Goal: Information Seeking & Learning: Learn about a topic

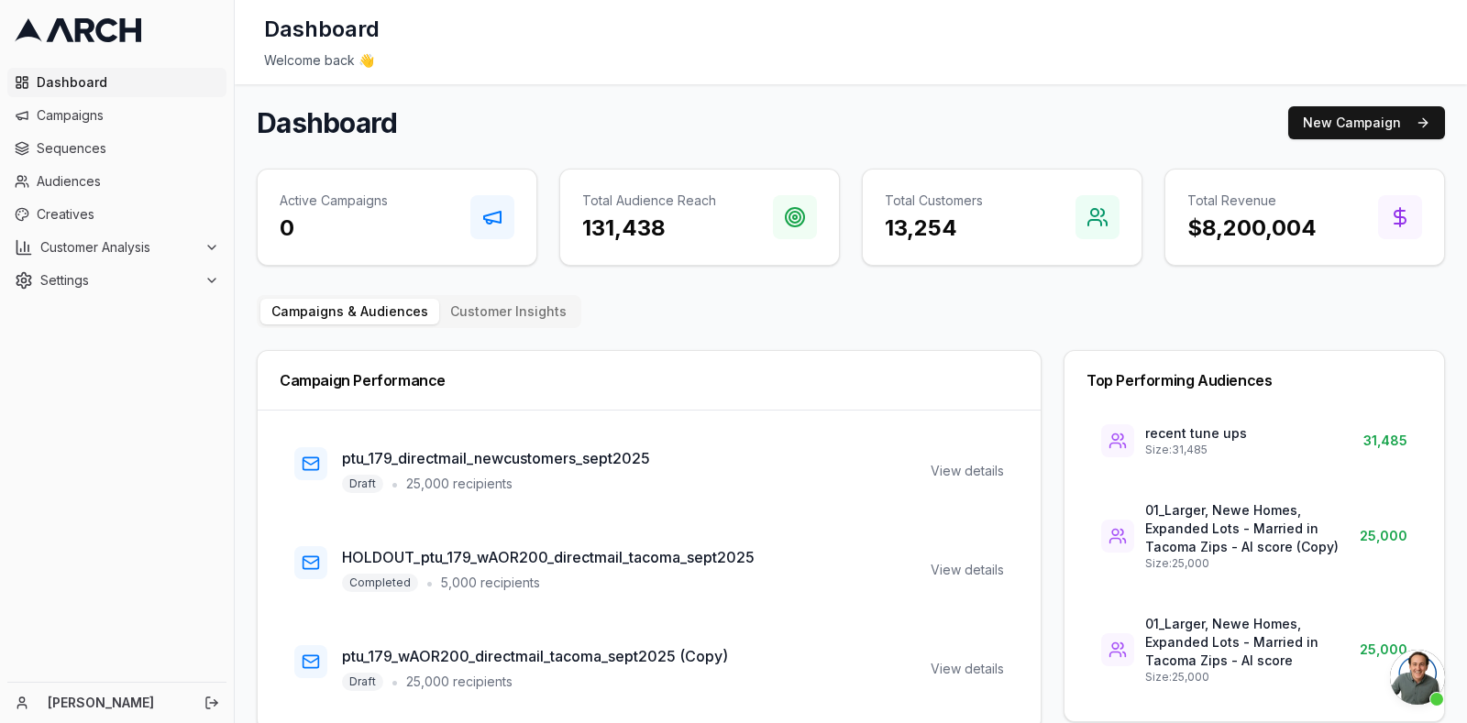
scroll to position [3666, 0]
drag, startPoint x: 494, startPoint y: 6, endPoint x: 603, endPoint y: 126, distance: 161.6
click at [603, 126] on div "Dashboard New Campaign" at bounding box center [851, 122] width 1188 height 33
click at [96, 185] on span "Audiences" at bounding box center [128, 181] width 182 height 18
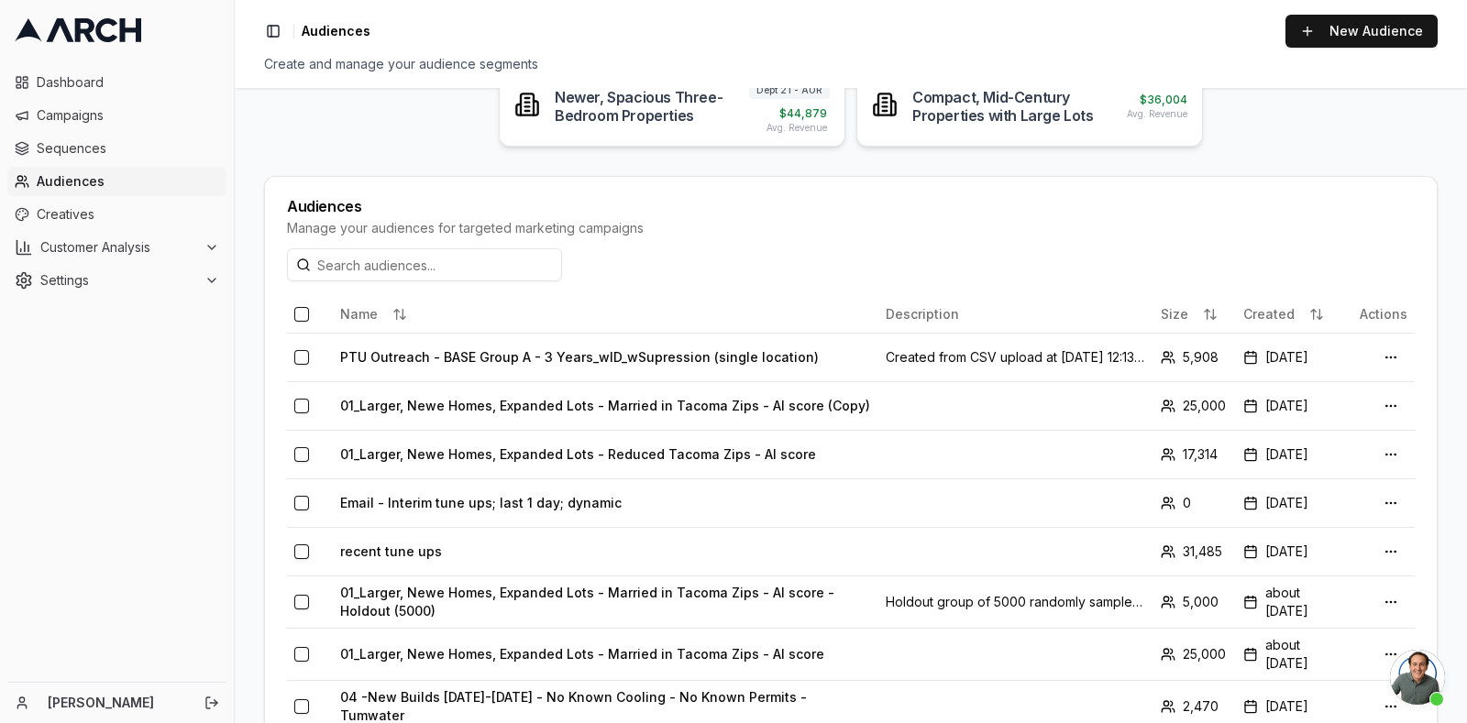
scroll to position [537, 0]
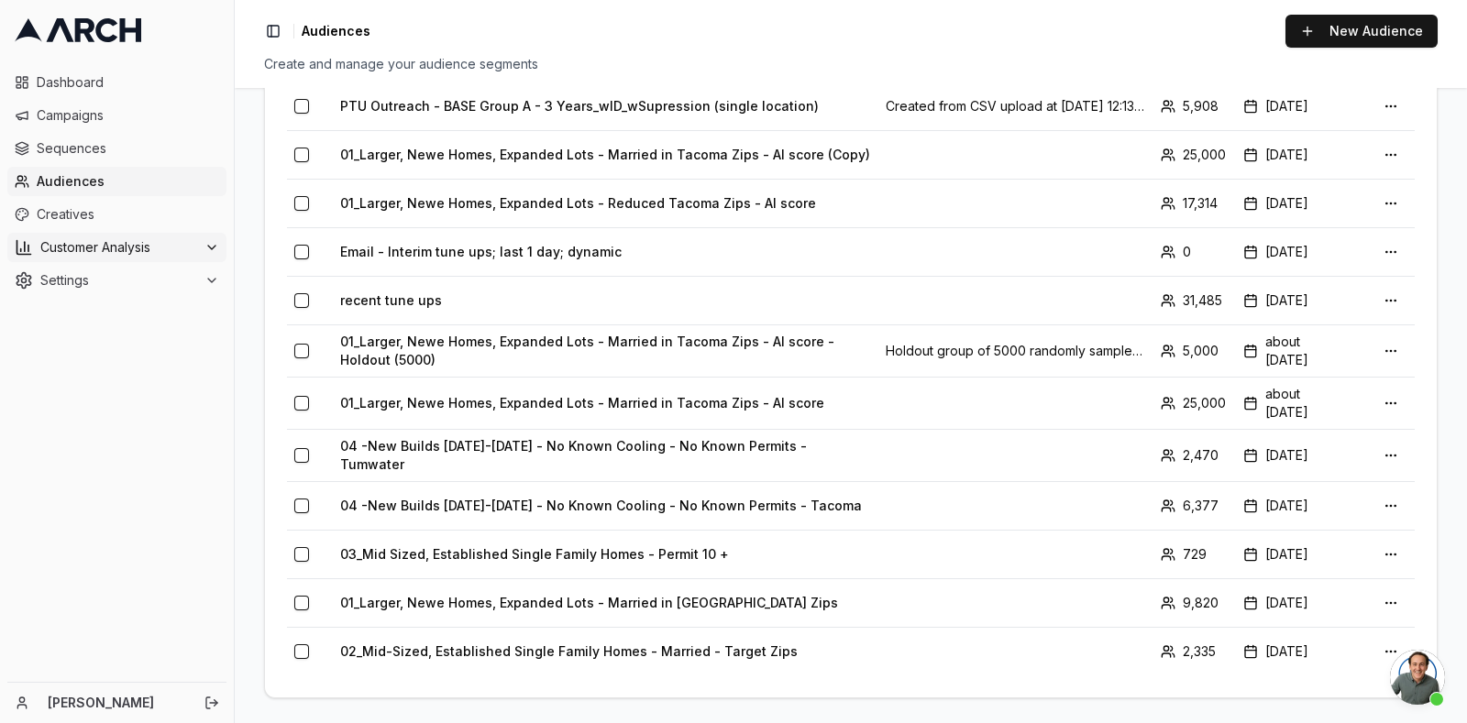
click at [151, 254] on span "Customer Analysis" at bounding box center [118, 247] width 157 height 18
click at [145, 276] on link "Overview" at bounding box center [117, 277] width 174 height 26
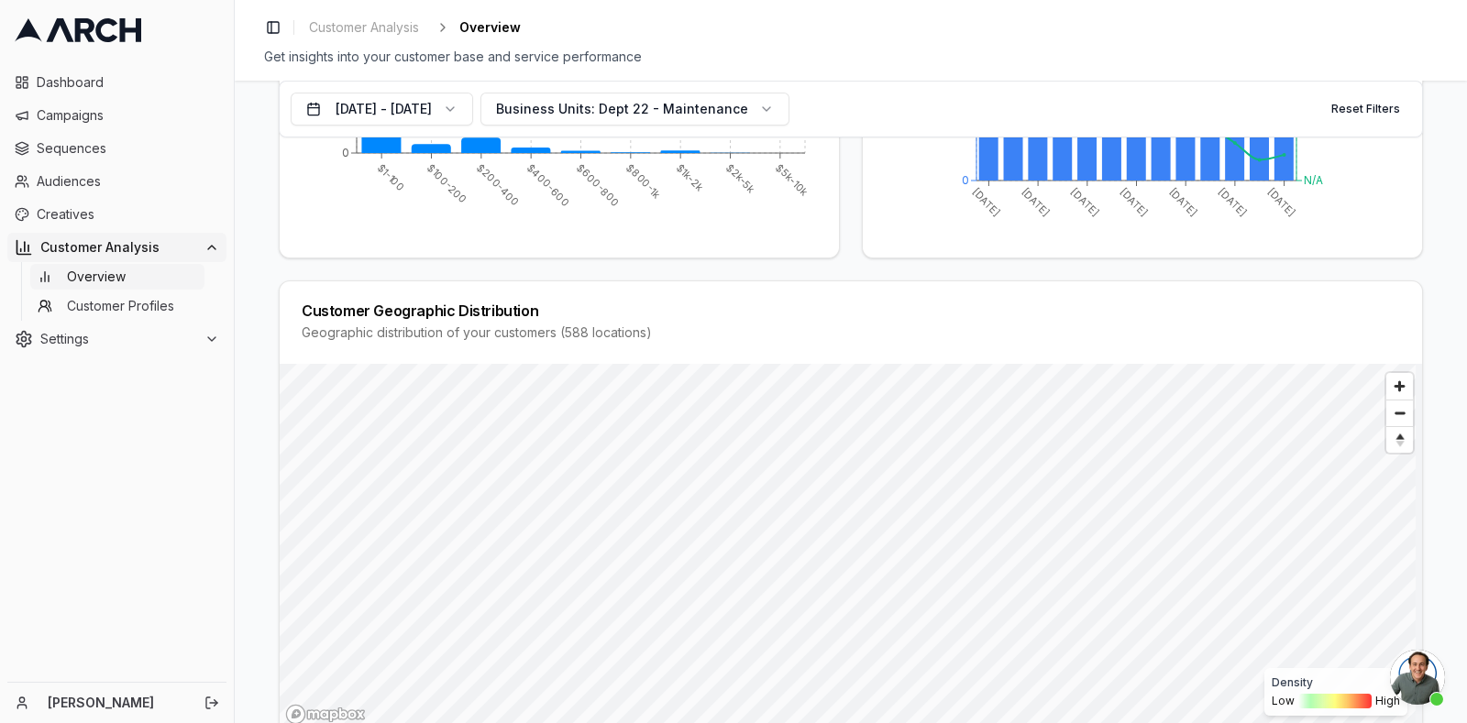
scroll to position [547, 0]
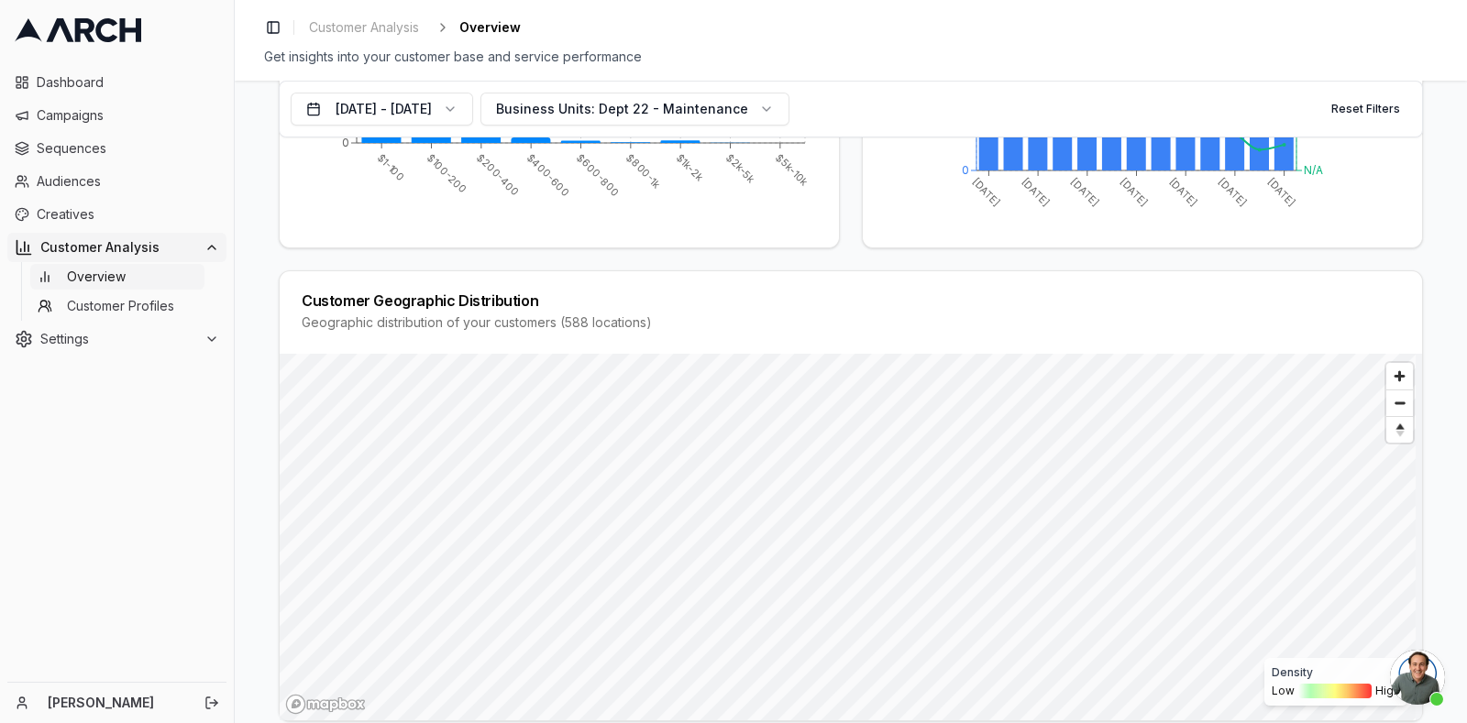
click at [938, 293] on div "Customer Geographic Distribution Geographic distribution of your customers ( 58…" at bounding box center [851, 312] width 1142 height 82
click at [1393, 441] on span "Reset bearing to north" at bounding box center [1398, 430] width 31 height 22
click at [1402, 416] on span "Zoom out" at bounding box center [1399, 403] width 27 height 26
click at [1389, 416] on span "Zoom out" at bounding box center [1399, 403] width 27 height 26
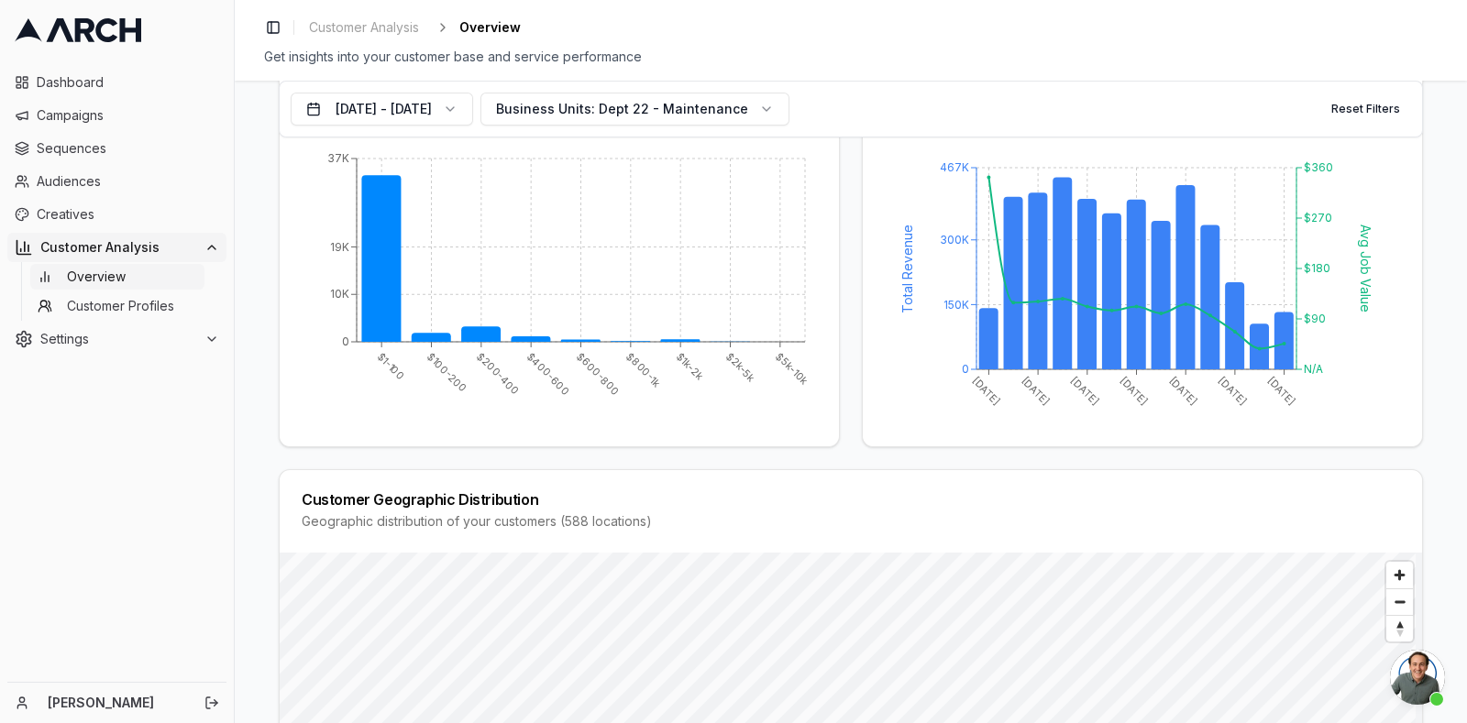
scroll to position [347, 0]
click at [748, 108] on span "Dept 22 - Maintenance" at bounding box center [673, 109] width 149 height 18
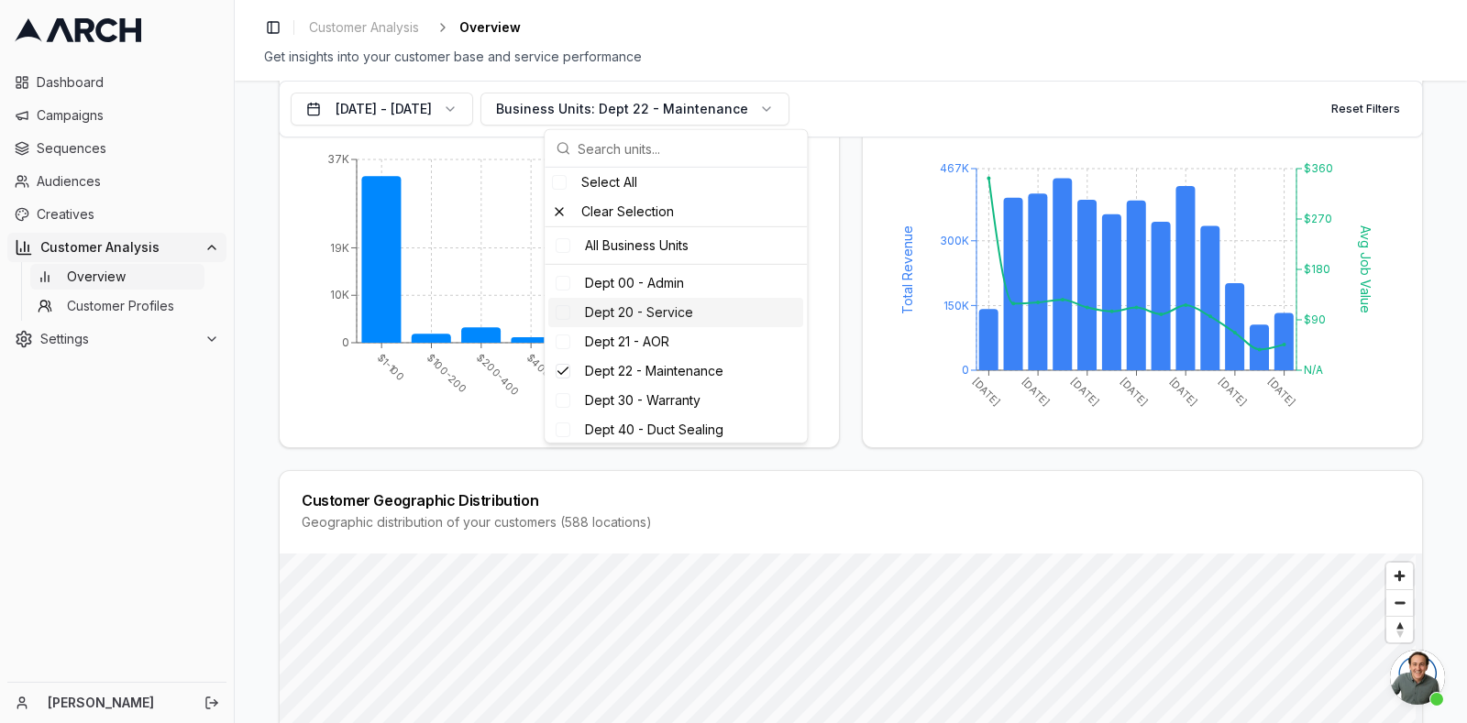
click at [709, 321] on div "Dept 20 - Service" at bounding box center [675, 312] width 255 height 29
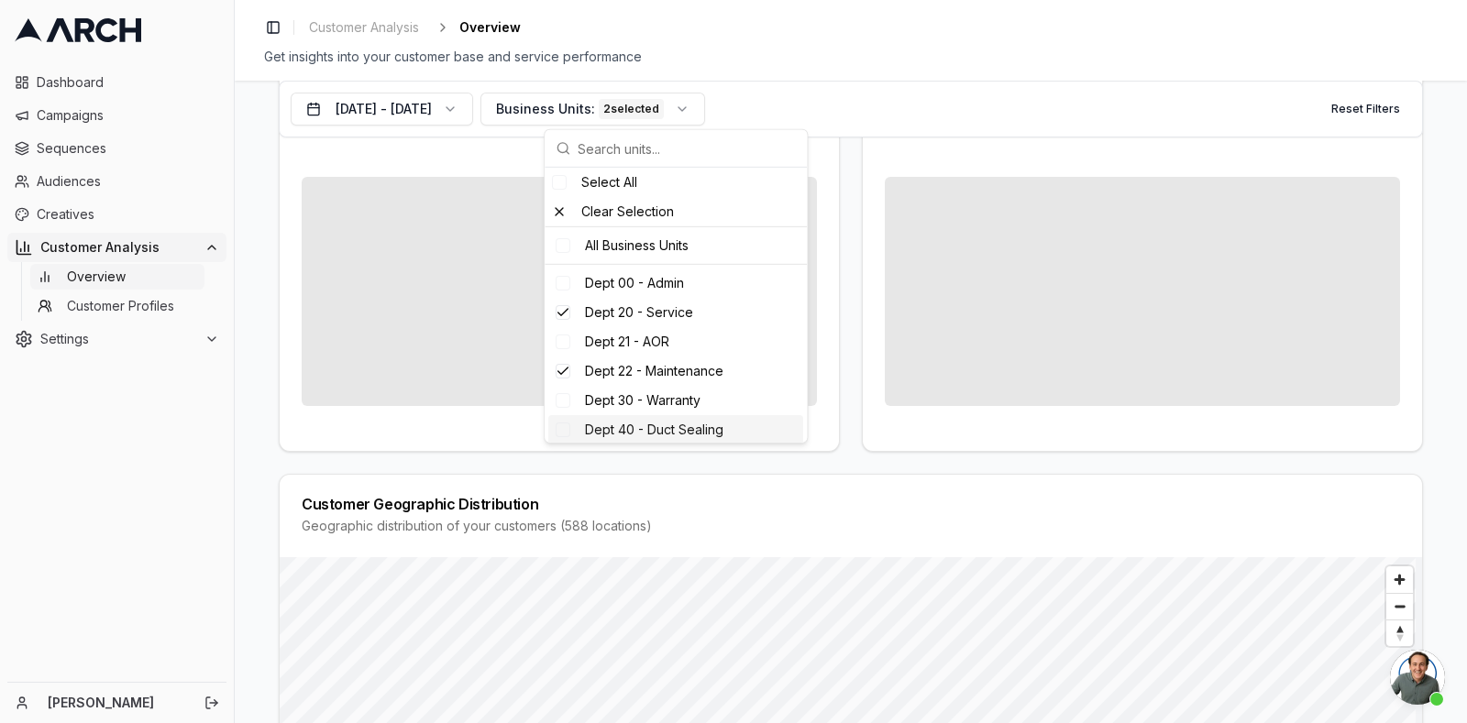
scroll to position [350, 0]
click at [733, 372] on div "Dept 22 - Maintenance" at bounding box center [675, 371] width 255 height 29
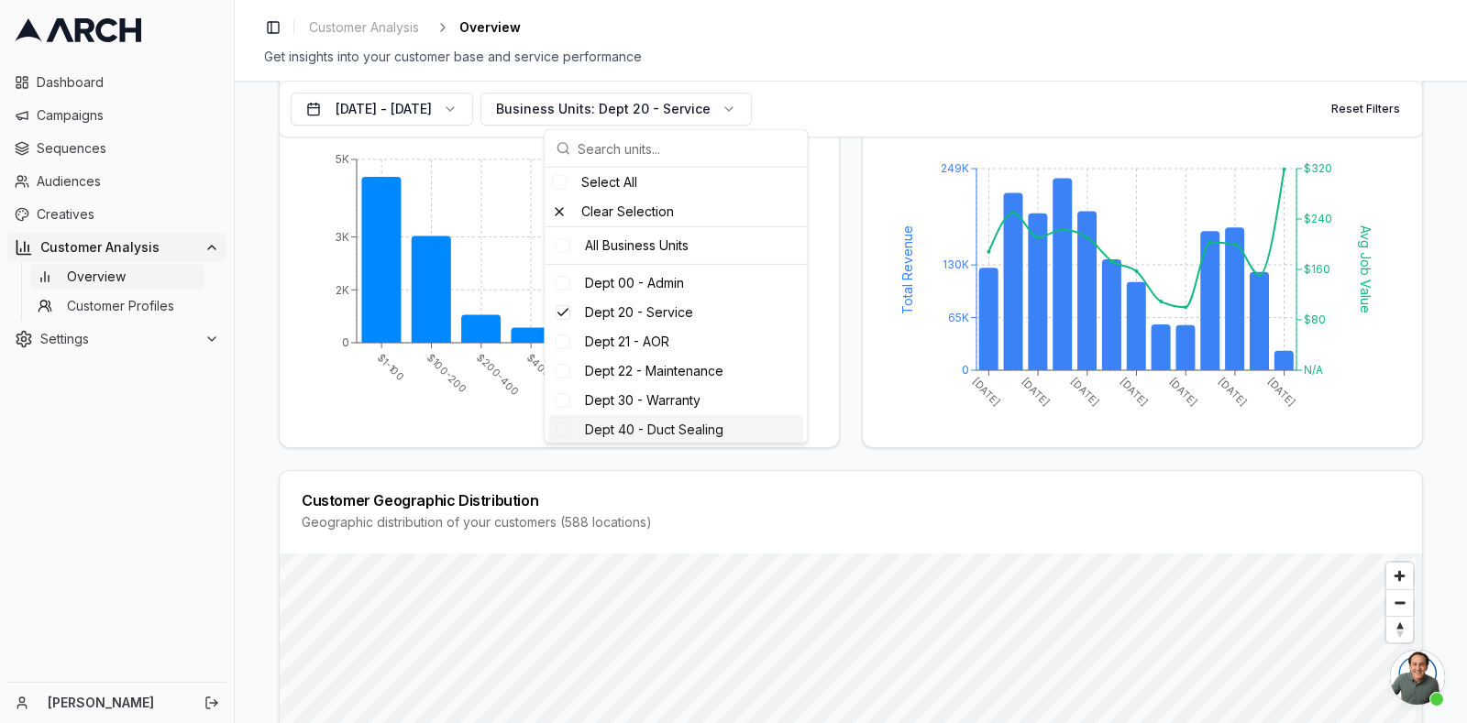
click at [206, 489] on div "Dashboard Campaigns Sequences Audiences Creatives Customer Analysis Overview Cu…" at bounding box center [117, 370] width 234 height 621
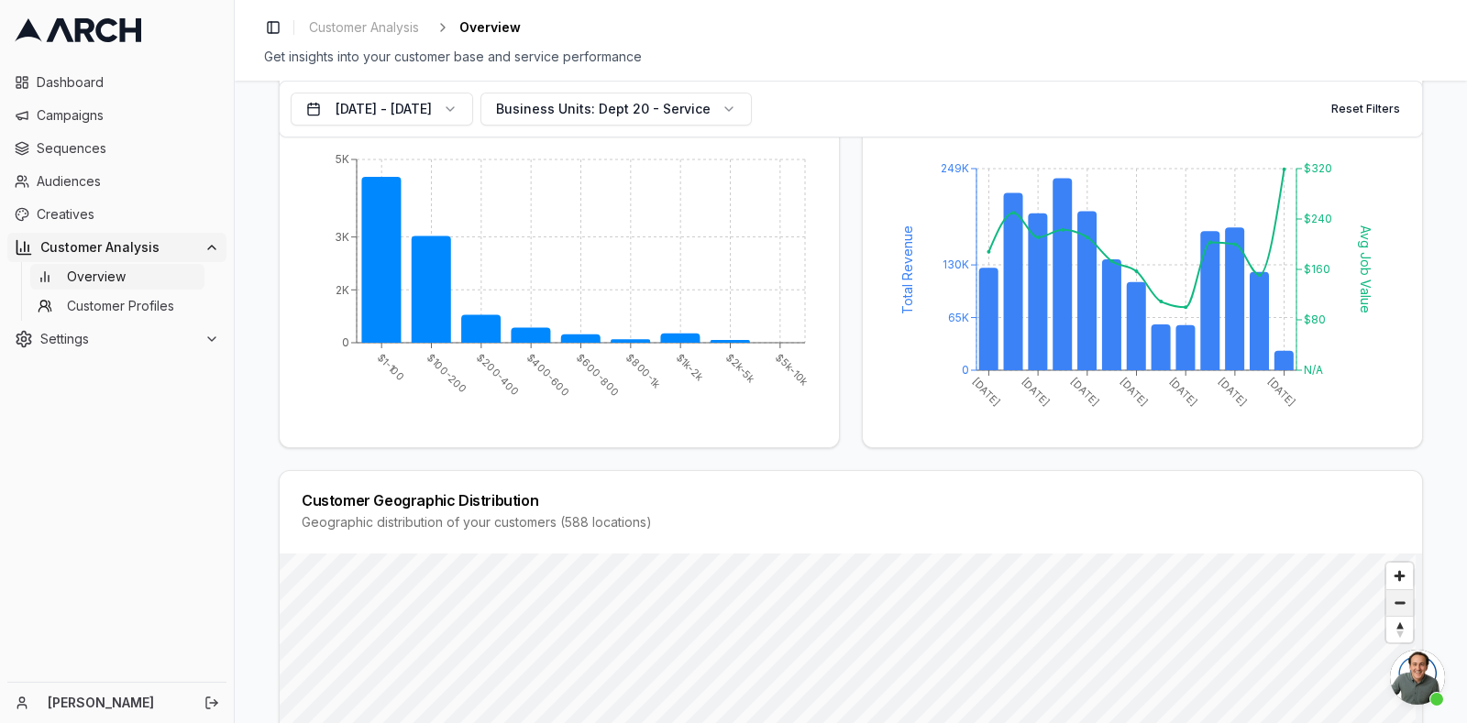
click at [1393, 616] on span "Zoom out" at bounding box center [1399, 603] width 27 height 26
click at [1175, 542] on div "Customer Geographic Distribution Geographic distribution of your customers ( 15…" at bounding box center [851, 695] width 1144 height 451
click at [1389, 616] on span "Zoom out" at bounding box center [1399, 603] width 27 height 26
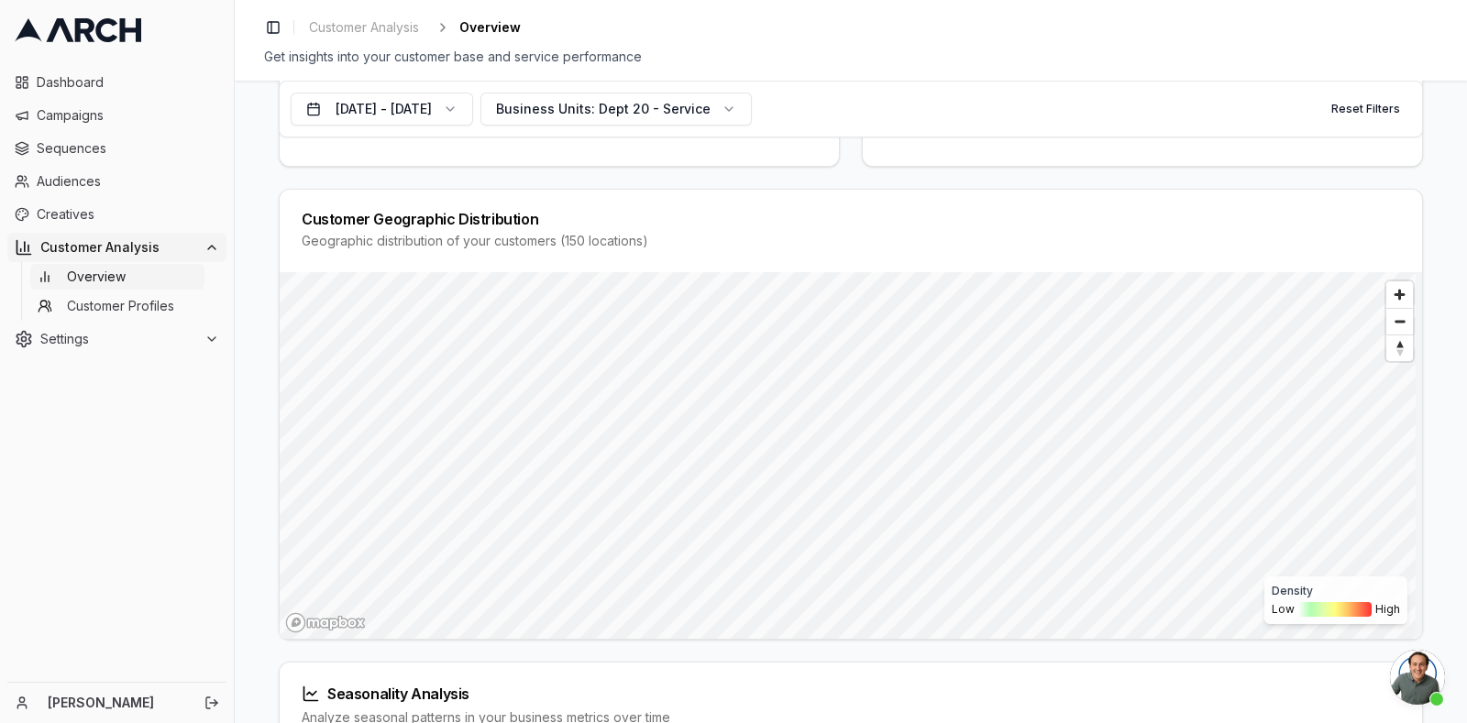
scroll to position [632, 0]
click at [1391, 305] on span "Zoom in" at bounding box center [1399, 292] width 27 height 27
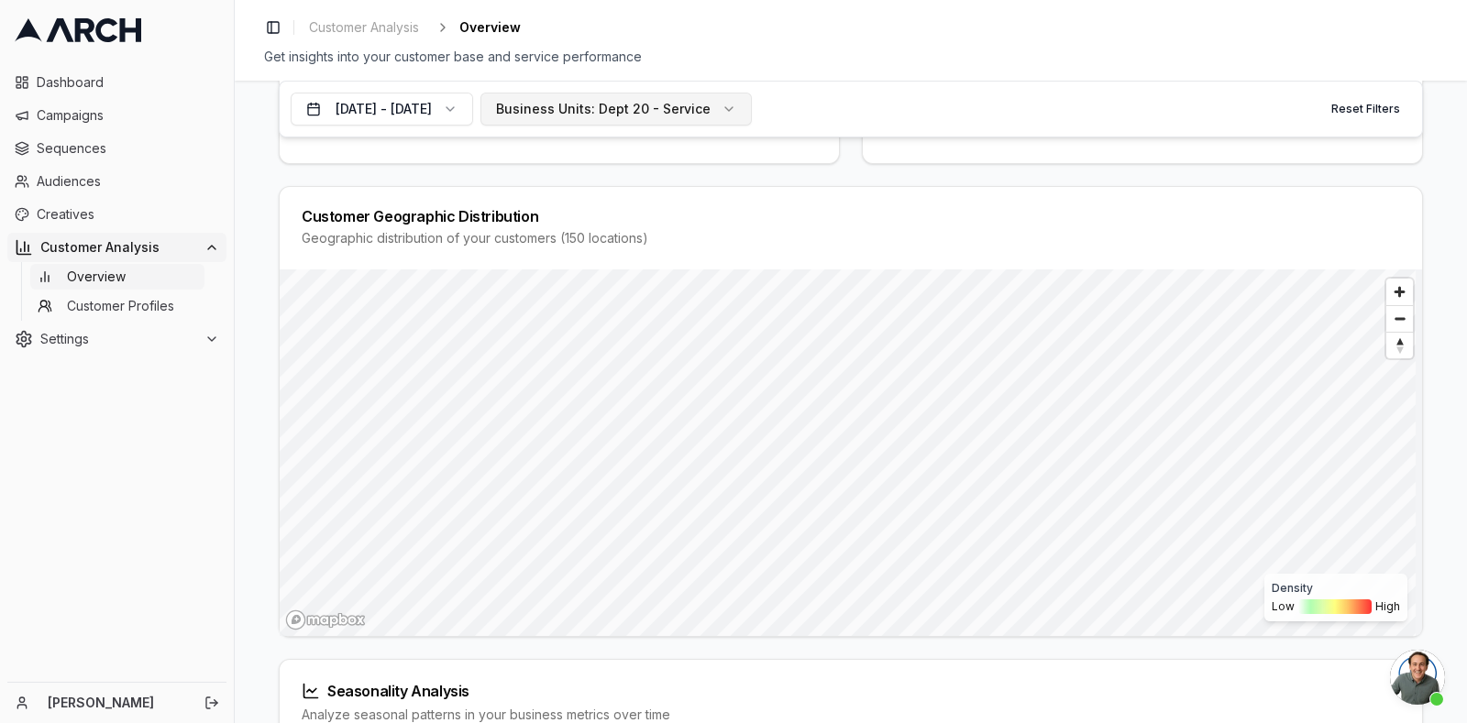
click at [752, 117] on button "Business Units: Dept 20 - Service" at bounding box center [615, 109] width 271 height 33
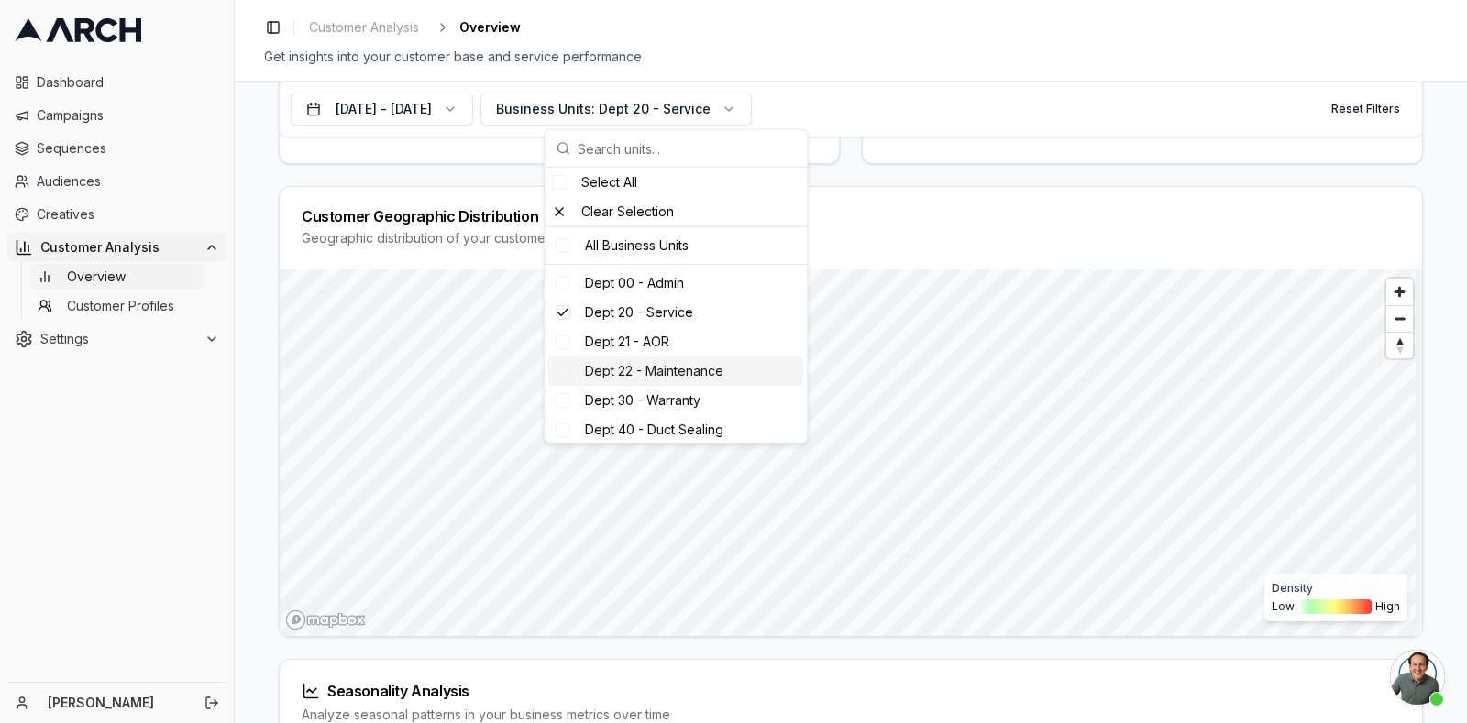
click at [723, 368] on span "Dept 22 - Maintenance" at bounding box center [654, 371] width 138 height 18
click at [559, 311] on div "Suggestions" at bounding box center [562, 312] width 15 height 15
click at [195, 498] on div "Dashboard Campaigns Sequences Audiences Creatives Customer Analysis Overview Cu…" at bounding box center [117, 370] width 234 height 621
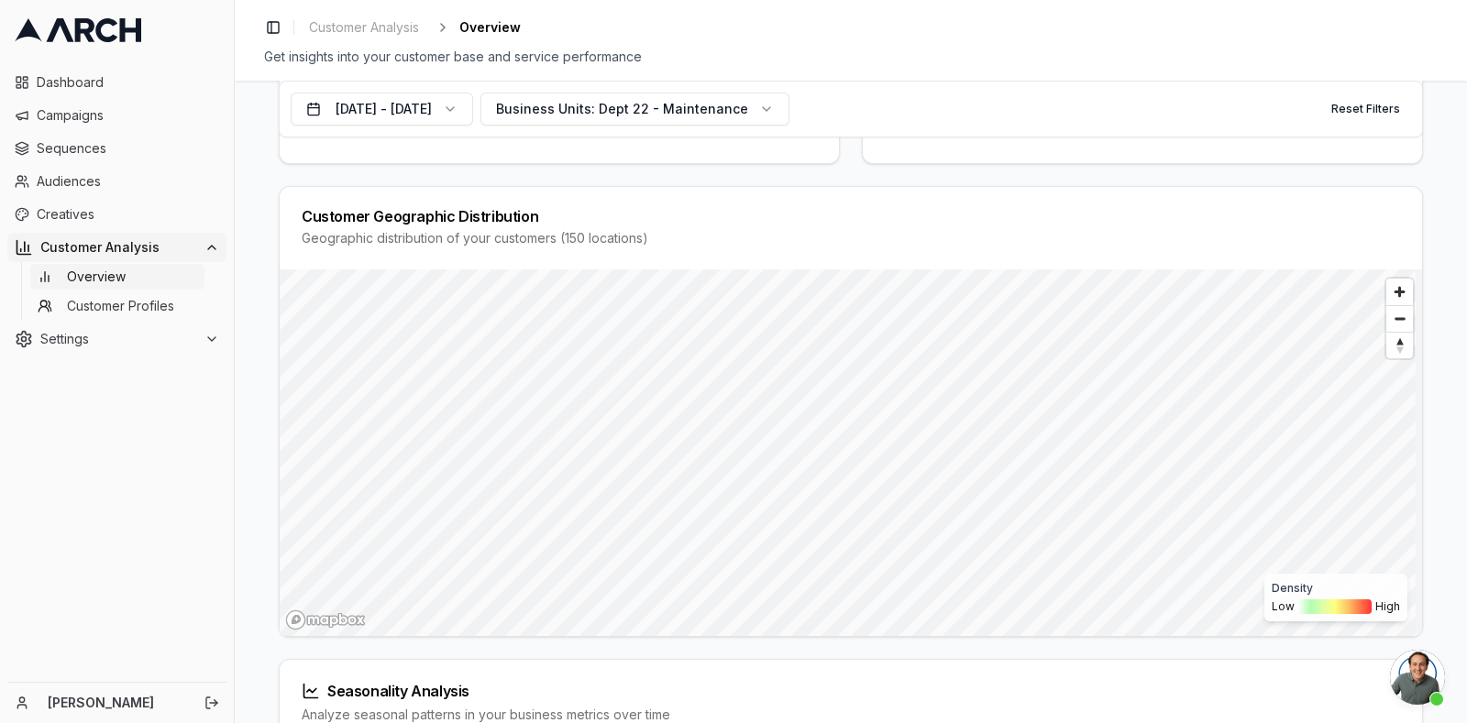
scroll to position [632, 0]
click at [1402, 332] on span "Zoom out" at bounding box center [1399, 319] width 27 height 26
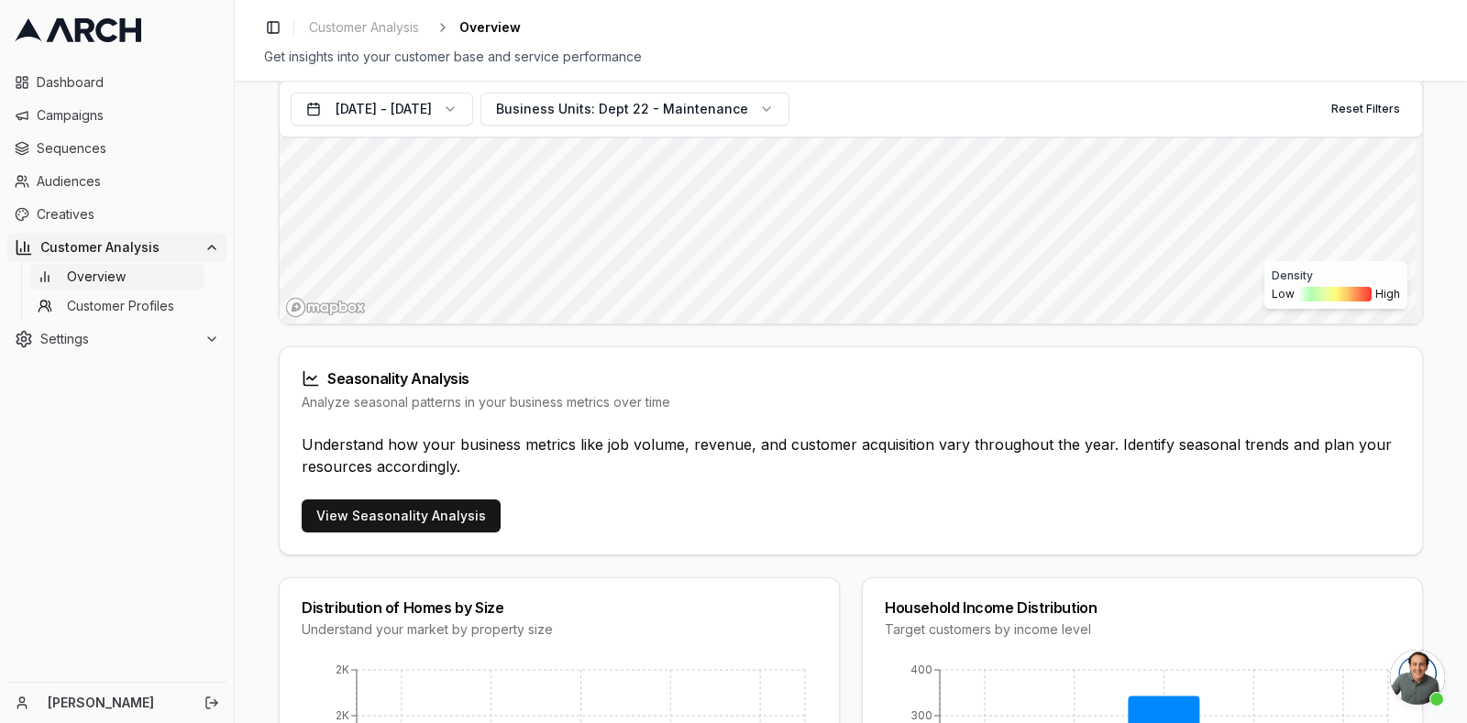
scroll to position [962, 0]
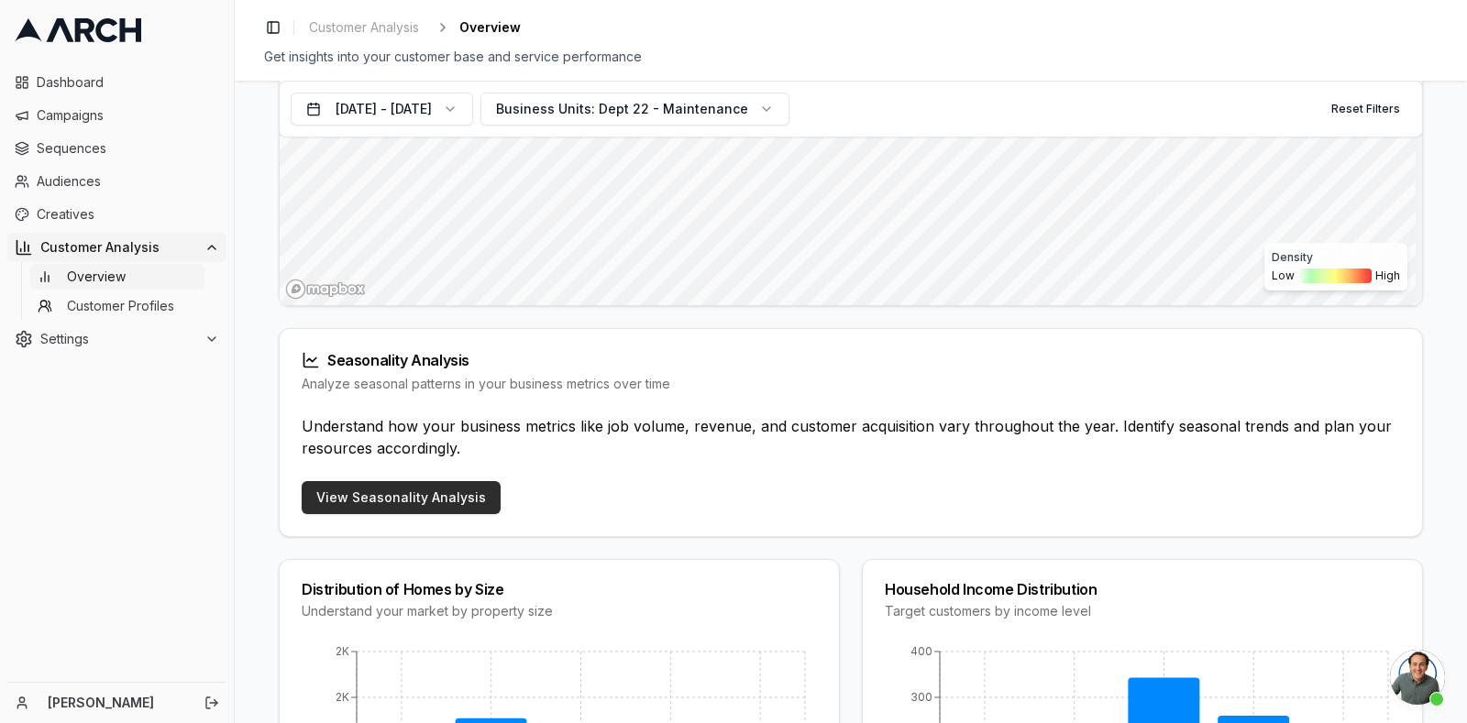
click at [446, 504] on link "View Seasonality Analysis" at bounding box center [401, 497] width 199 height 33
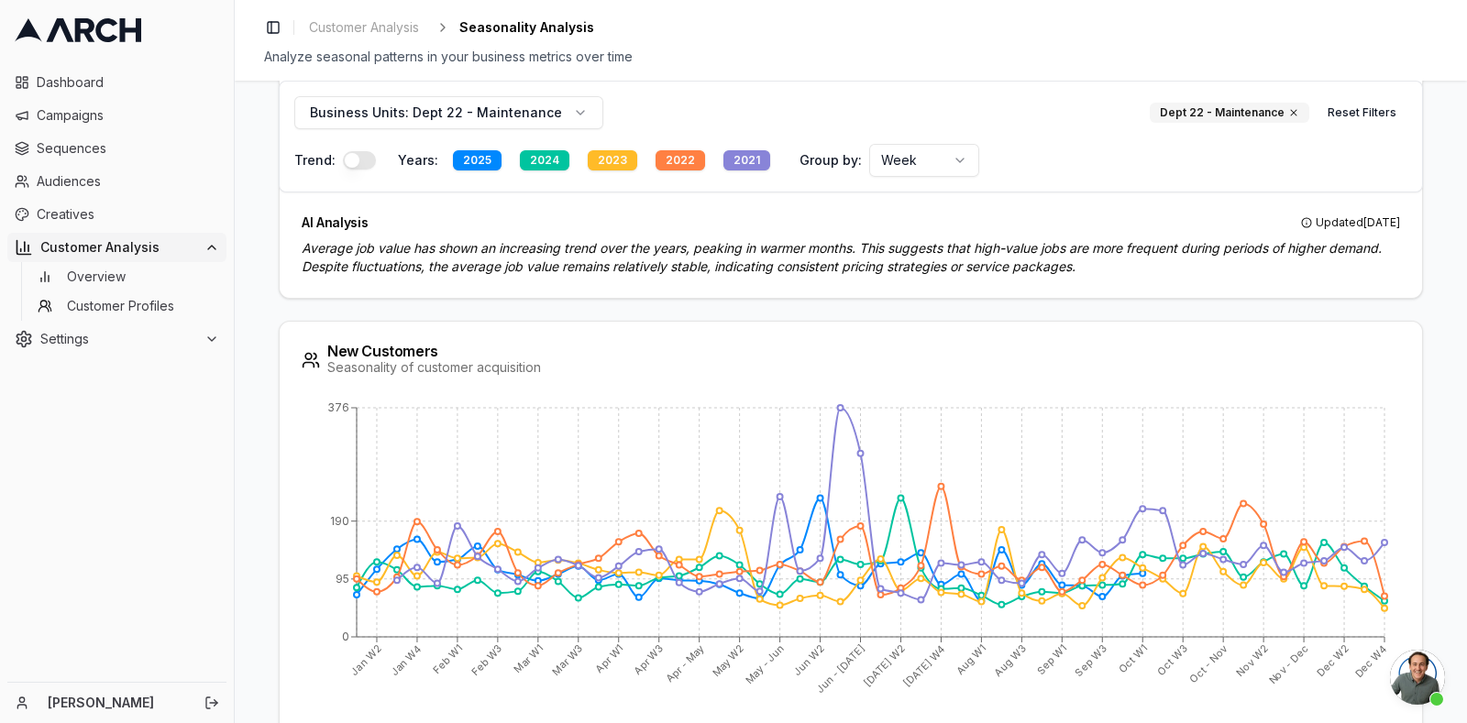
scroll to position [1829, 0]
click at [918, 161] on html "Dashboard Campaigns Sequences Audiences Creatives Customer Analysis Overview Cu…" at bounding box center [733, 361] width 1467 height 723
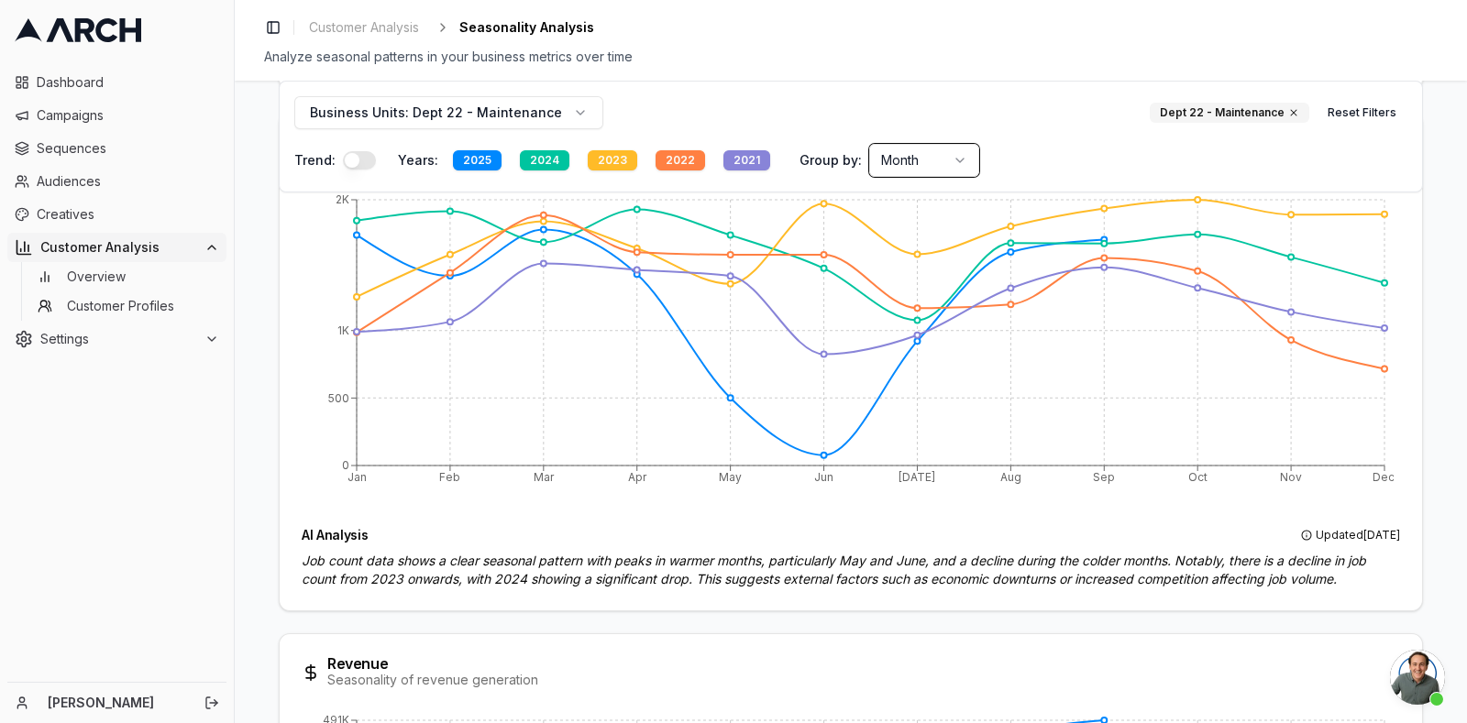
scroll to position [0, 0]
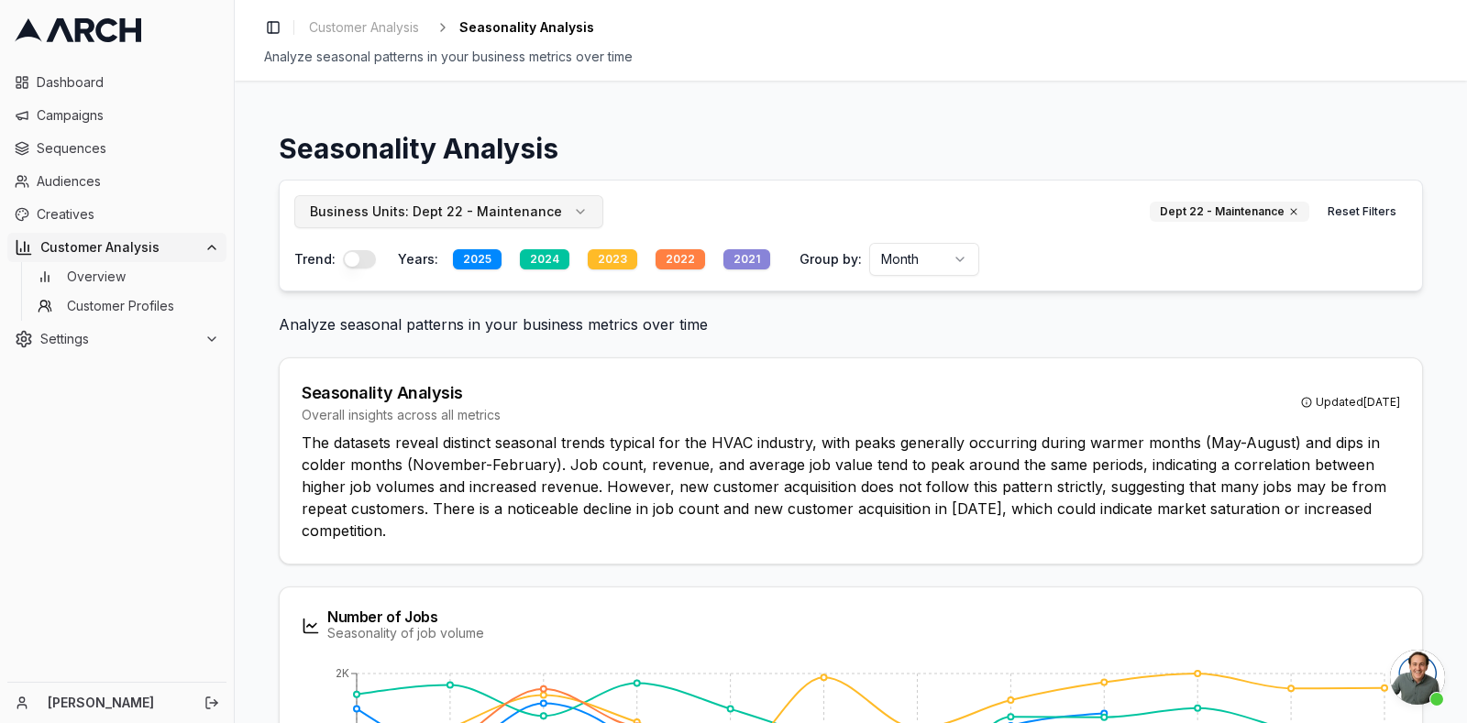
click at [559, 217] on button "Business Units: Dept 22 - Maintenance" at bounding box center [448, 211] width 309 height 33
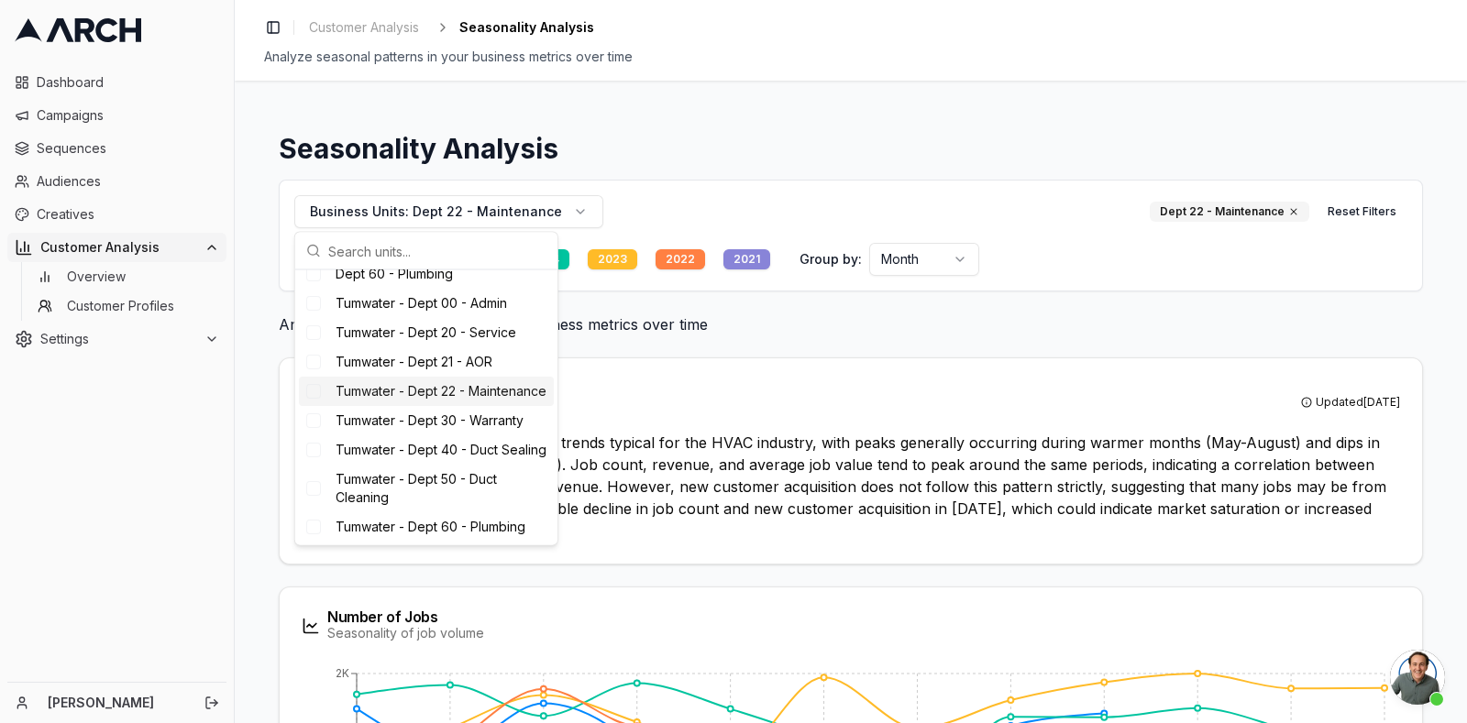
scroll to position [321, 0]
click at [416, 396] on span "Tumwater - Dept 22 - Maintenance" at bounding box center [440, 391] width 211 height 18
click at [895, 376] on div "Seasonality Analysis Overall insights across all metrics Updated 5 months ago T…" at bounding box center [851, 460] width 1142 height 205
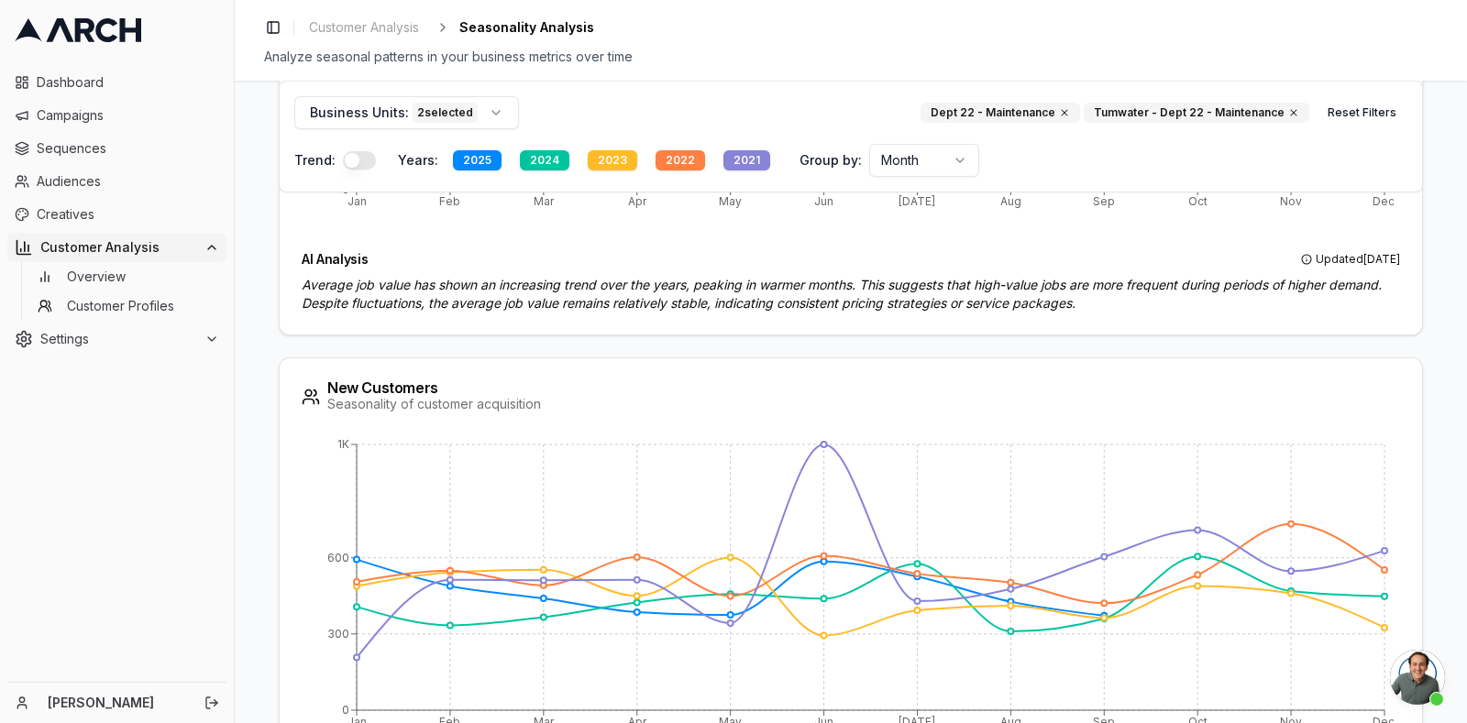
scroll to position [1991, 0]
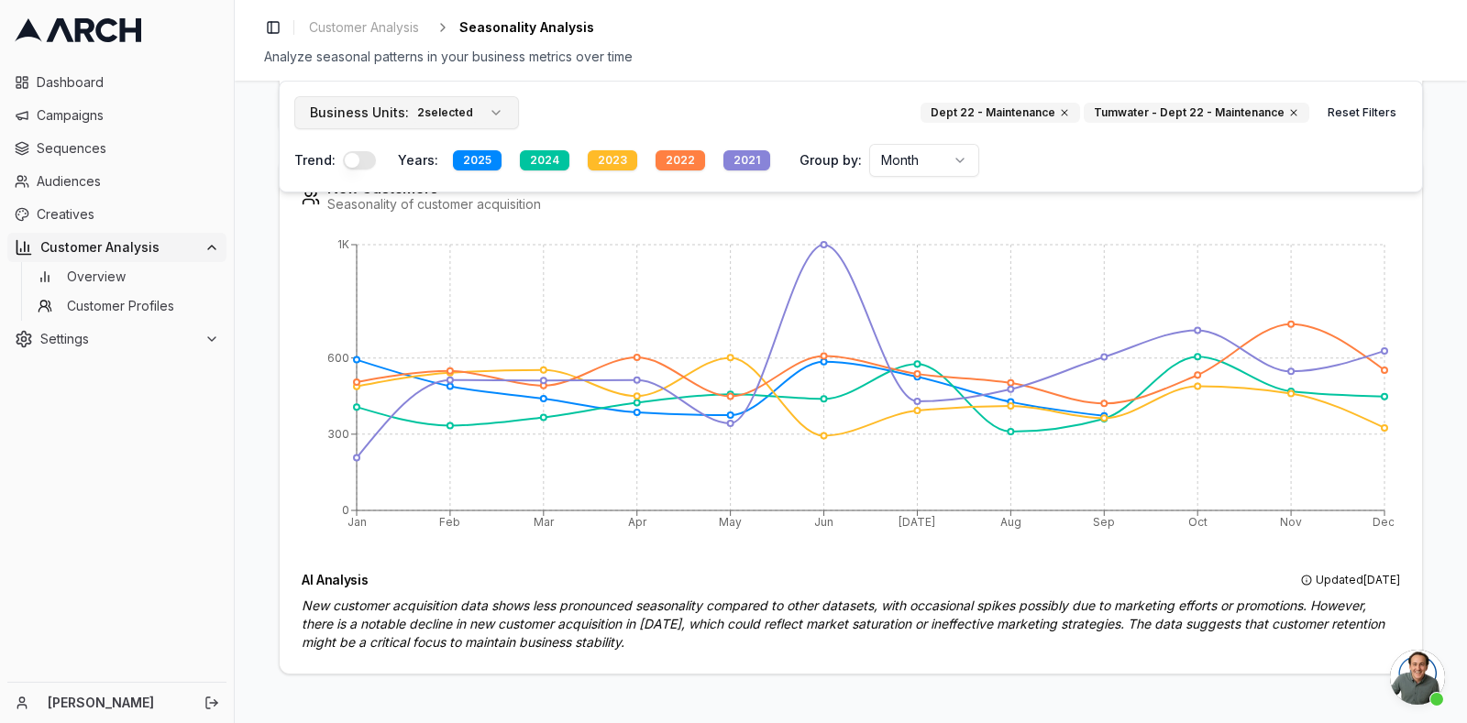
click at [481, 108] on button "Business Units: 2 selected" at bounding box center [406, 112] width 225 height 33
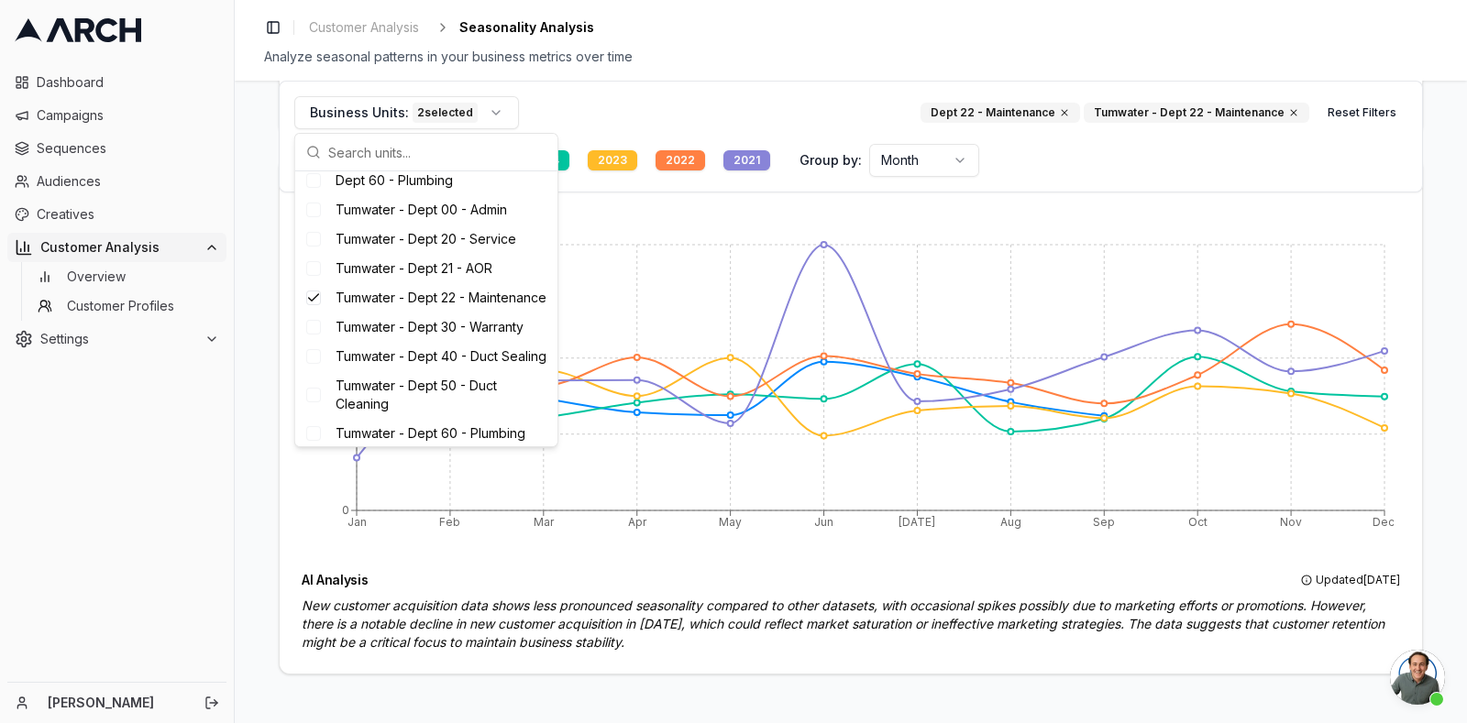
scroll to position [353, 0]
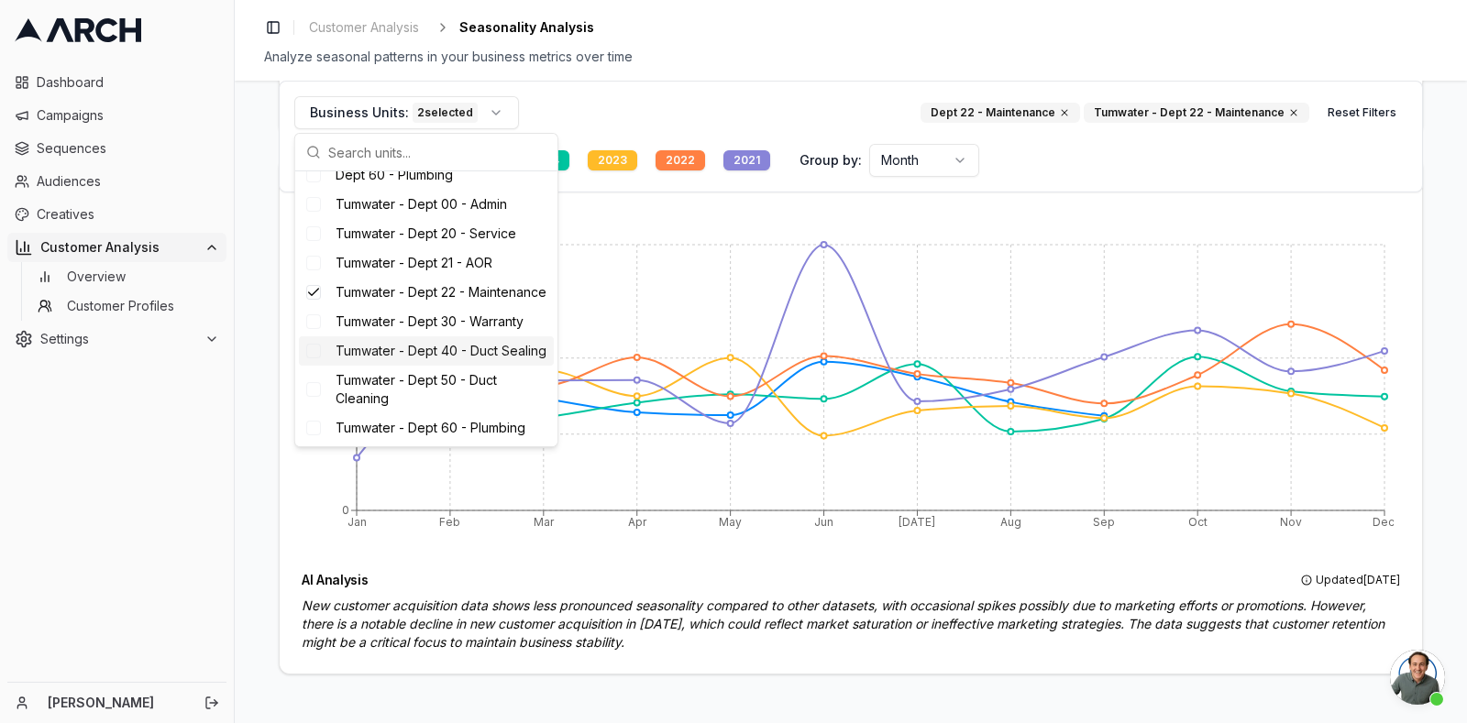
drag, startPoint x: 550, startPoint y: 356, endPoint x: 558, endPoint y: 304, distance: 52.0
click at [558, 302] on body "Dashboard Campaigns Sequences Audiences Creatives Customer Analysis Overview Cu…" at bounding box center [733, 361] width 1467 height 723
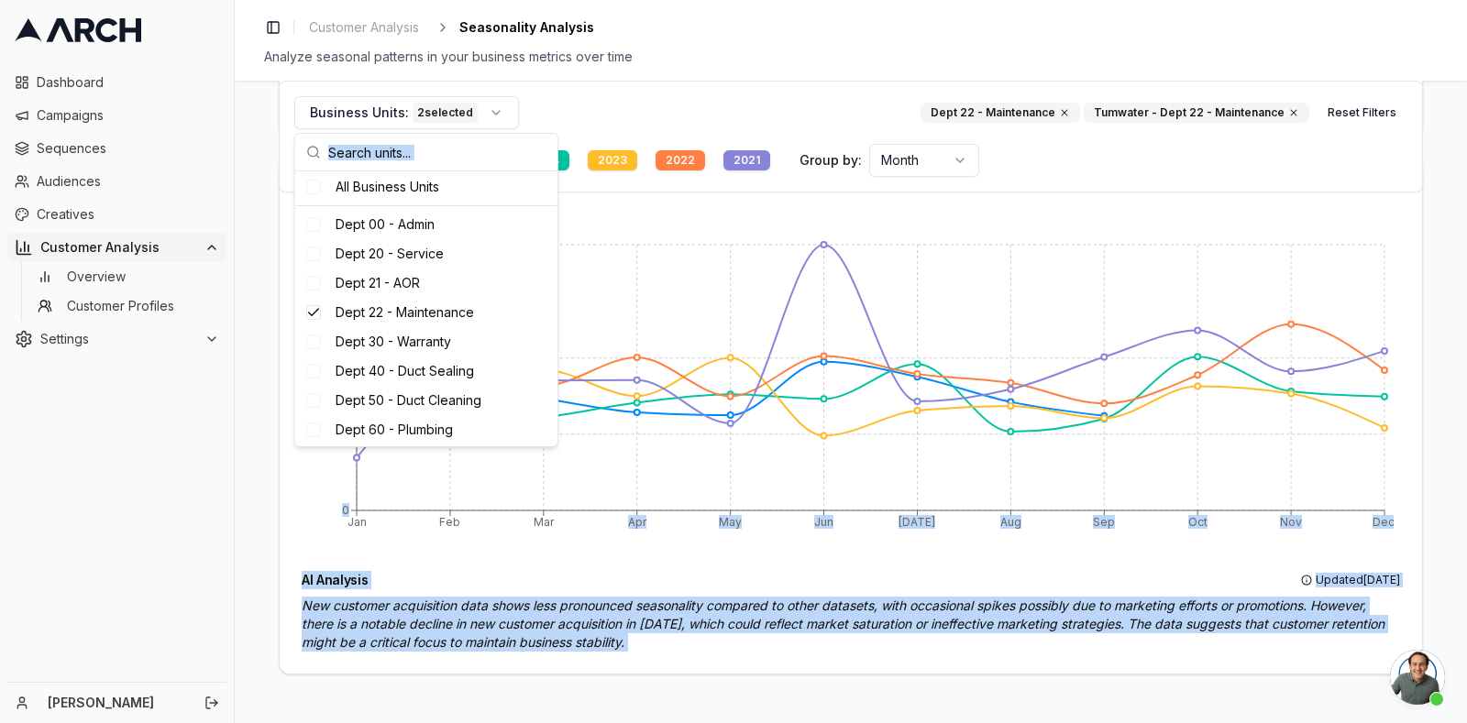
scroll to position [13, 0]
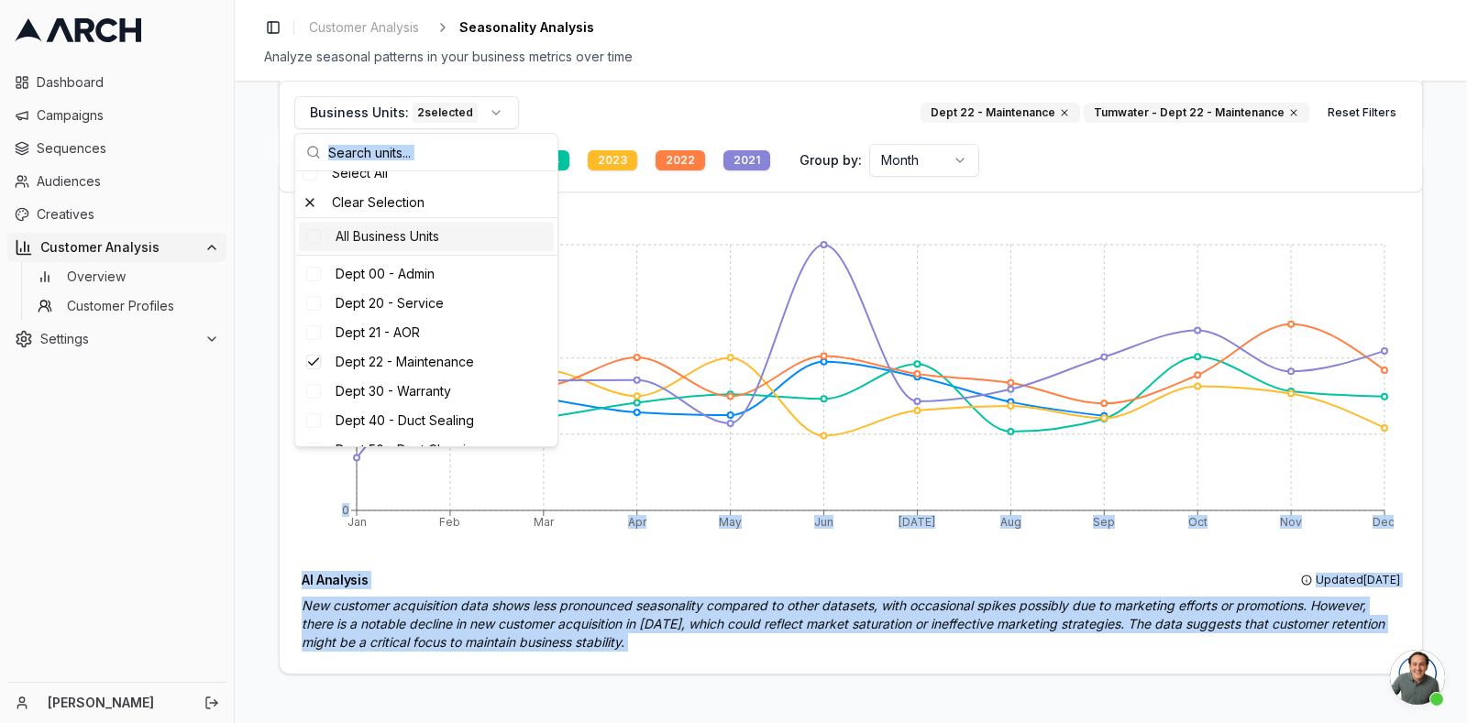
click at [422, 239] on div "All Business Units" at bounding box center [426, 236] width 255 height 29
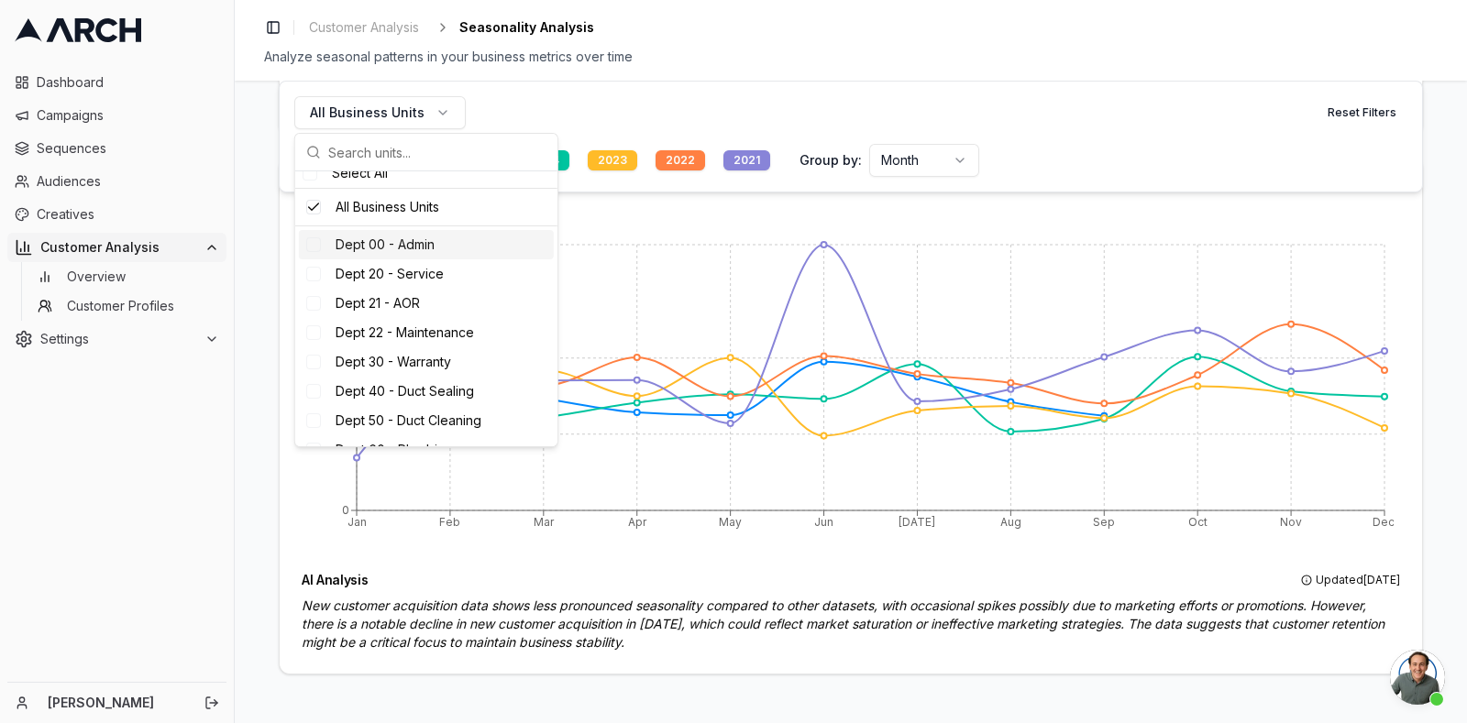
click at [838, 93] on div "All Business Units Reset Filters Trend: Years: 2025 2024 2023 2022 2021 Group b…" at bounding box center [851, 137] width 1144 height 112
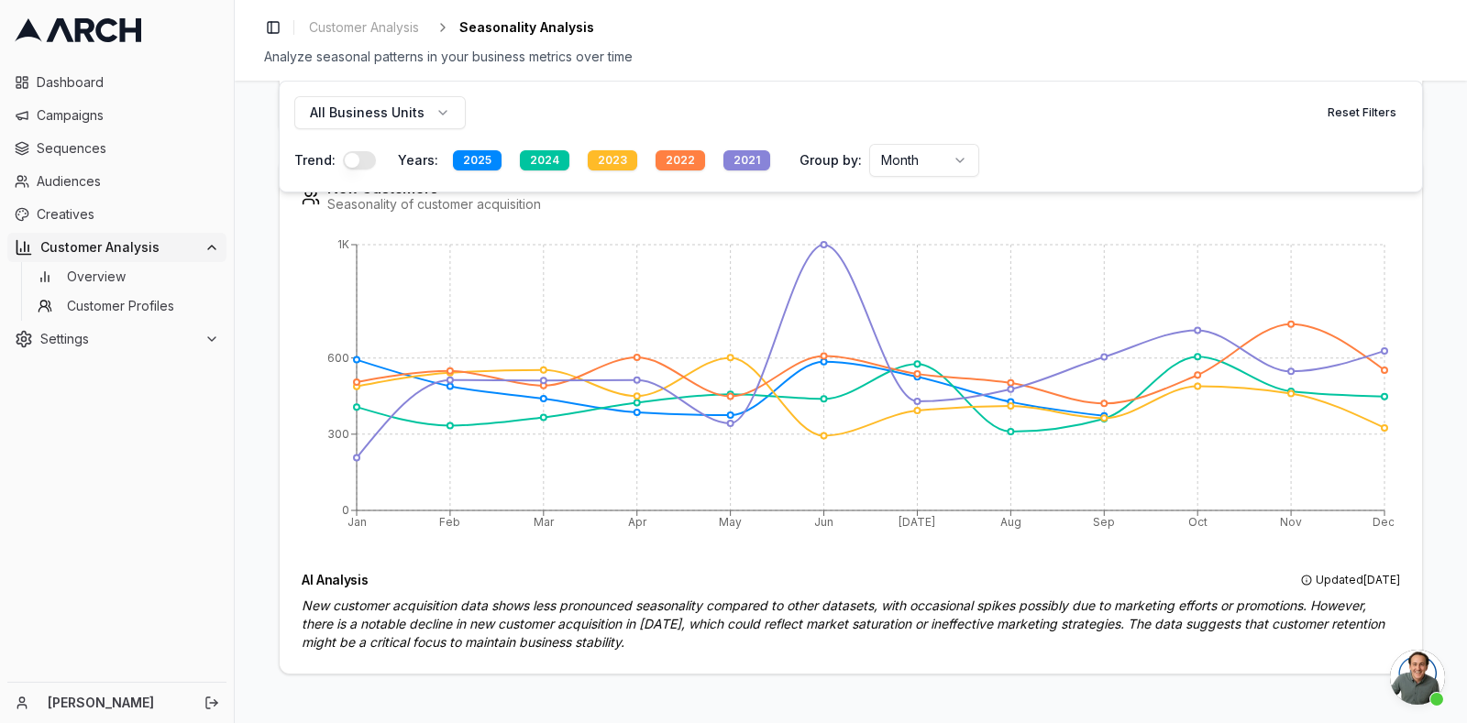
click at [344, 158] on button "button" at bounding box center [359, 160] width 33 height 18
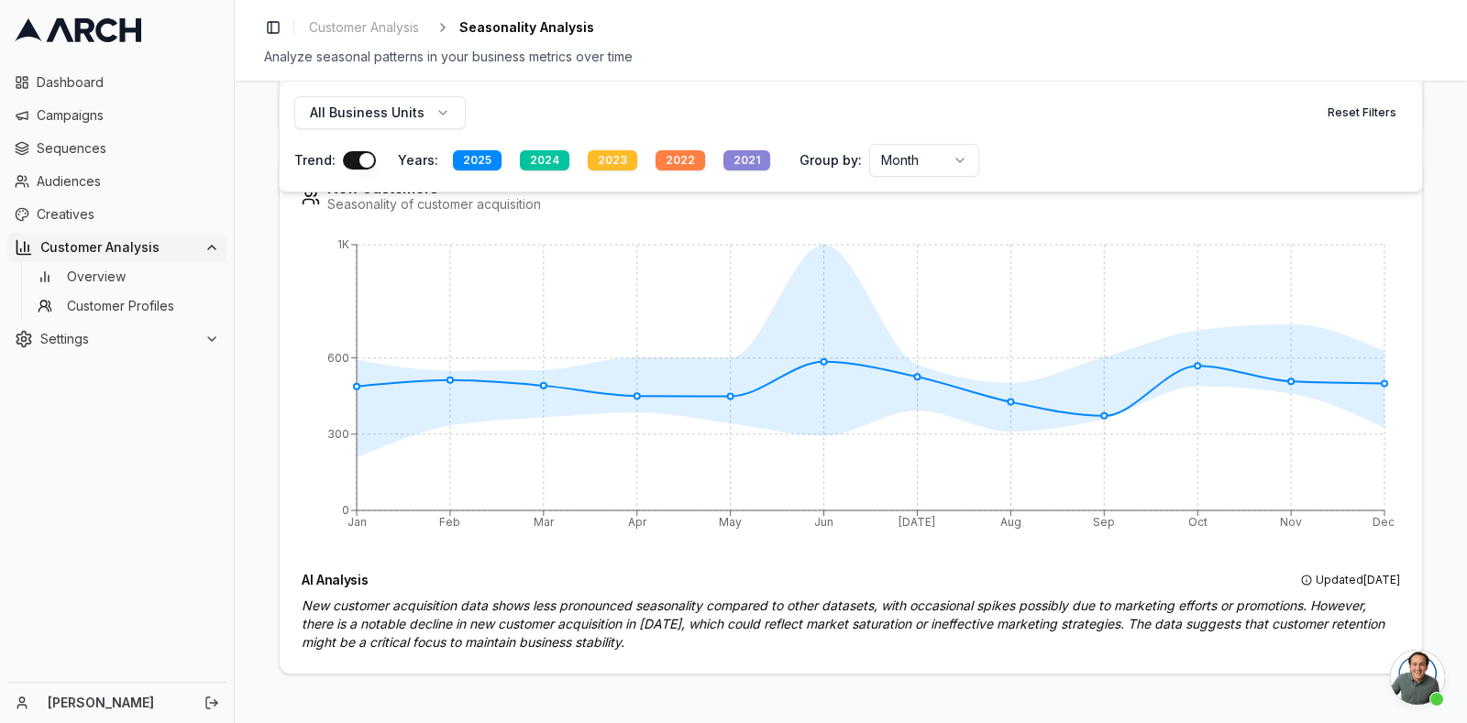
click at [344, 158] on button "button" at bounding box center [359, 160] width 33 height 18
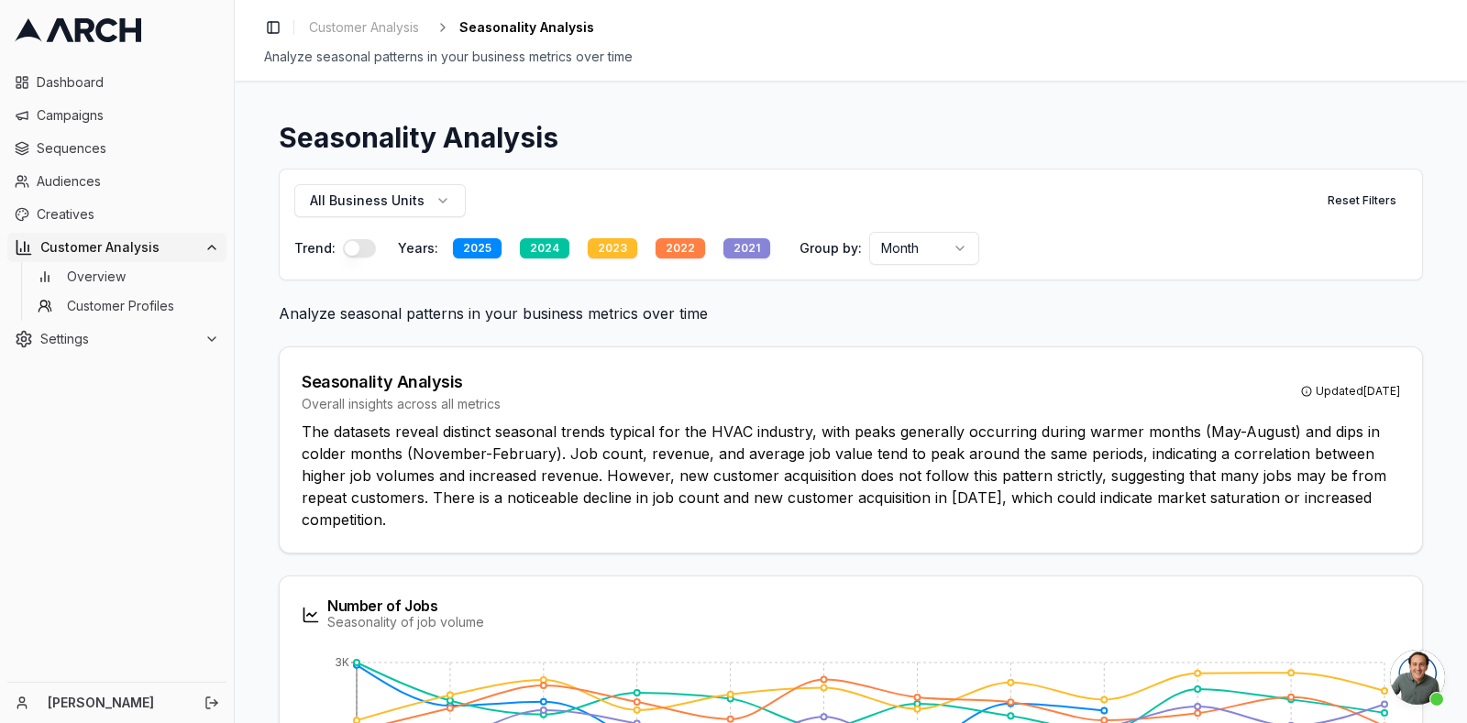
scroll to position [0, 0]
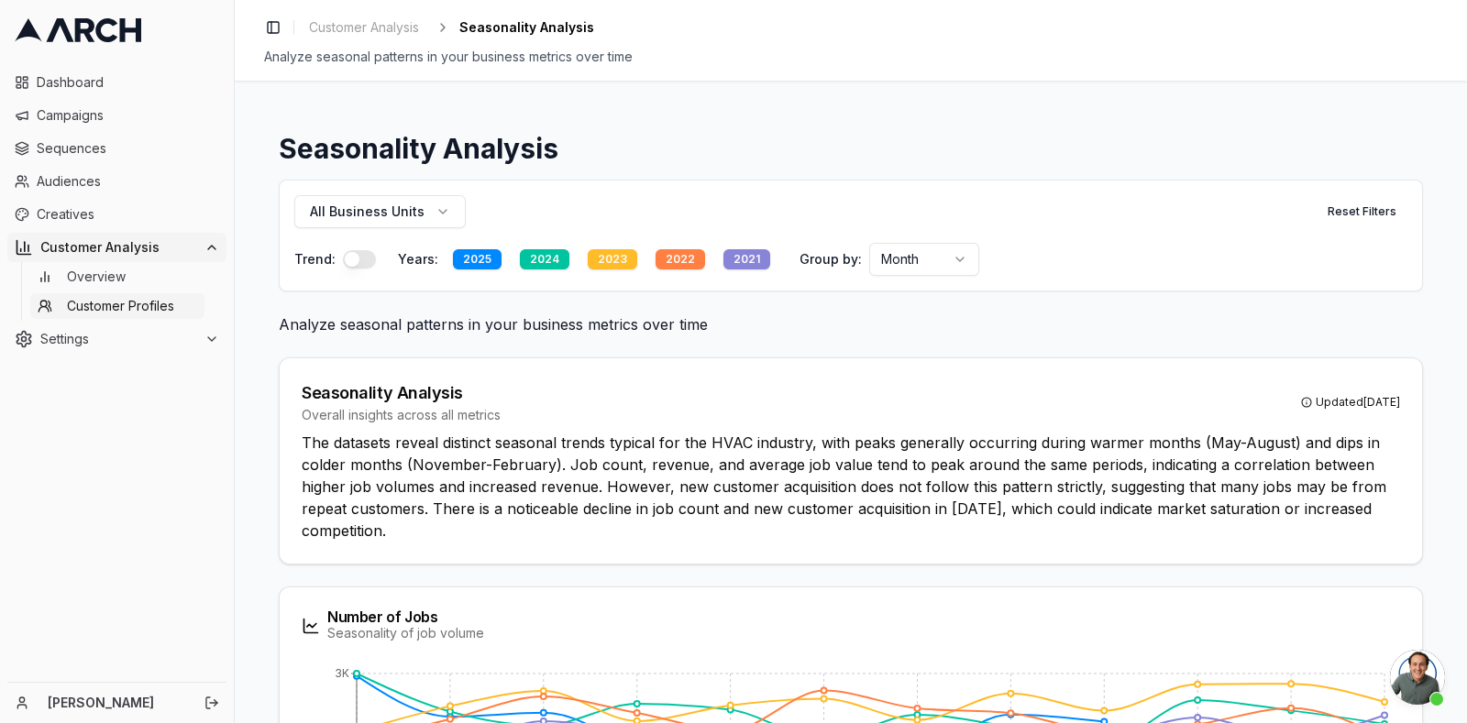
click at [148, 304] on span "Customer Profiles" at bounding box center [120, 306] width 107 height 18
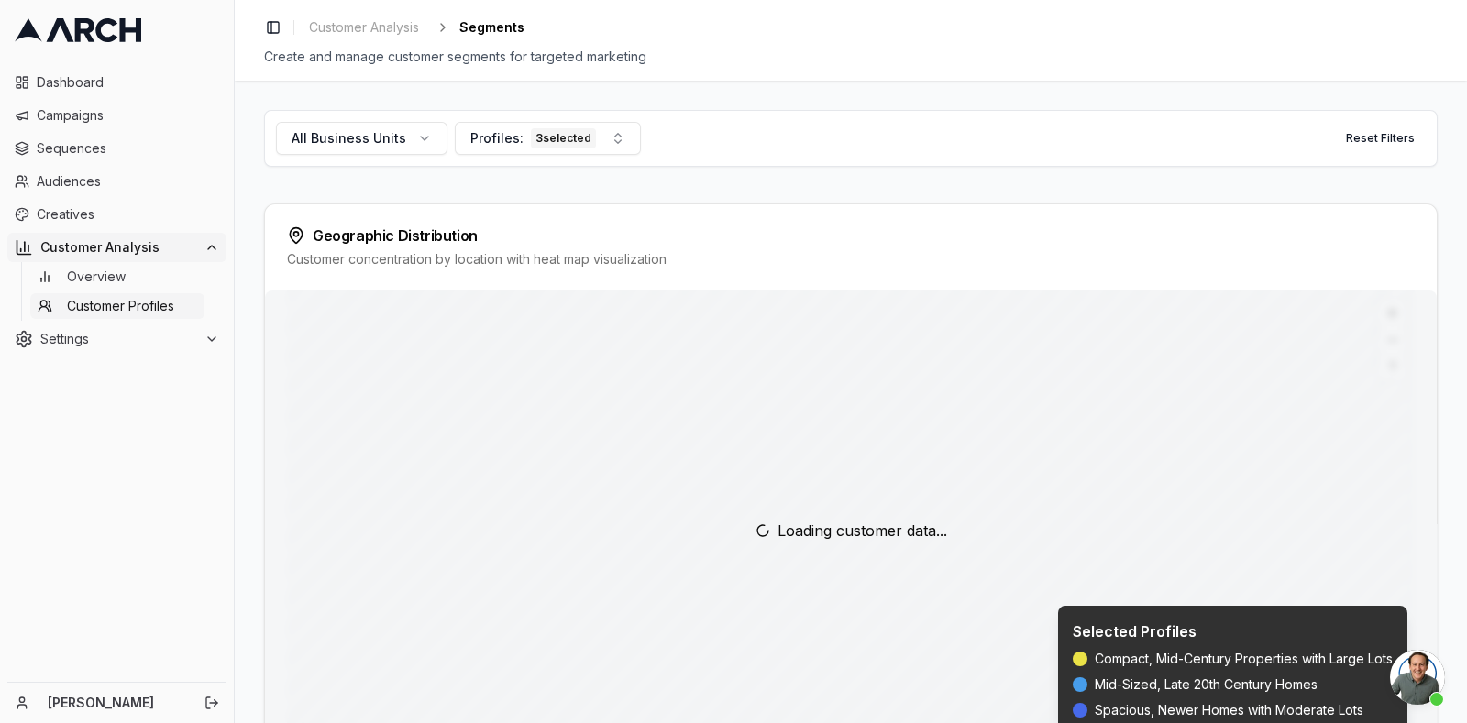
scroll to position [3666, 0]
click at [428, 158] on div "All Business Units Profiles: 3 selected Reset Filters" at bounding box center [850, 138] width 1173 height 57
click at [415, 143] on button "All Business Units" at bounding box center [361, 138] width 171 height 33
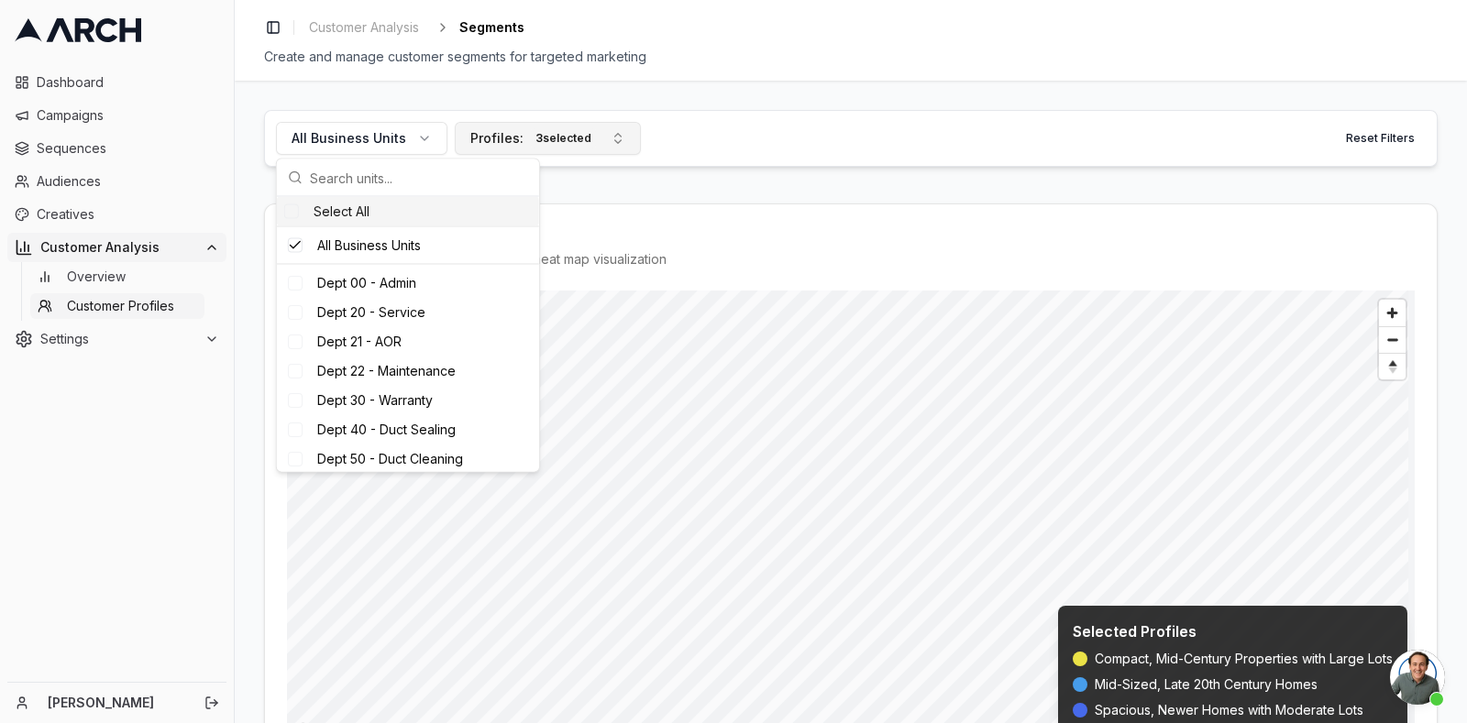
click at [536, 145] on div "3 selected" at bounding box center [563, 138] width 65 height 20
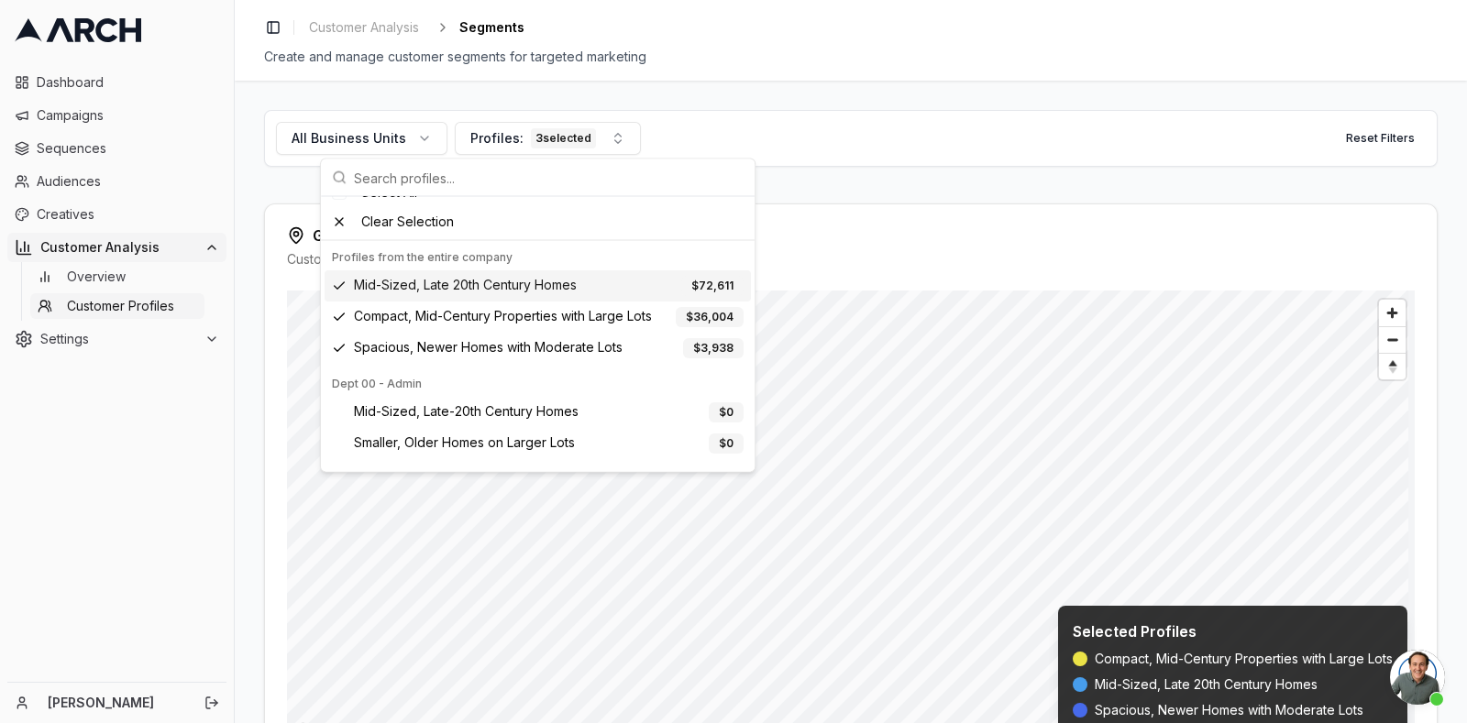
scroll to position [0, 0]
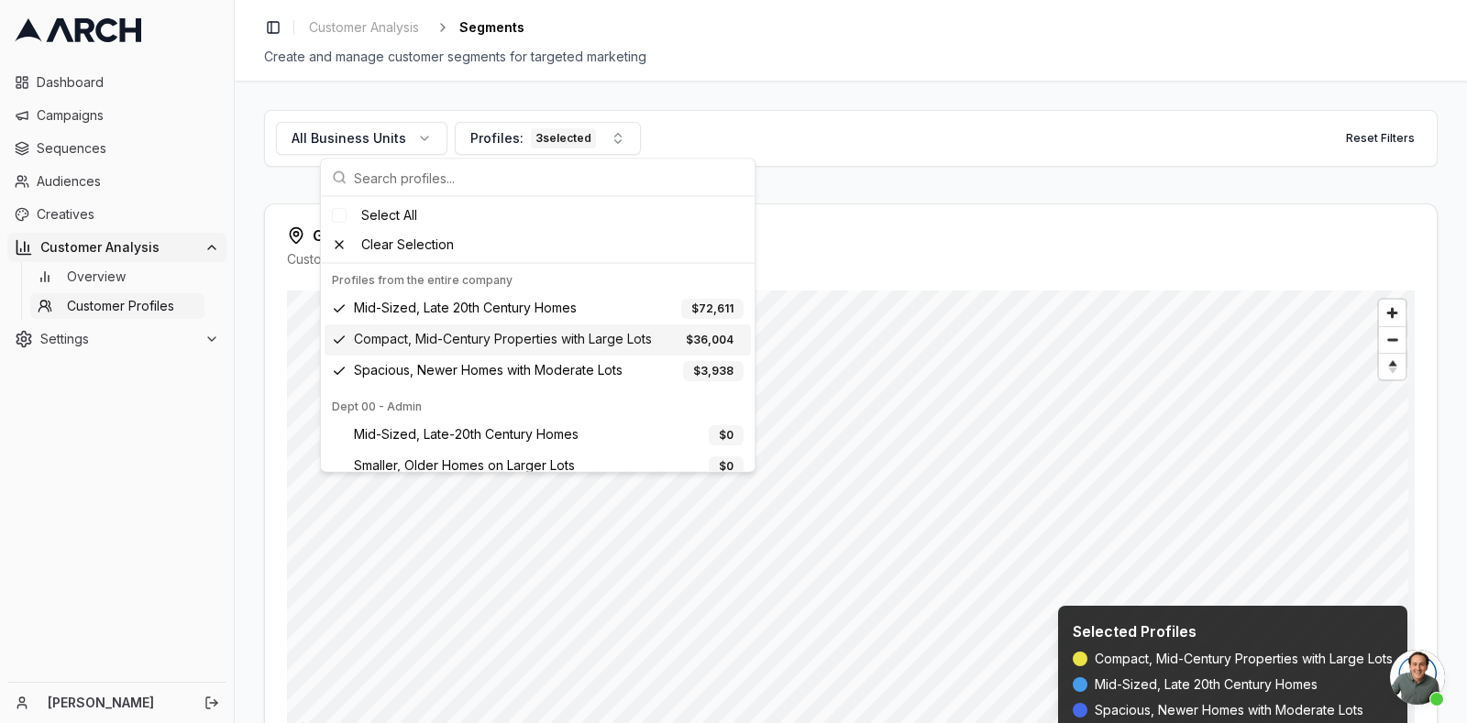
click at [341, 341] on div "Compact, Mid-Century Properties with Large Lots $ 36,004" at bounding box center [538, 340] width 412 height 20
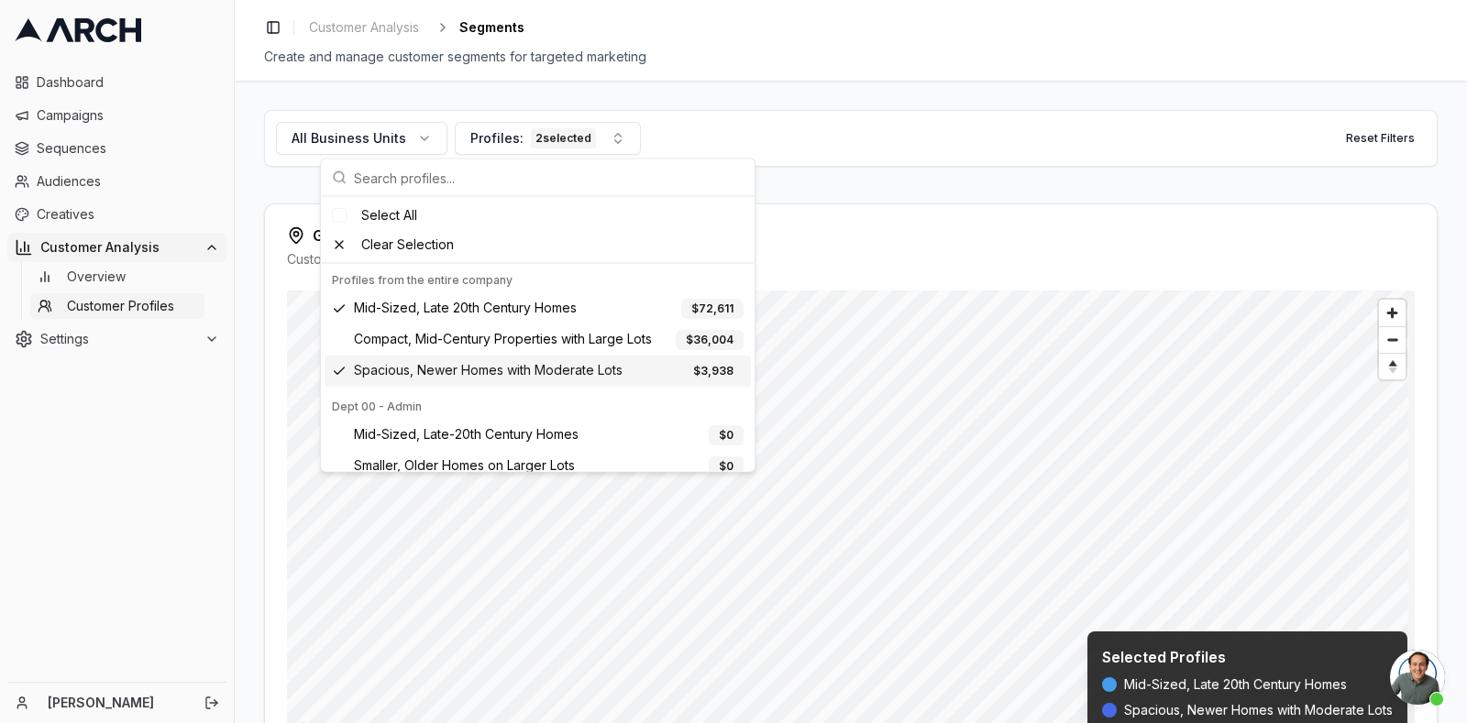
click at [344, 364] on div "Spacious, Newer Homes with Moderate Lots $ 3,938" at bounding box center [538, 371] width 412 height 20
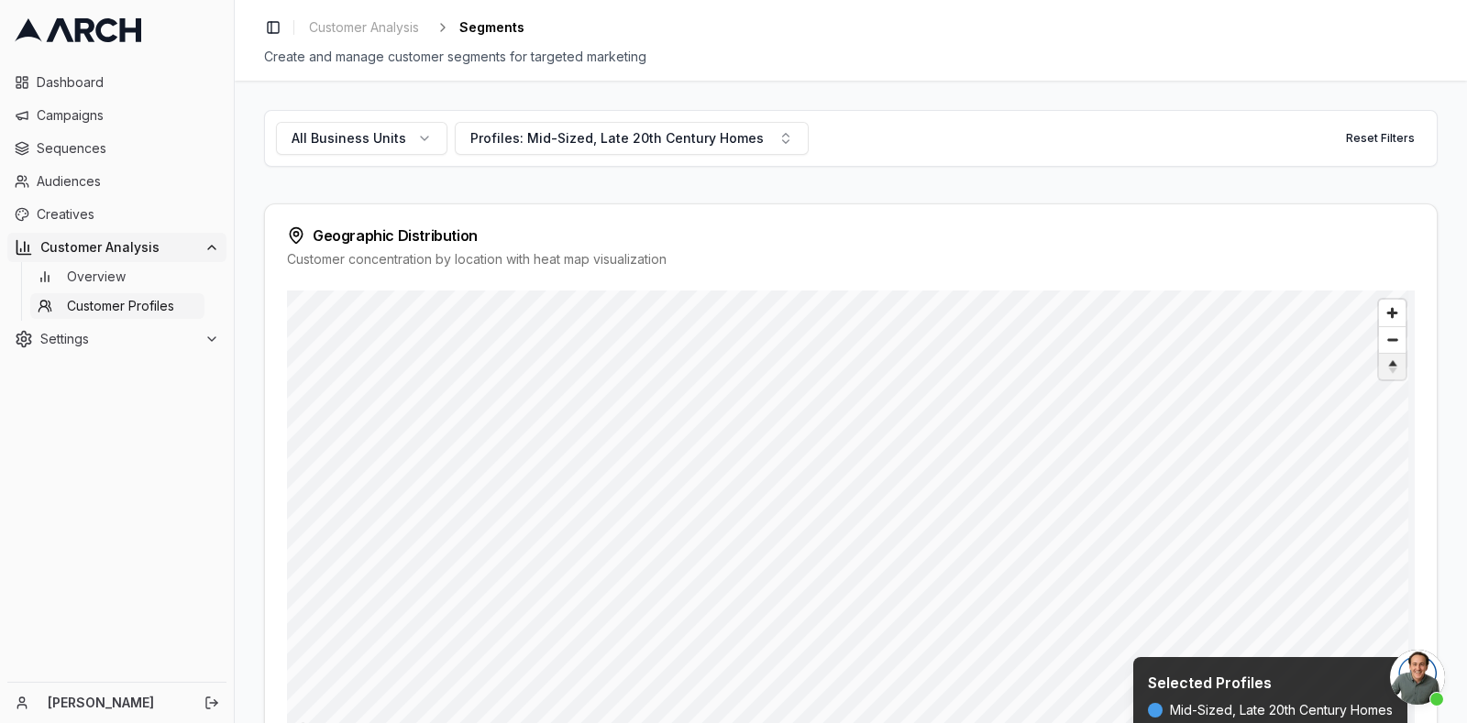
click at [1392, 378] on button "Reset bearing to north" at bounding box center [1392, 366] width 27 height 27
click at [397, 140] on span "All Business Units" at bounding box center [348, 138] width 115 height 18
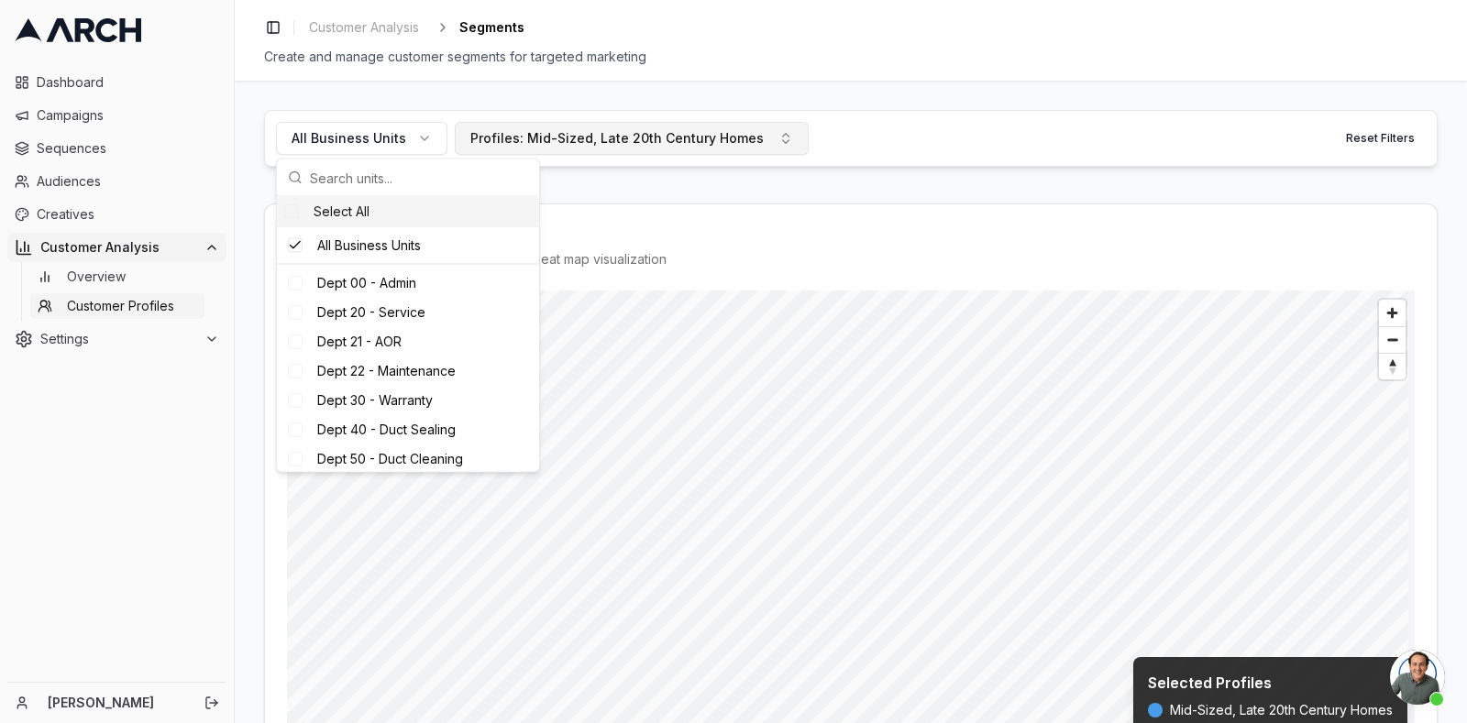
click at [536, 153] on button "Profiles: Mid-Sized, Late 20th Century Homes" at bounding box center [632, 138] width 354 height 33
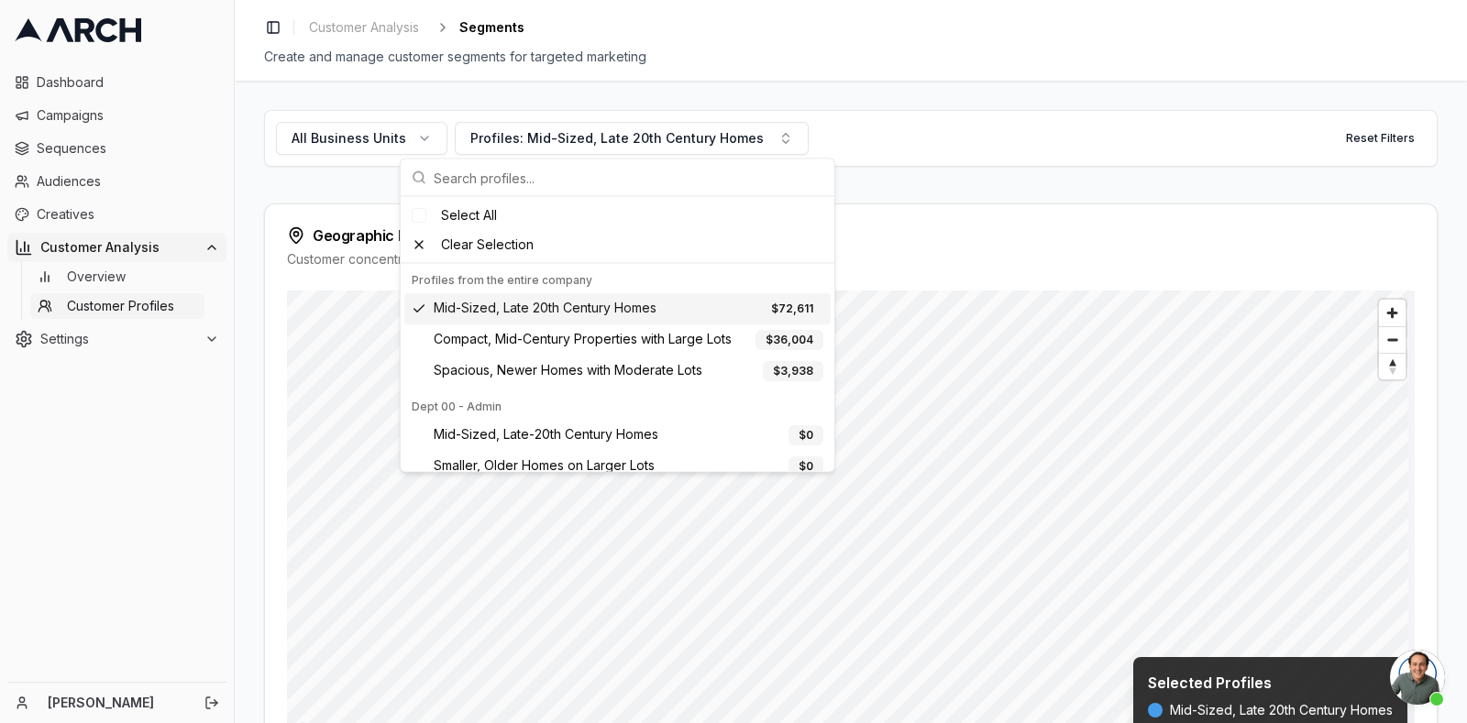
click at [439, 308] on span "Mid-Sized, Late 20th Century Homes" at bounding box center [545, 309] width 223 height 20
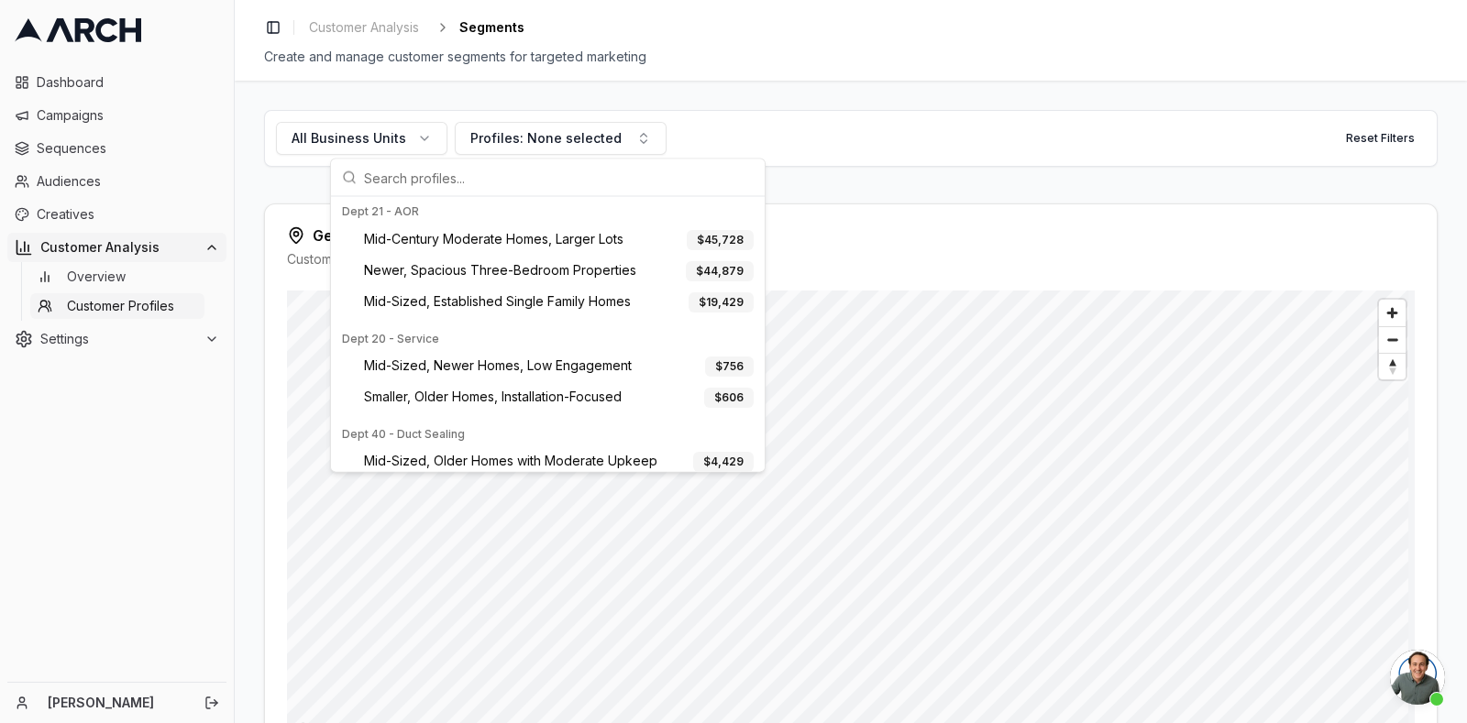
scroll to position [262, 0]
click at [452, 243] on span "Mid-Century Moderate Homes, Larger Lots" at bounding box center [493, 239] width 259 height 20
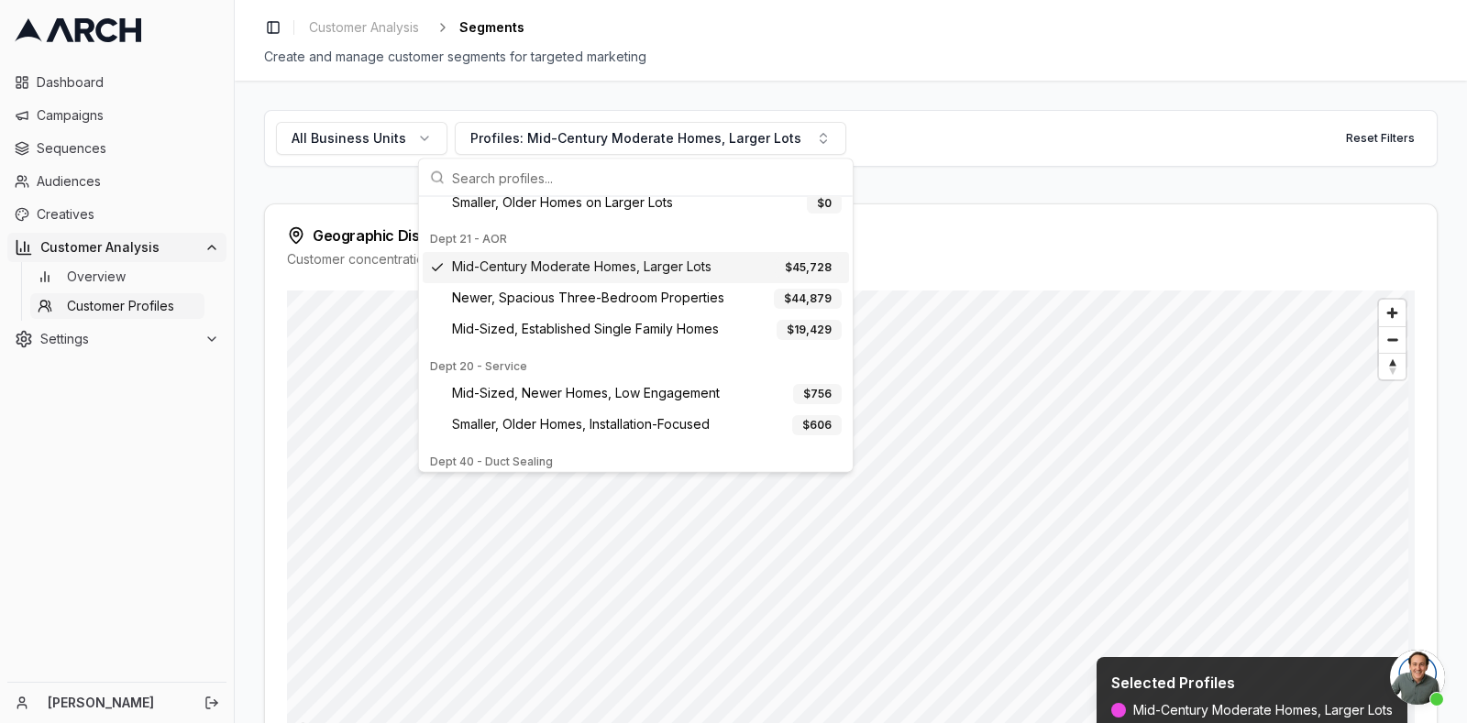
scroll to position [292, 0]
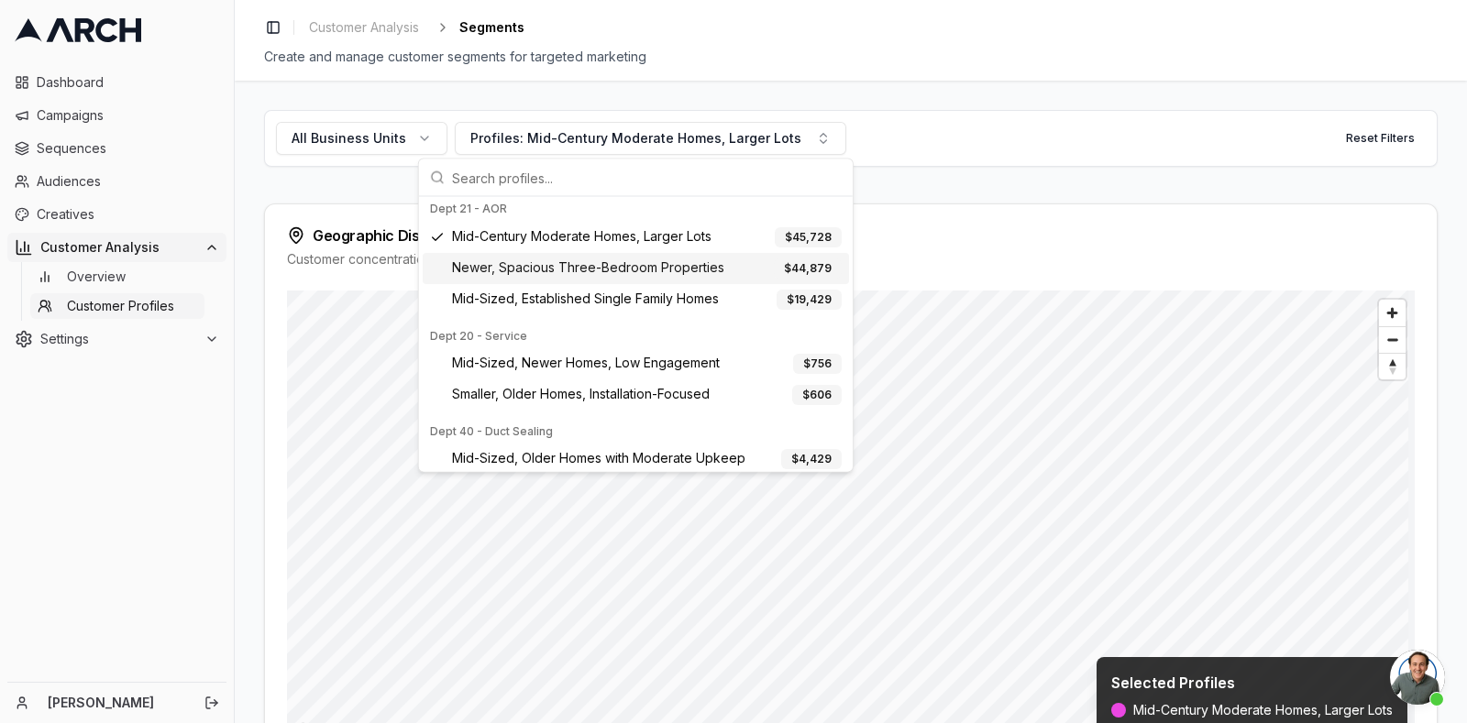
click at [478, 267] on span "Newer, Spacious Three-Bedroom Properties" at bounding box center [588, 269] width 272 height 20
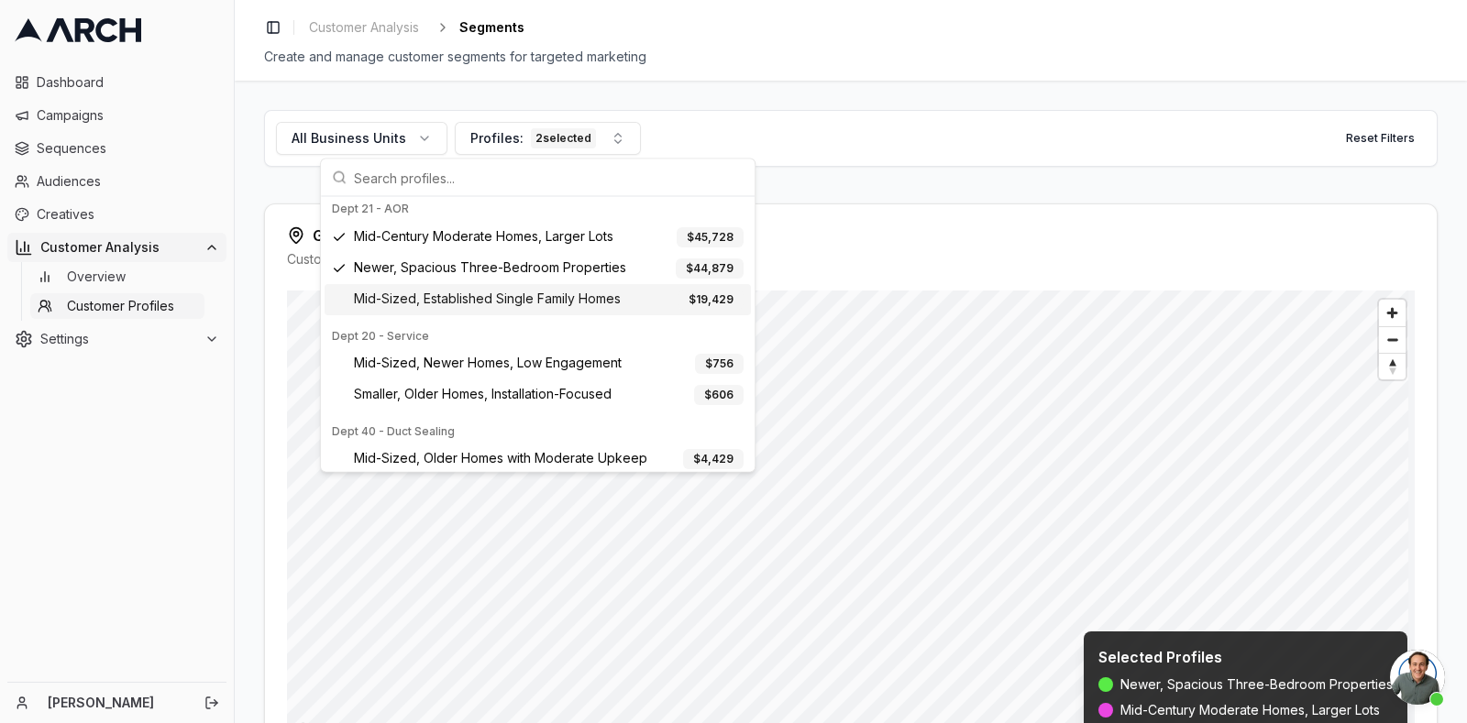
click at [483, 304] on span "Mid-Sized, Established Single Family Homes" at bounding box center [487, 301] width 267 height 20
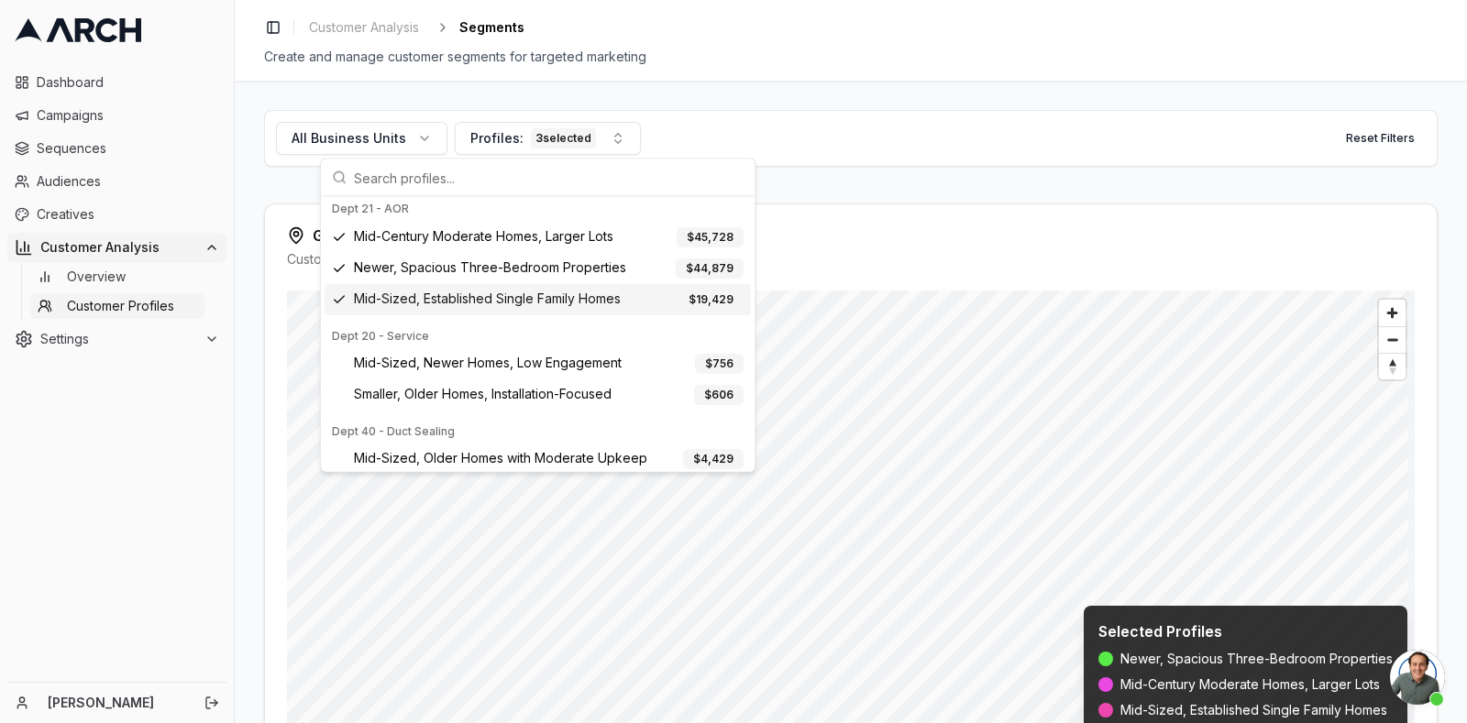
click at [483, 305] on span "Mid-Sized, Established Single Family Homes" at bounding box center [487, 301] width 267 height 20
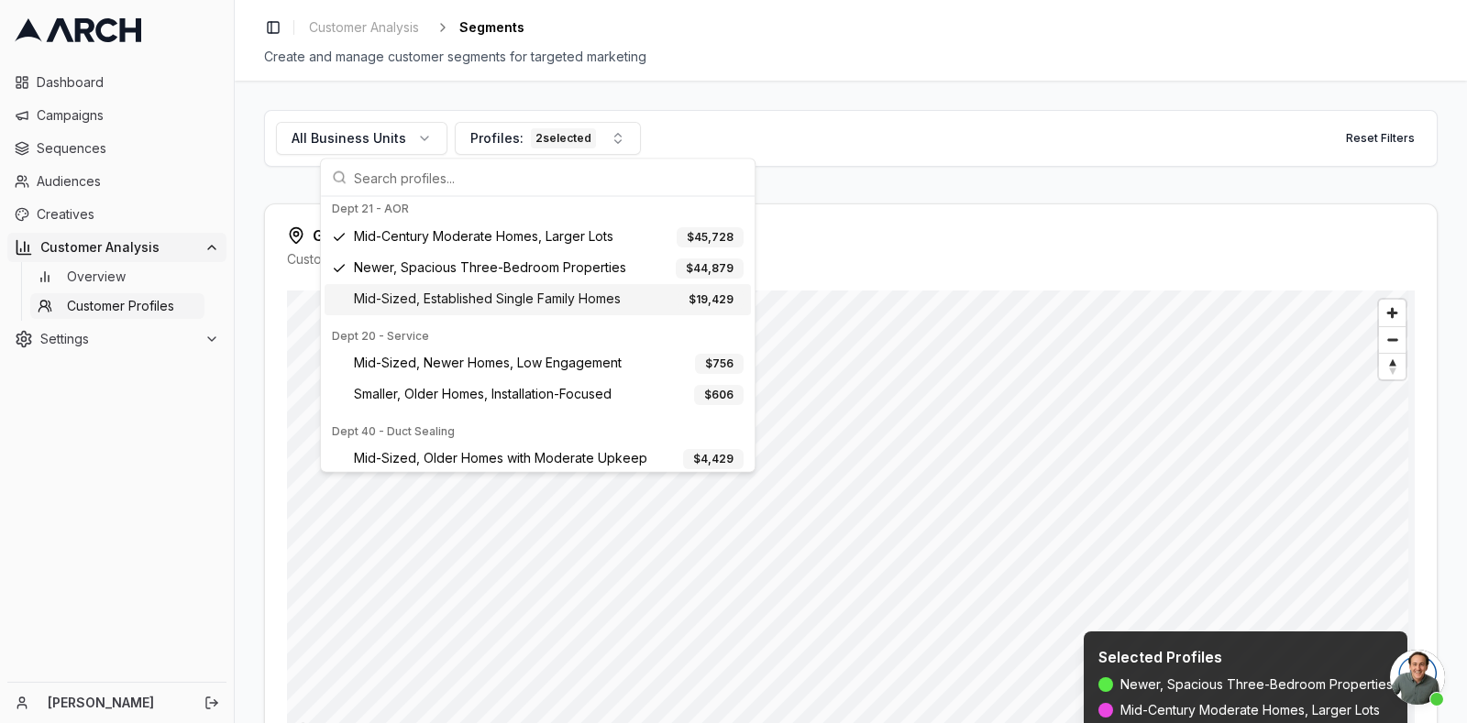
click at [483, 305] on span "Mid-Sized, Established Single Family Homes" at bounding box center [487, 301] width 267 height 20
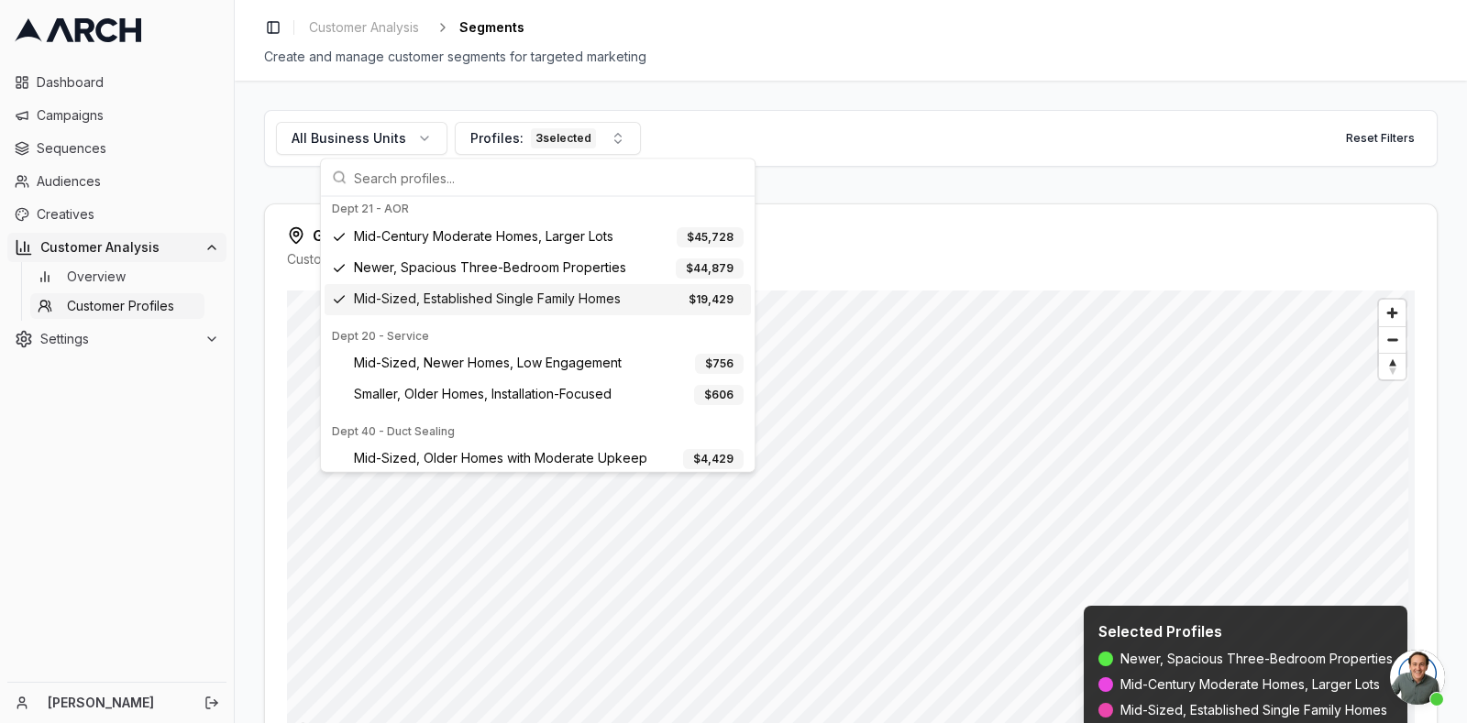
click at [483, 305] on span "Mid-Sized, Established Single Family Homes" at bounding box center [487, 301] width 267 height 20
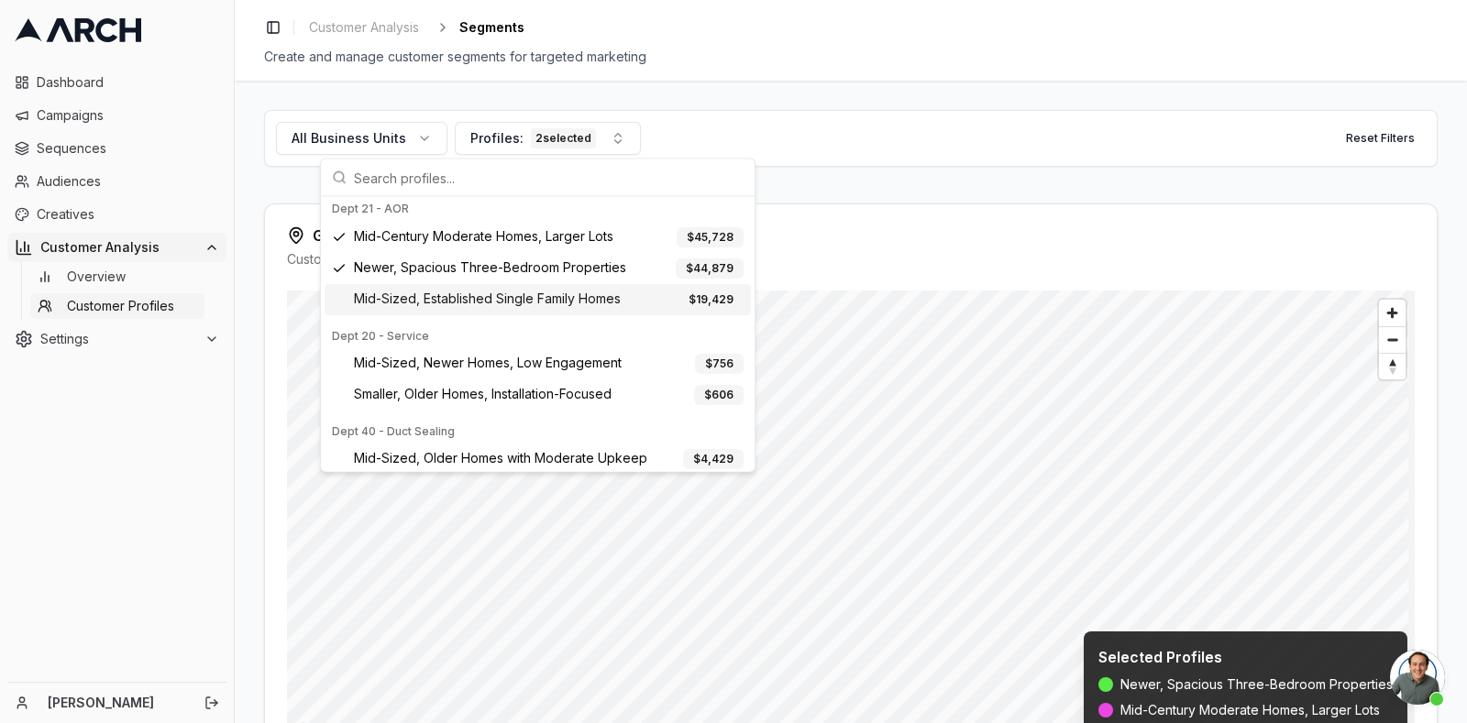
click at [483, 305] on span "Mid-Sized, Established Single Family Homes" at bounding box center [487, 301] width 267 height 20
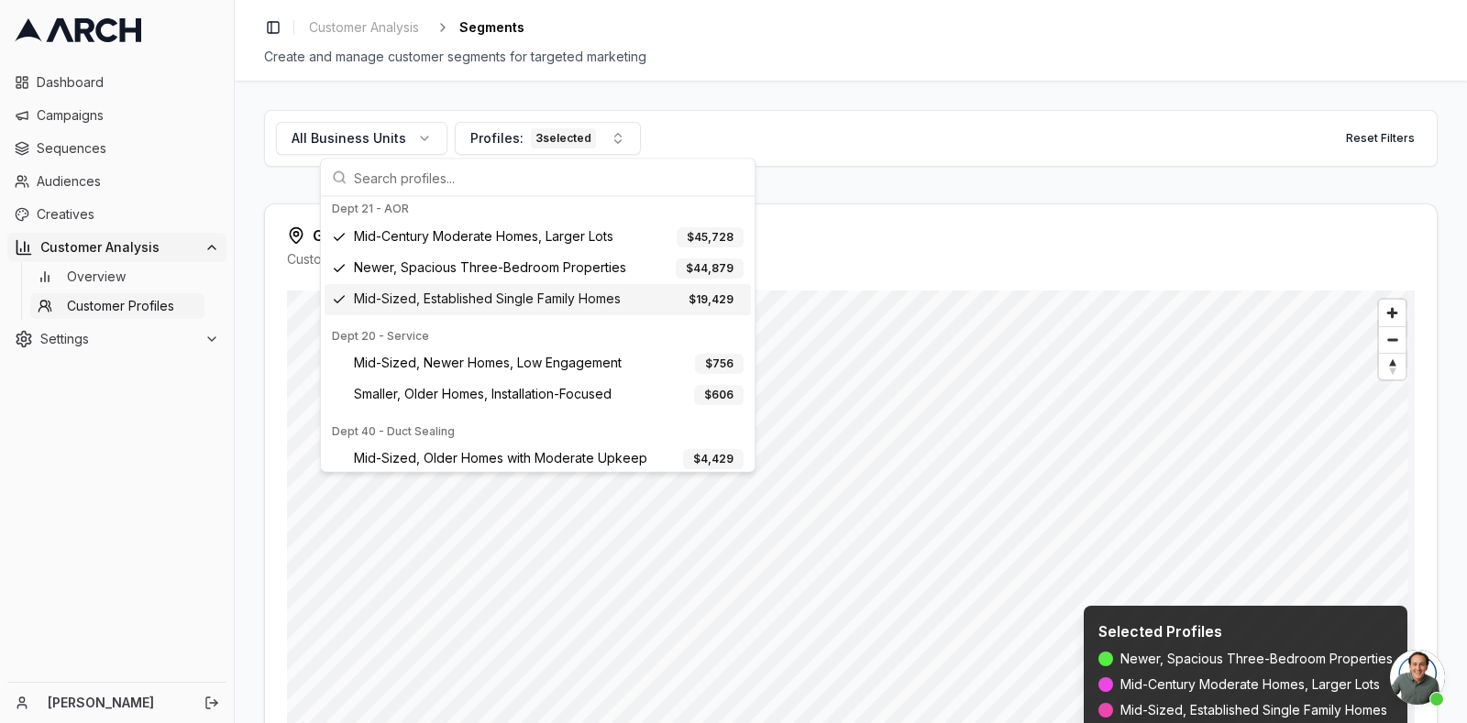
click at [483, 305] on span "Mid-Sized, Established Single Family Homes" at bounding box center [487, 301] width 267 height 20
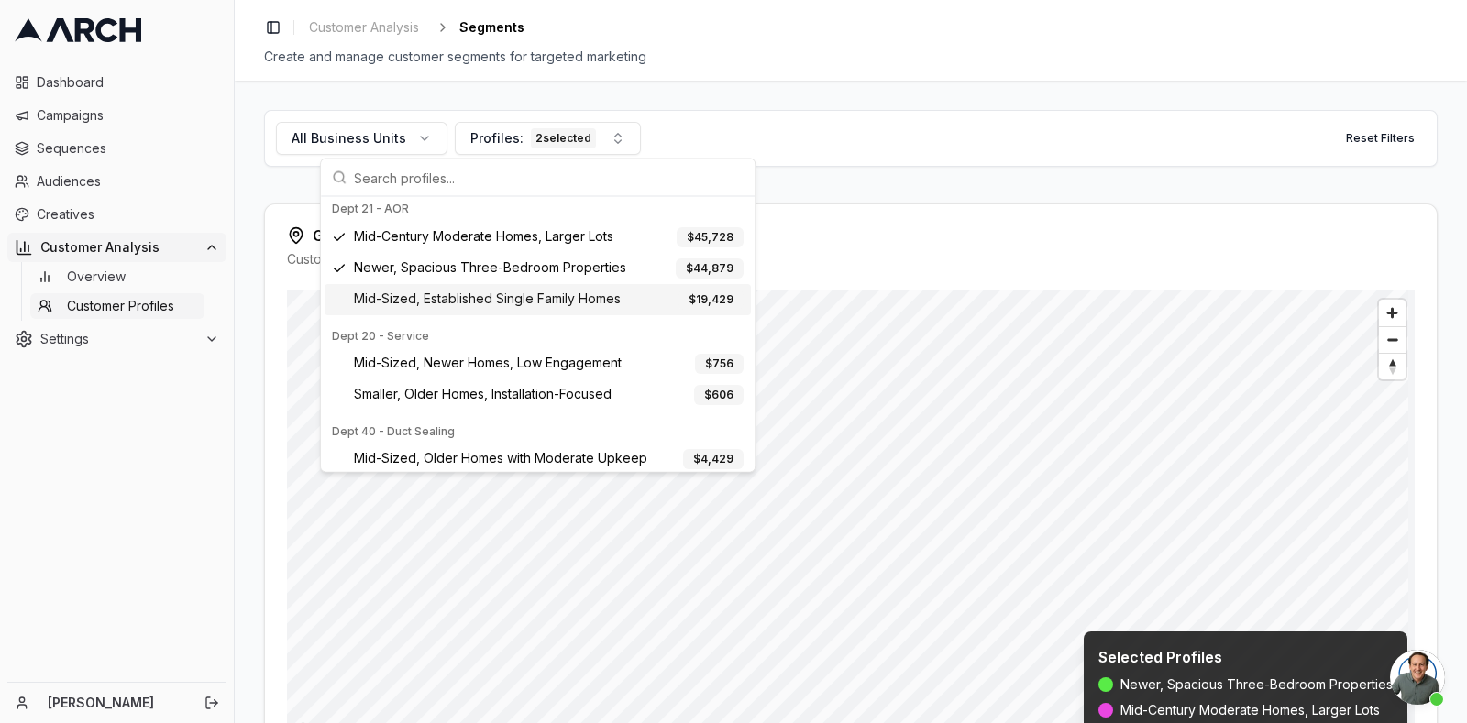
click at [483, 305] on span "Mid-Sized, Established Single Family Homes" at bounding box center [487, 301] width 267 height 20
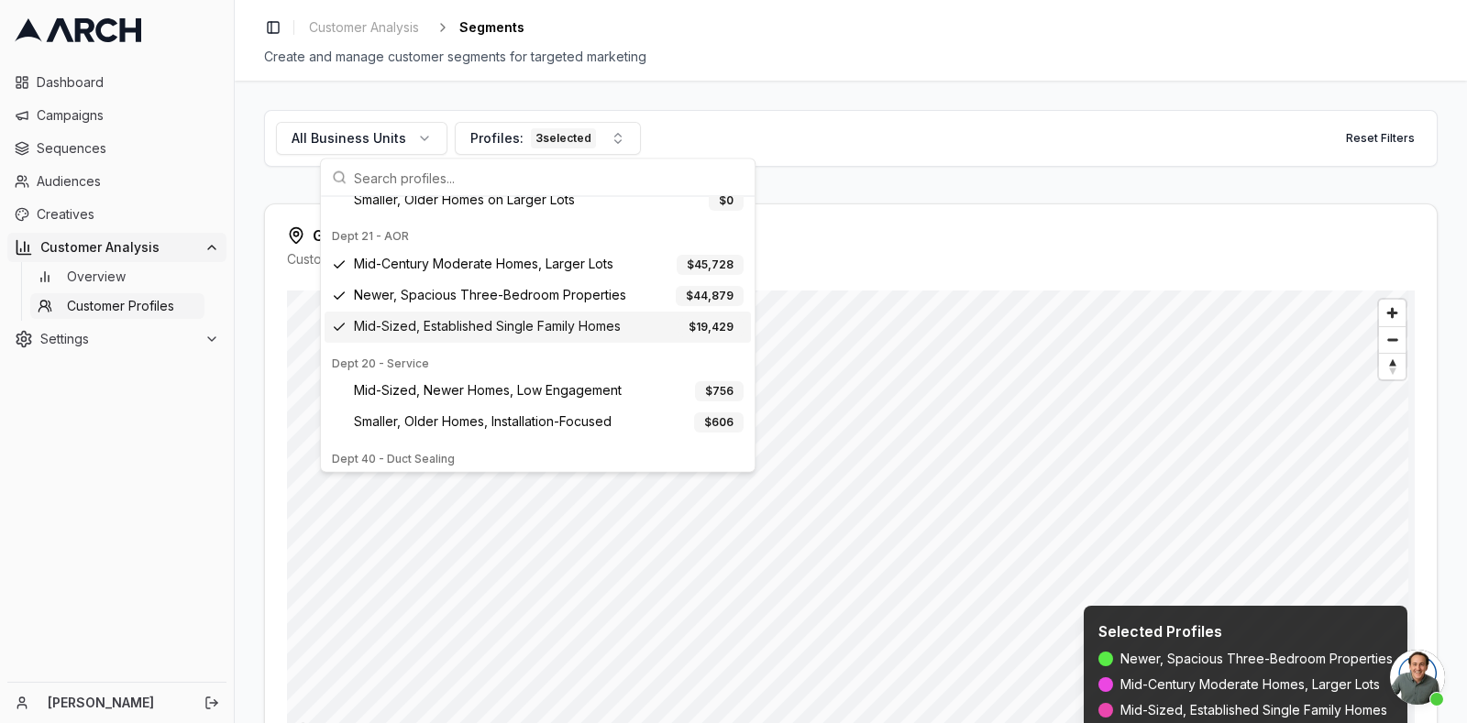
scroll to position [261, 0]
click at [473, 275] on span "Mid-Century Moderate Homes, Larger Lots" at bounding box center [483, 269] width 259 height 20
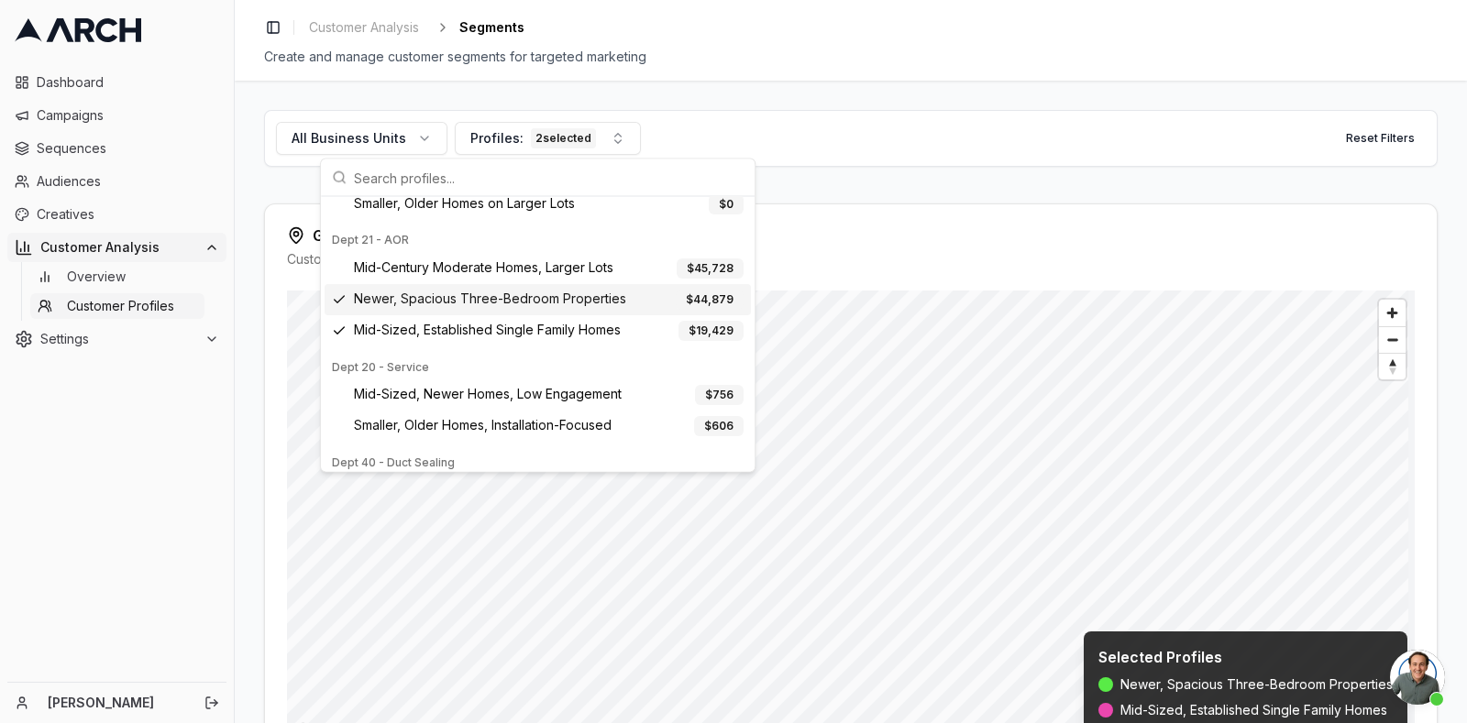
click at [472, 300] on span "Newer, Spacious Three-Bedroom Properties" at bounding box center [490, 301] width 272 height 20
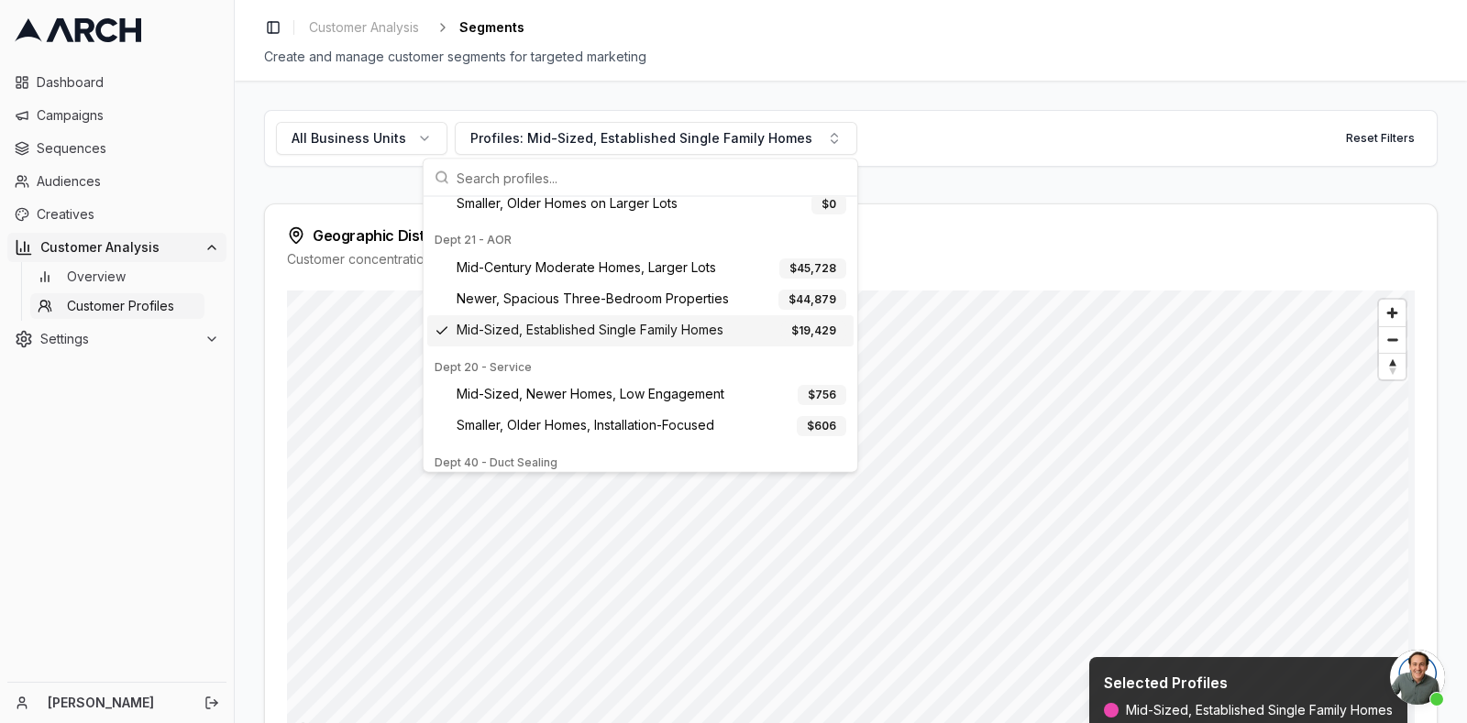
click at [552, 324] on span "Mid-Sized, Established Single Family Homes" at bounding box center [589, 332] width 267 height 20
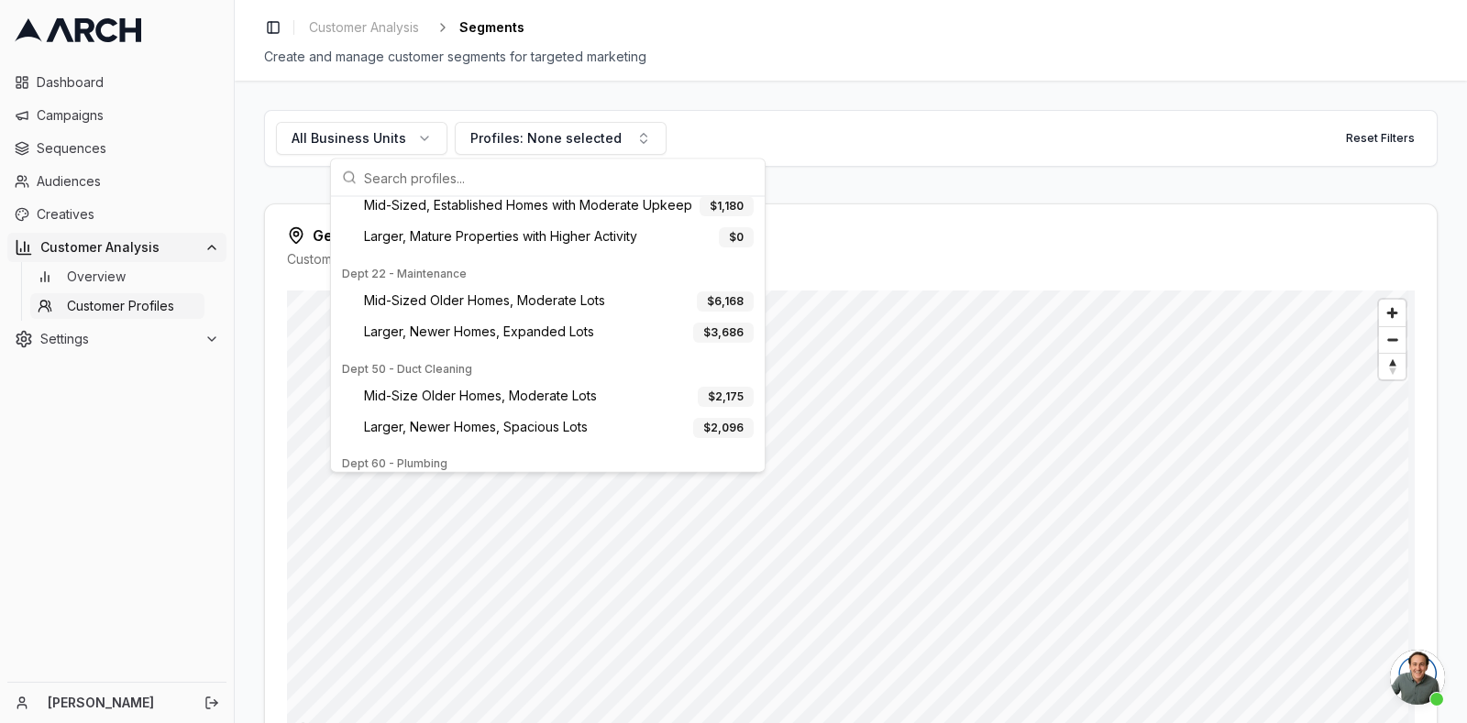
scroll to position [612, 0]
click at [536, 308] on div "Mid-Sized Older Homes, Moderate Lots $ 6,168" at bounding box center [548, 301] width 426 height 31
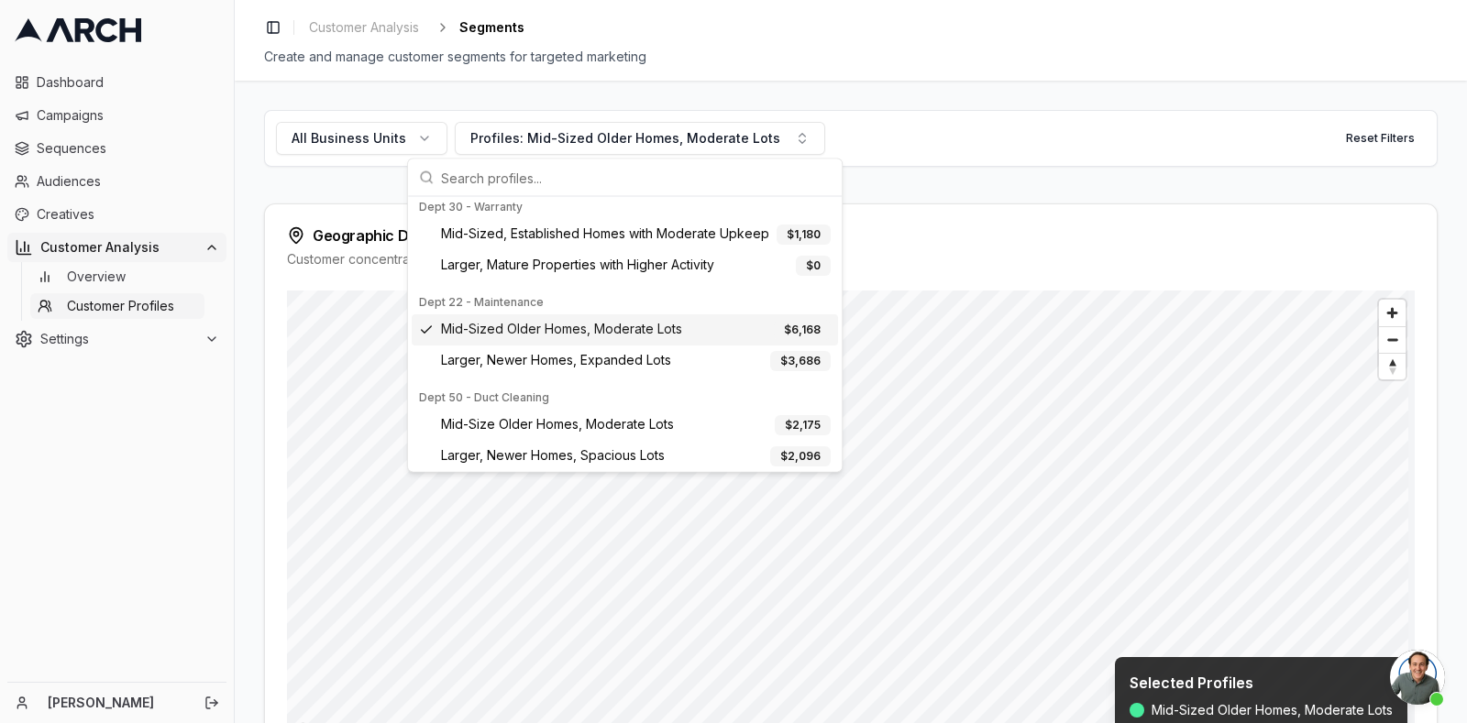
scroll to position [642, 0]
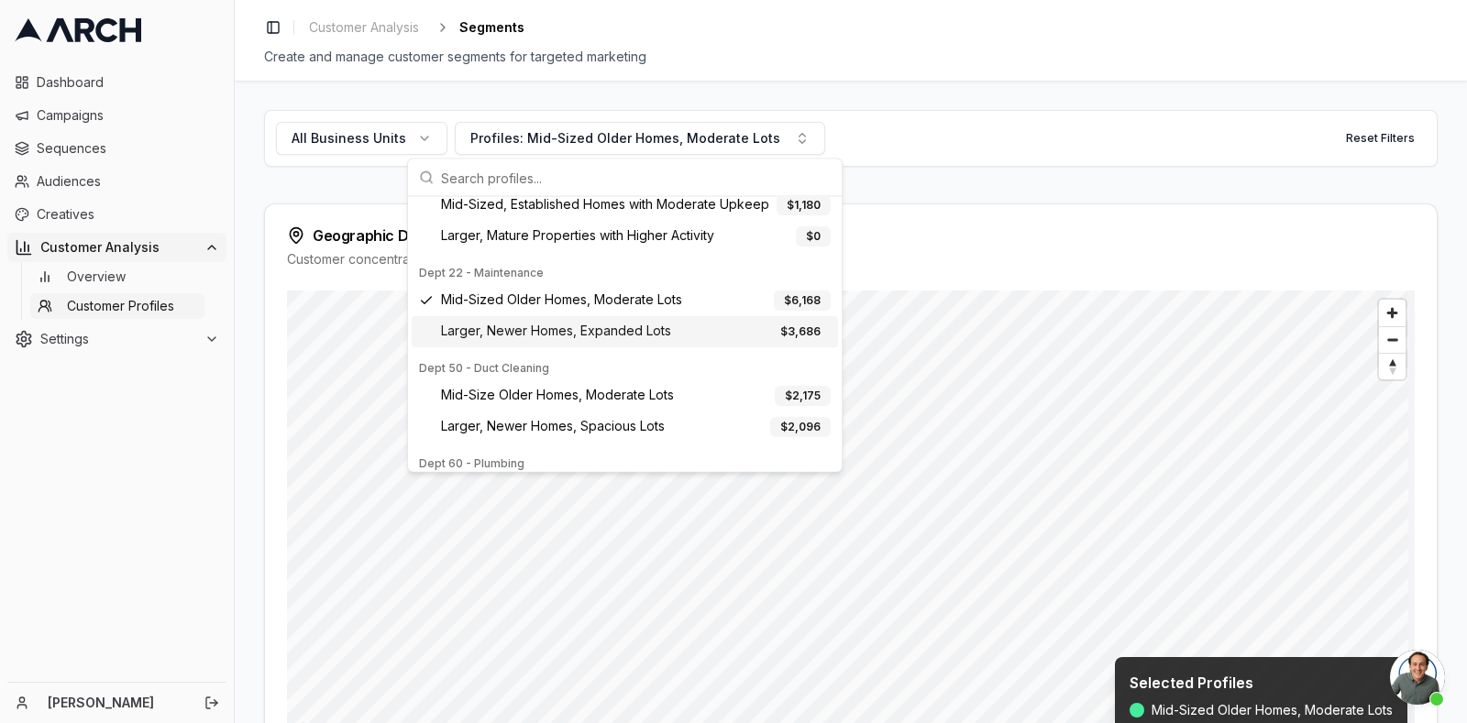
click at [580, 331] on span "Larger, Newer Homes, Expanded Lots" at bounding box center [556, 333] width 230 height 20
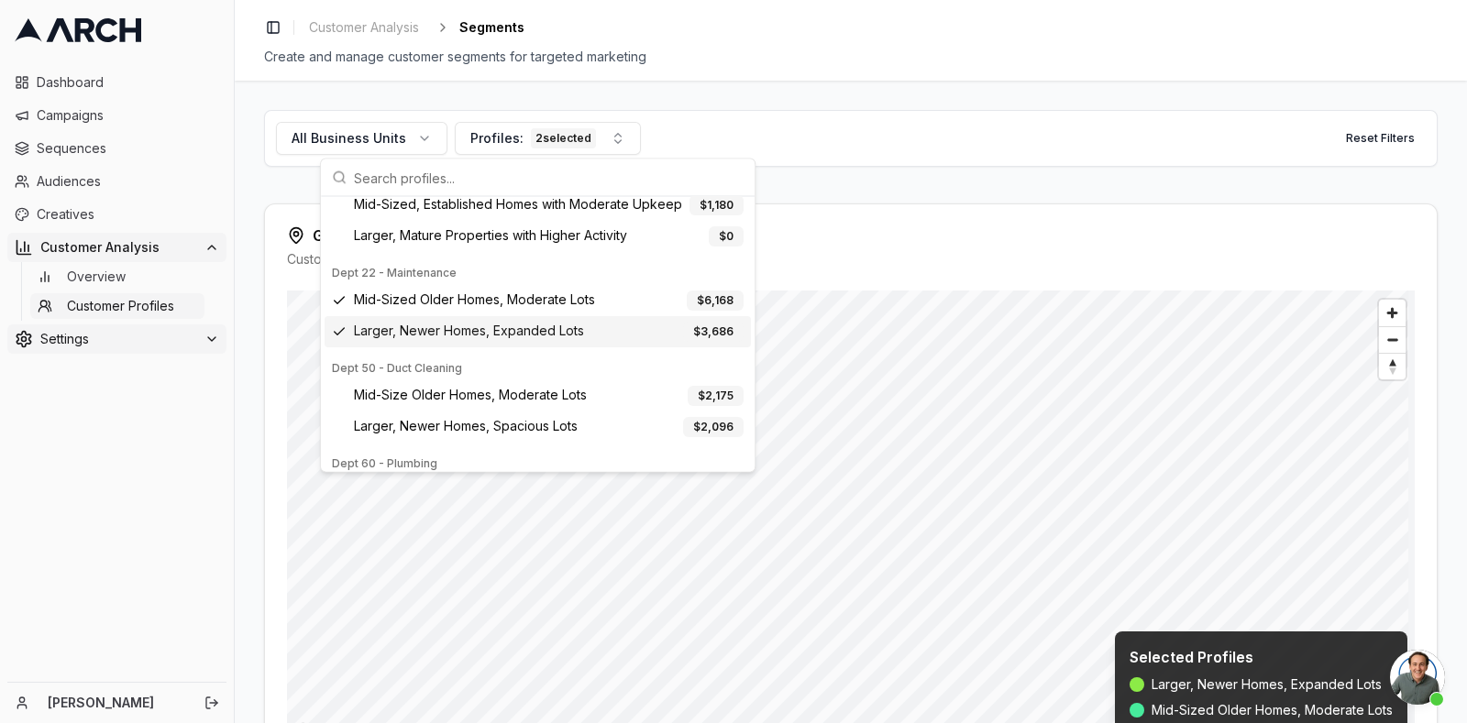
click at [108, 338] on span "Settings" at bounding box center [118, 339] width 157 height 18
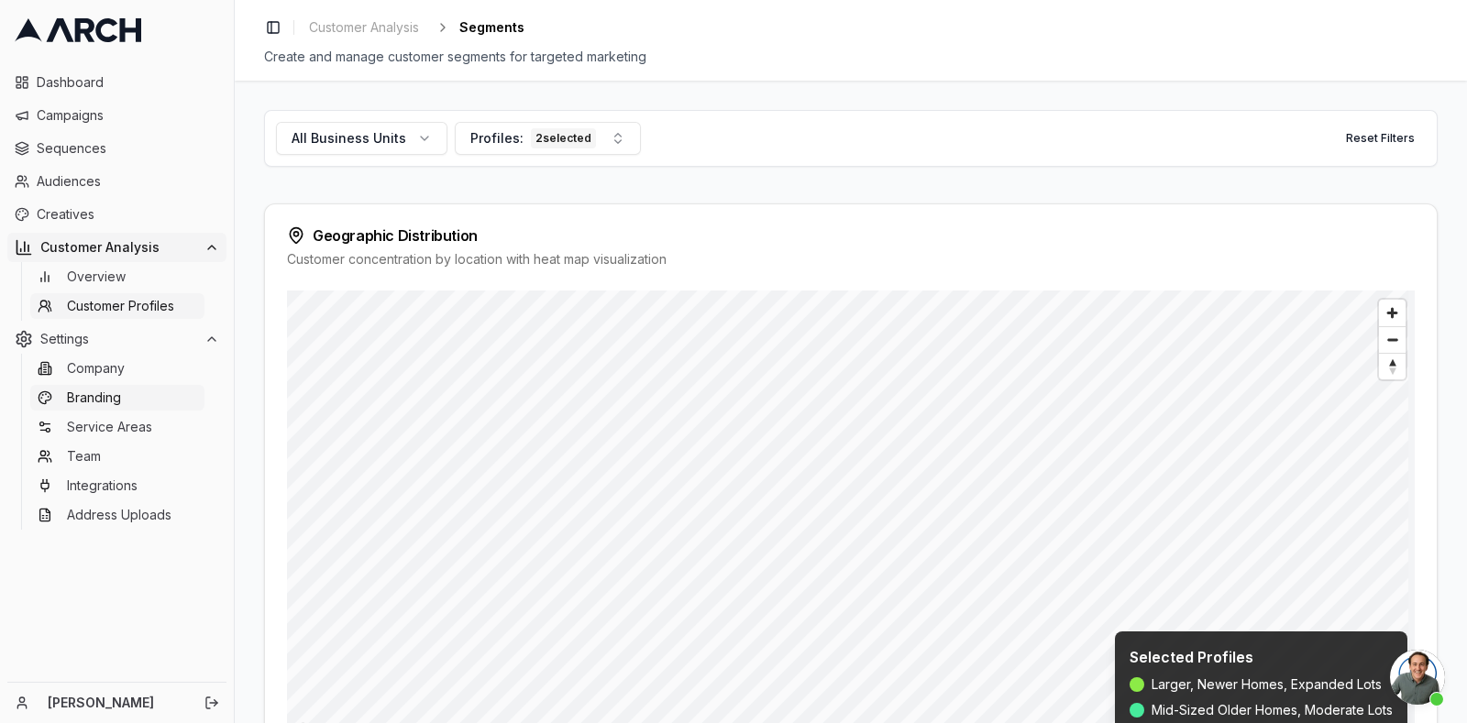
click at [104, 401] on span "Branding" at bounding box center [94, 398] width 54 height 18
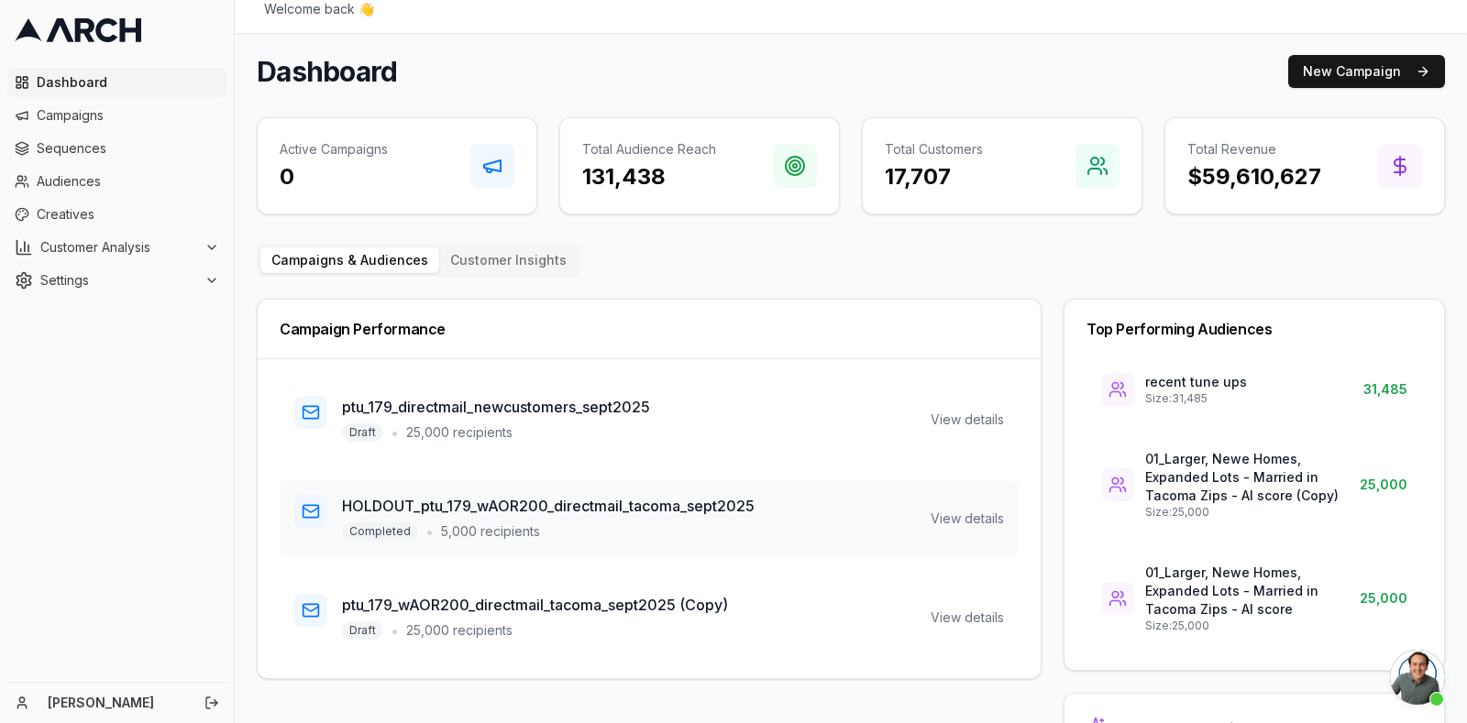
scroll to position [52, 0]
click at [60, 280] on span "Settings" at bounding box center [118, 280] width 157 height 18
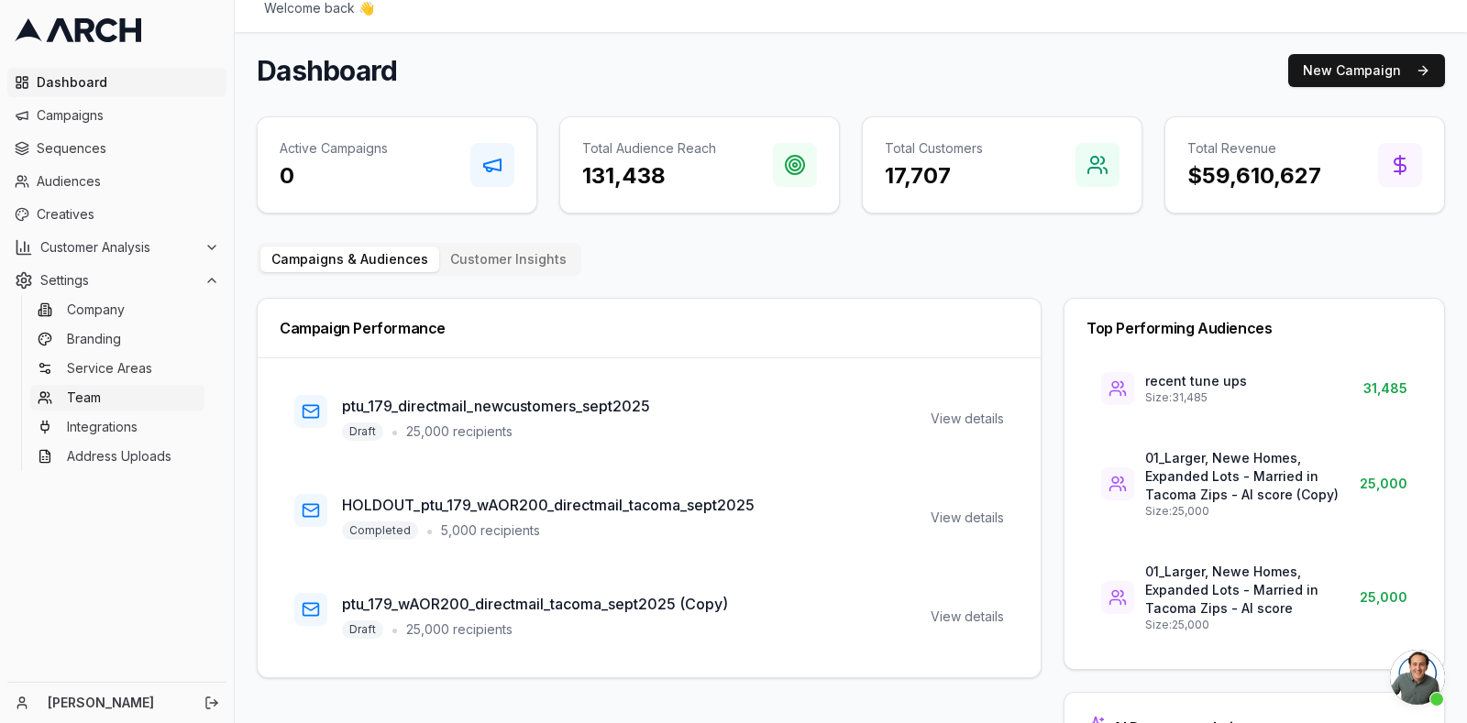
click at [100, 396] on link "Team" at bounding box center [117, 398] width 174 height 26
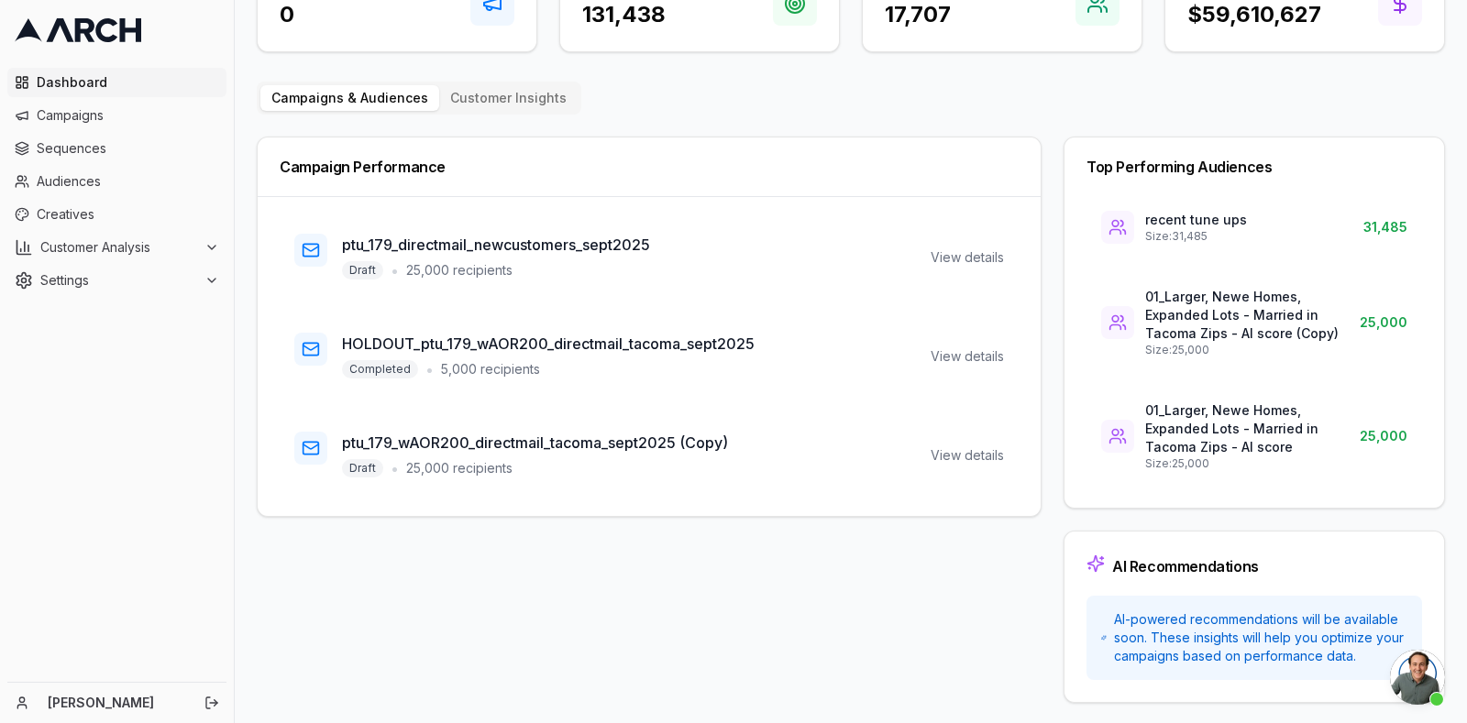
scroll to position [45, 0]
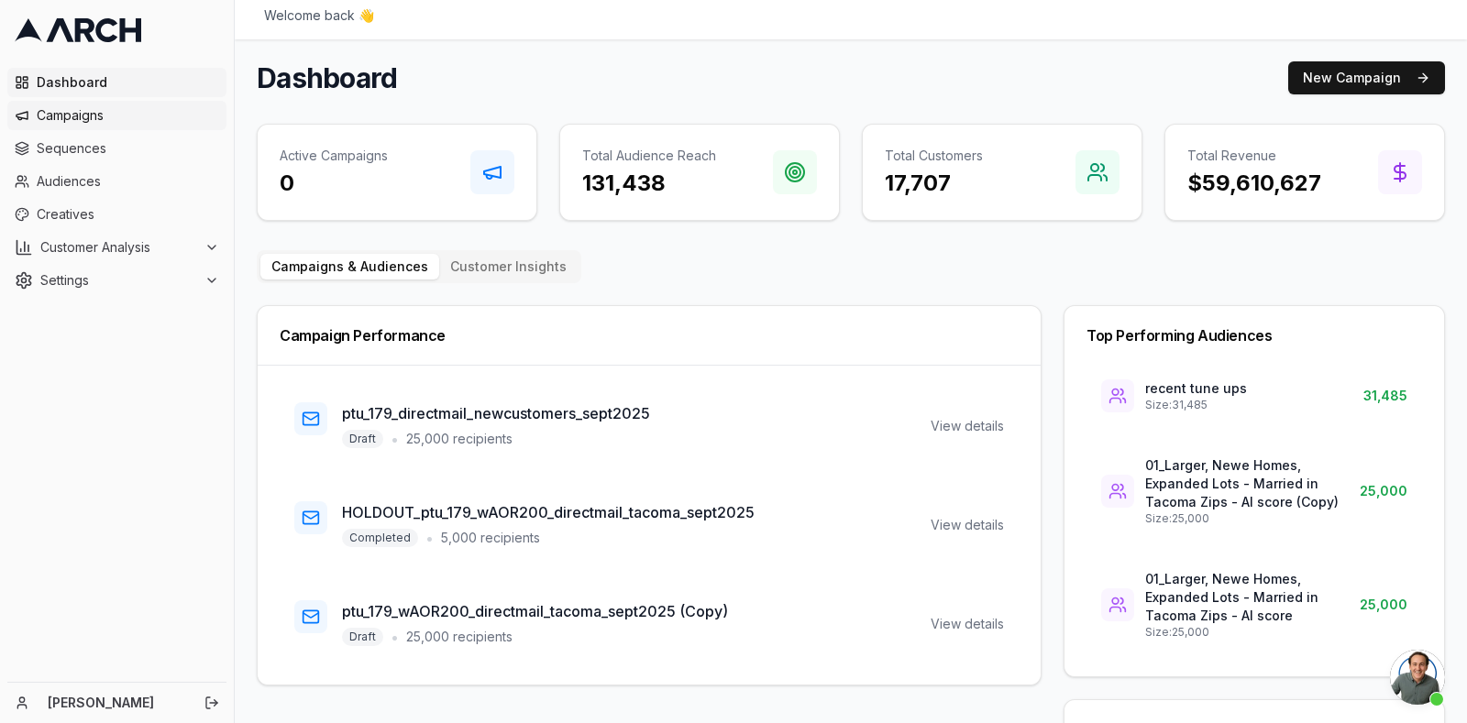
click at [101, 124] on span "Campaigns" at bounding box center [128, 115] width 182 height 18
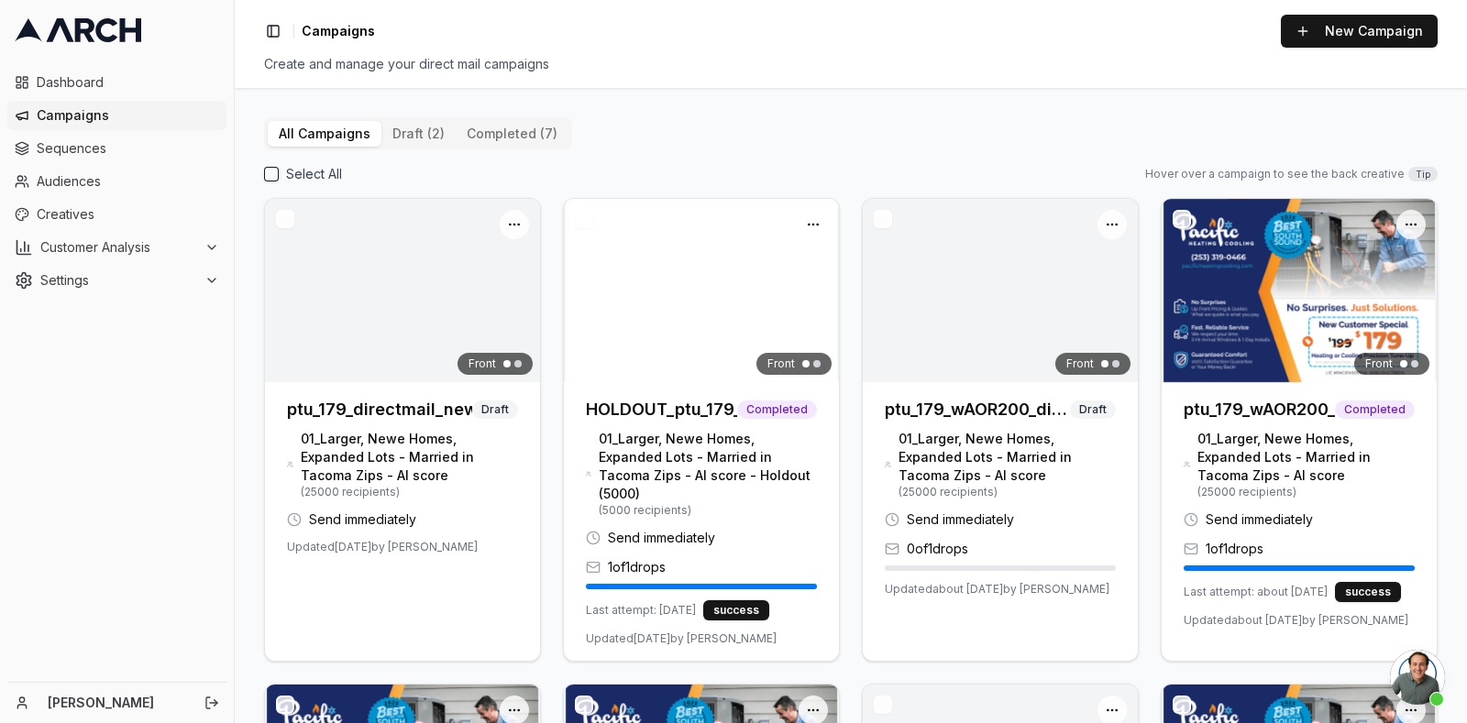
scroll to position [3666, 0]
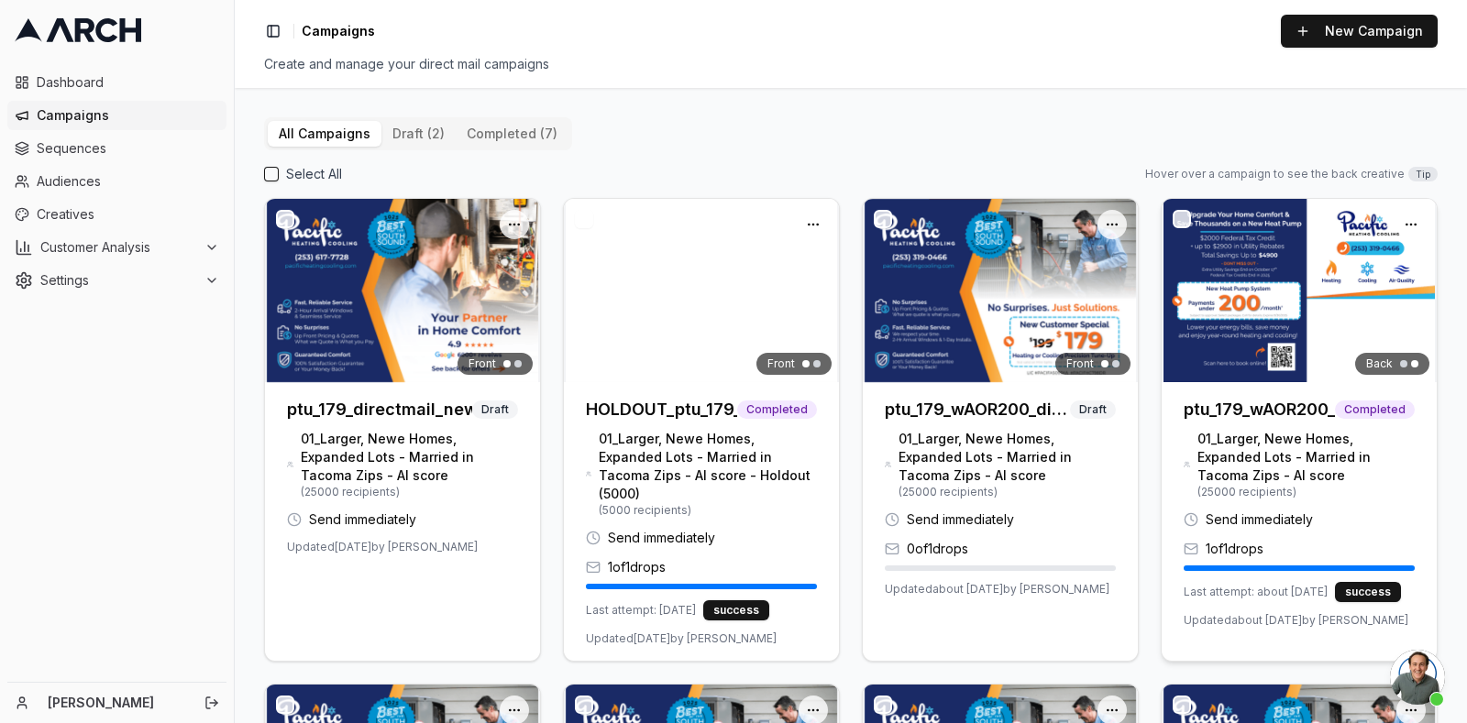
click at [1251, 282] on img at bounding box center [1298, 290] width 275 height 183
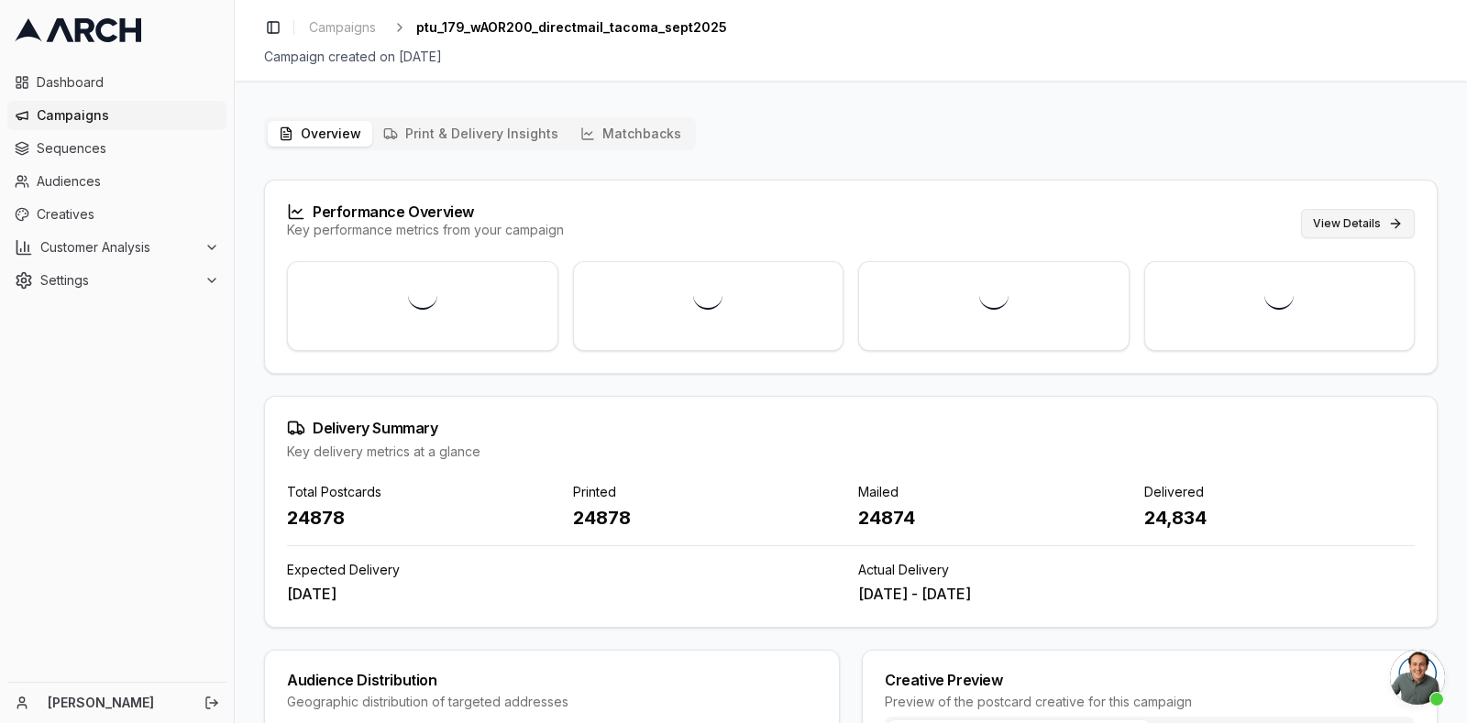
click at [1353, 218] on button "View Details" at bounding box center [1358, 223] width 114 height 29
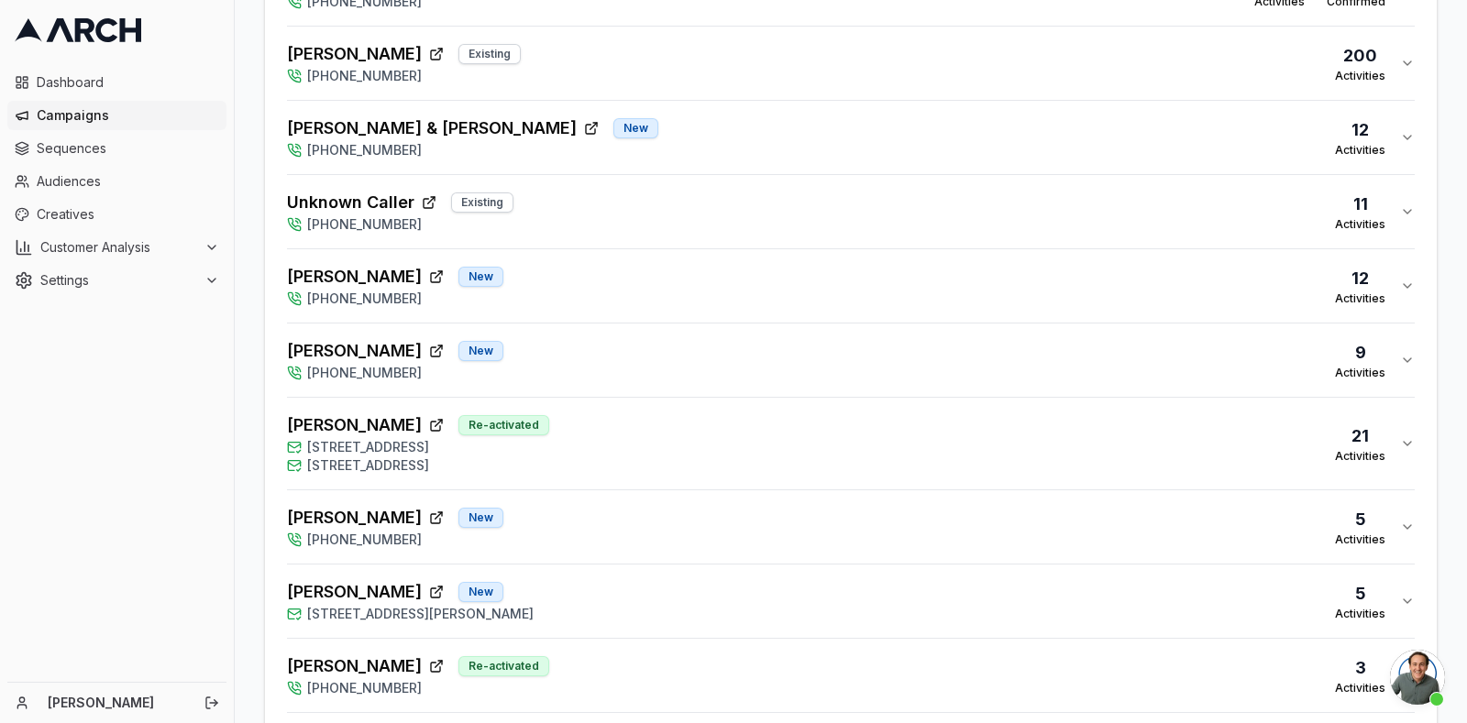
scroll to position [1443, 0]
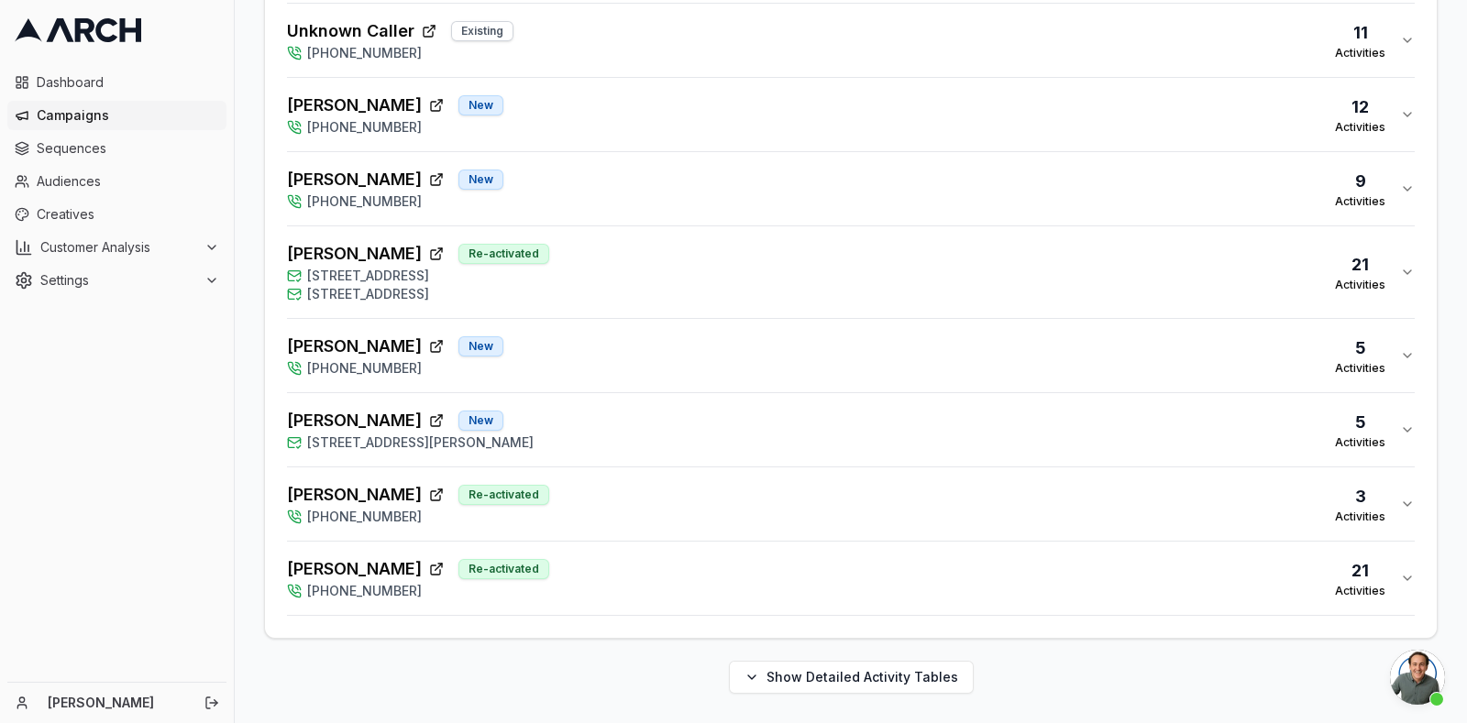
click at [1064, 423] on div "[PERSON_NAME] New [STREET_ADDRESS][PERSON_NAME] Activities" at bounding box center [843, 430] width 1113 height 44
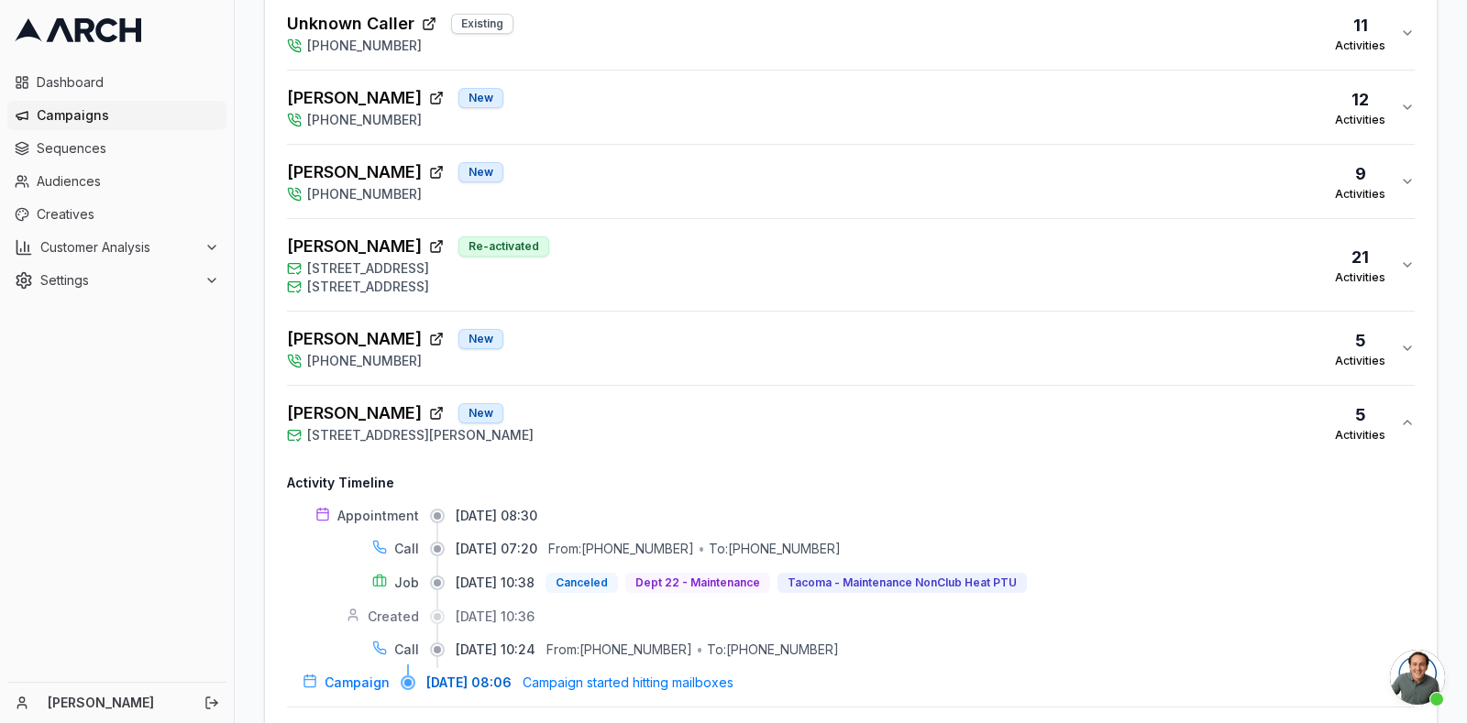
click at [1064, 423] on div "[PERSON_NAME] New [STREET_ADDRESS][PERSON_NAME] Activities" at bounding box center [843, 423] width 1113 height 44
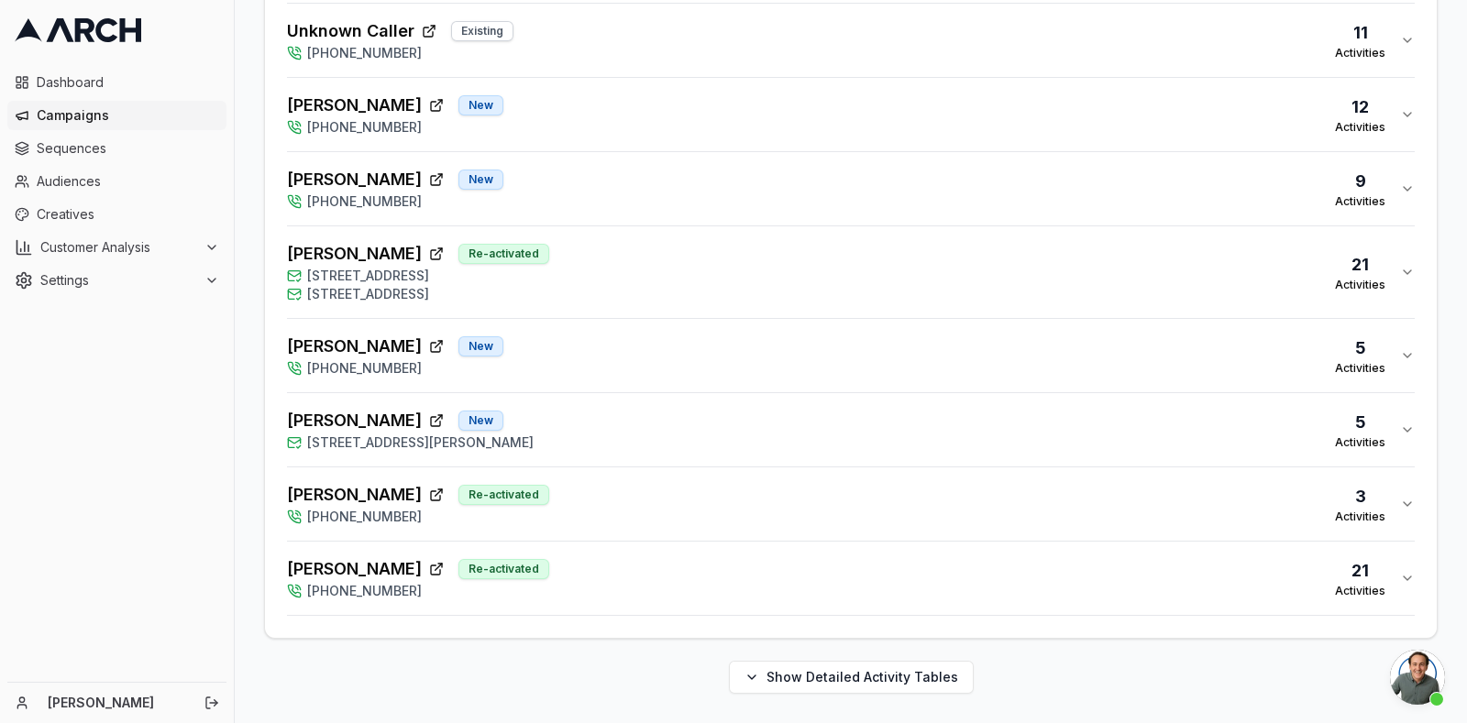
click at [1030, 489] on div "[PERSON_NAME] Re-activated [PHONE_NUMBER] 3 Activities" at bounding box center [843, 504] width 1113 height 44
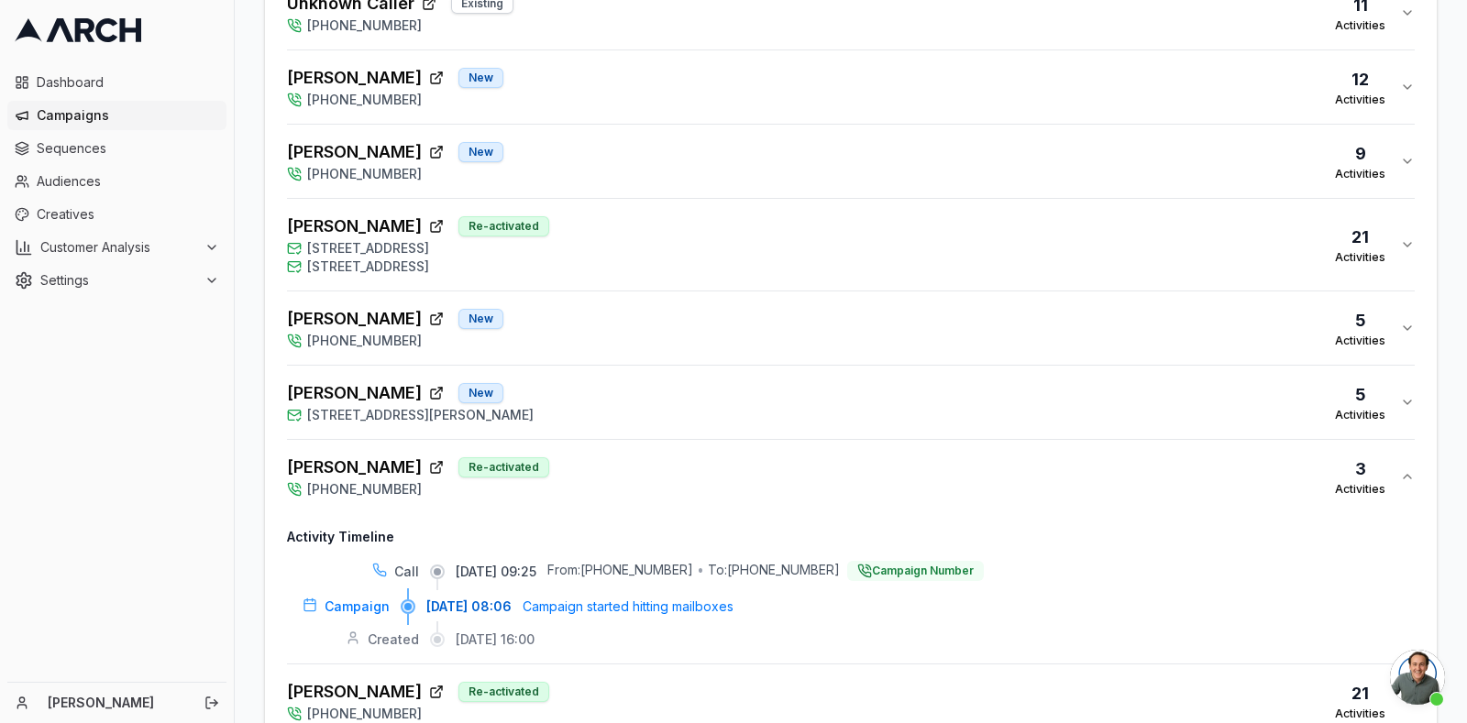
scroll to position [1466, 0]
